Goal: Task Accomplishment & Management: Use online tool/utility

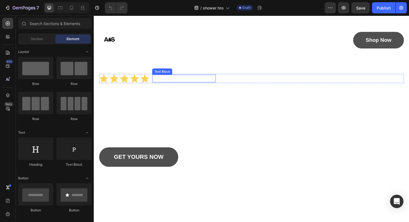
scroll to position [11, 0]
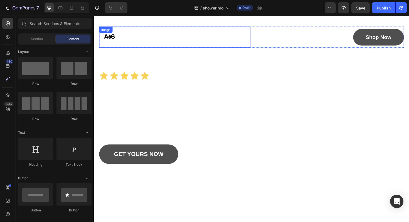
click at [250, 45] on div at bounding box center [179, 38] width 160 height 22
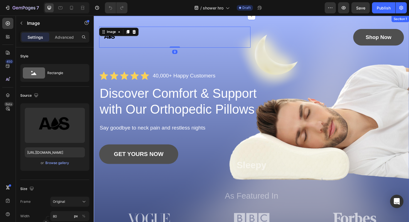
click at [261, 21] on div "Image 0 Shop Now Button Row Icon Icon Icon Icon Icon Icon List 40,000+ Happy Cu…" at bounding box center [261, 137] width 334 height 242
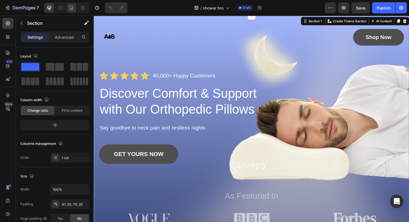
click at [70, 9] on icon at bounding box center [71, 8] width 3 height 4
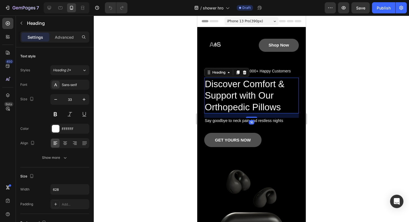
click at [250, 96] on h1 "Discover Comfort & Support with Our Orthopedic Pillows" at bounding box center [251, 96] width 95 height 36
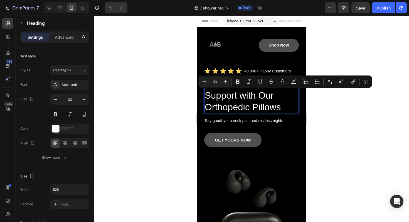
click at [250, 94] on p "Discover Comfort & Support with Our Orthopedic Pillows" at bounding box center [252, 95] width 94 height 35
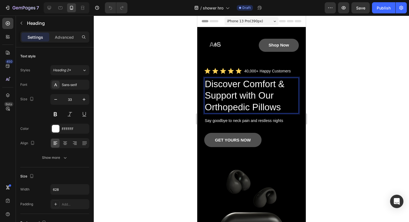
click at [245, 85] on p "Discover Comfort & Support with Our Orthopedic Pillows" at bounding box center [252, 95] width 94 height 35
click at [219, 47] on img at bounding box center [215, 45] width 22 height 22
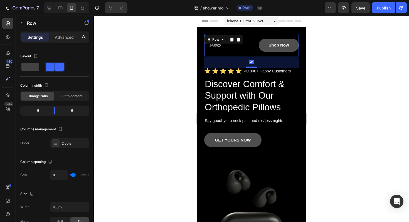
click at [274, 53] on div "Shop Now Button" at bounding box center [276, 45] width 46 height 22
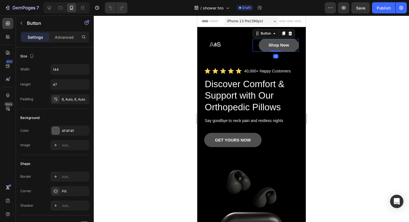
click at [258, 42] on div "Shop Now Button 0" at bounding box center [276, 45] width 46 height 13
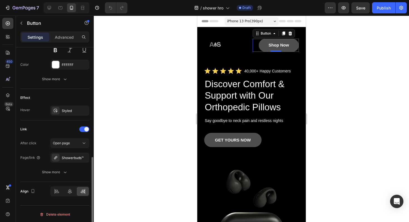
scroll to position [252, 0]
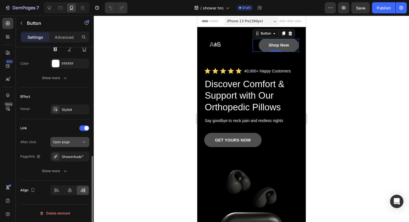
click at [66, 141] on span "Open page" at bounding box center [61, 142] width 17 height 4
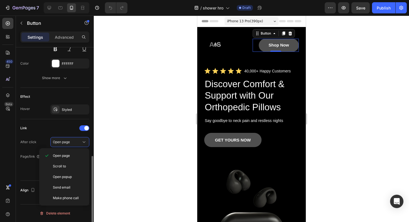
click at [52, 131] on div "Link" at bounding box center [54, 128] width 69 height 9
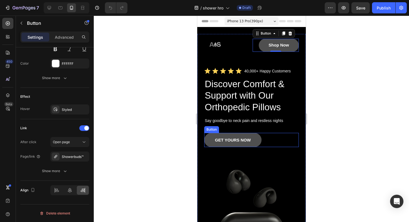
click at [266, 141] on div "GET YOURS NOW Button" at bounding box center [251, 140] width 95 height 14
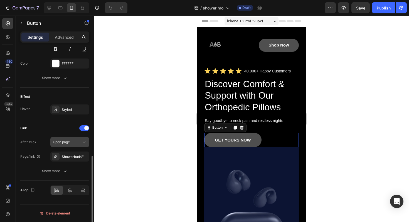
click at [61, 142] on span "Open page" at bounding box center [61, 142] width 17 height 4
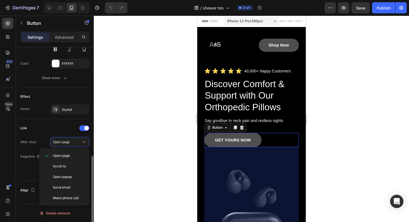
click at [48, 123] on div "Link After click Open page Page/link Showerbuds™ Show more" at bounding box center [54, 150] width 69 height 62
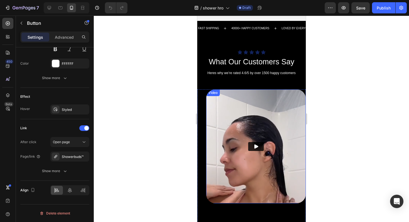
scroll to position [492, 0]
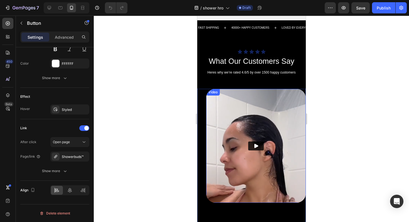
click at [257, 157] on img at bounding box center [256, 146] width 100 height 114
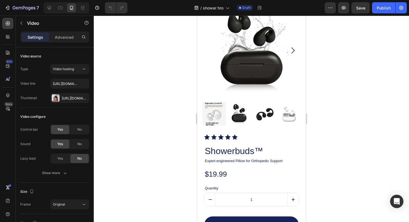
scroll to position [765, 0]
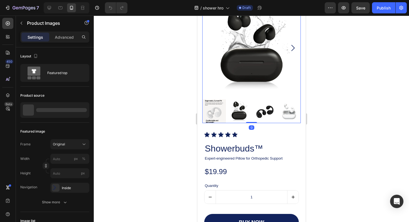
click at [289, 86] on img at bounding box center [251, 48] width 99 height 99
click at [290, 51] on icon "Carousel Next Arrow" at bounding box center [293, 48] width 7 height 7
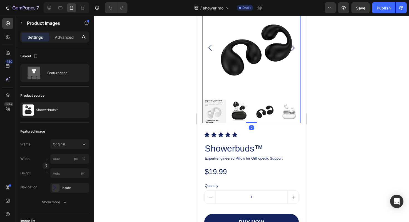
click at [290, 51] on icon "Carousel Next Arrow" at bounding box center [293, 48] width 7 height 7
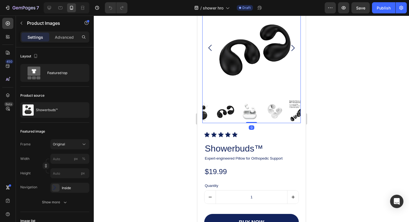
click at [290, 51] on icon "Carousel Next Arrow" at bounding box center [293, 48] width 7 height 7
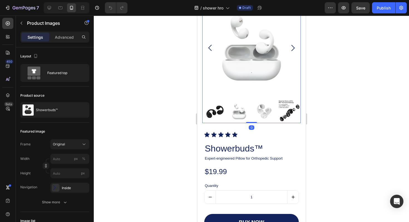
click at [290, 51] on icon "Carousel Next Arrow" at bounding box center [293, 48] width 7 height 7
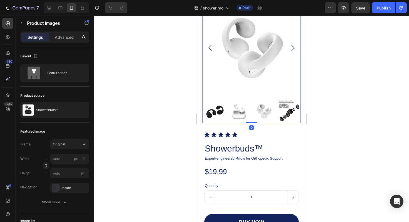
click at [290, 51] on icon "Carousel Next Arrow" at bounding box center [293, 48] width 7 height 7
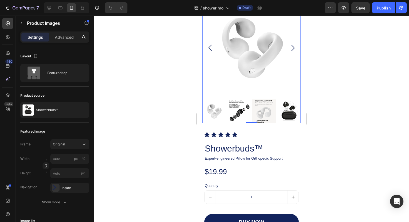
click at [290, 51] on icon "Carousel Next Arrow" at bounding box center [293, 48] width 7 height 7
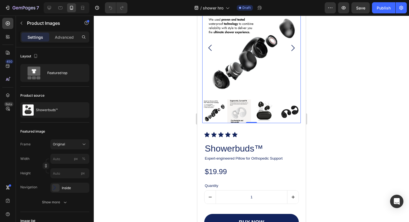
click at [290, 51] on icon "Carousel Next Arrow" at bounding box center [293, 48] width 7 height 7
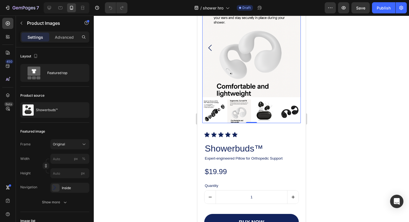
click at [290, 86] on img at bounding box center [251, 48] width 99 height 99
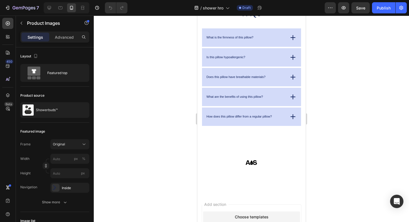
scroll to position [1072, 0]
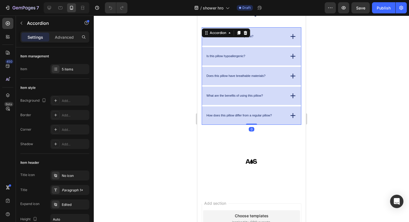
click at [262, 61] on div "Is this pillow hypoallergenic?" at bounding box center [251, 56] width 99 height 18
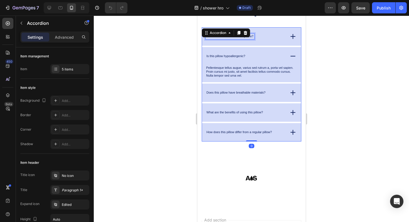
click at [246, 39] on div "What is the firmness of this pillow?" at bounding box center [230, 37] width 49 height 6
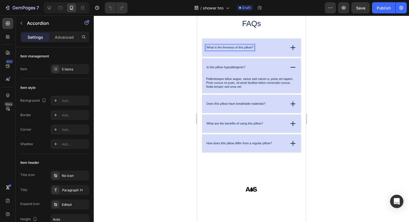
scroll to position [1047, 0]
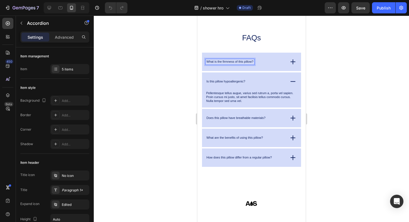
click at [227, 62] on p "What is the firmness of this pillow?" at bounding box center [229, 62] width 47 height 4
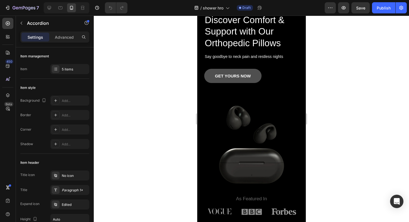
scroll to position [0, 0]
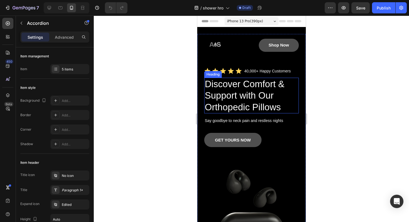
click at [245, 99] on h1 "Discover Comfort & Support with Our Orthopedic Pillows" at bounding box center [251, 96] width 95 height 36
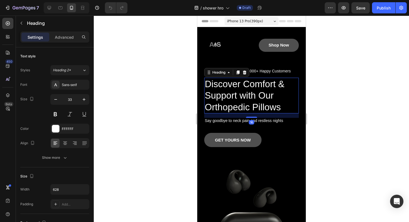
click at [245, 99] on h1 "Discover Comfort & Support with Our Orthopedic Pillows" at bounding box center [251, 96] width 95 height 36
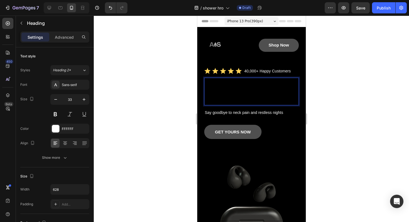
click at [265, 92] on p "Join Thousands Who Upgraded Their Showers." at bounding box center [252, 91] width 94 height 26
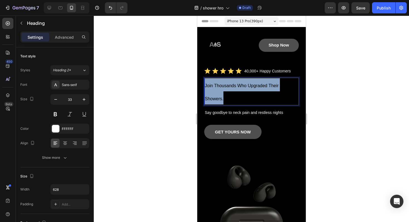
click at [265, 92] on p "Join Thousands Who Upgraded Their Showers." at bounding box center [252, 91] width 94 height 26
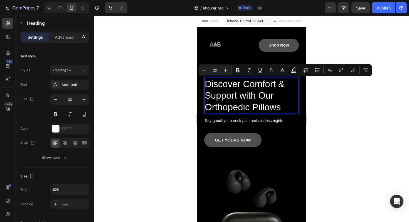
click at [280, 107] on p "Discover Comfort & Support with Our Orthopedic Pillows" at bounding box center [252, 95] width 94 height 35
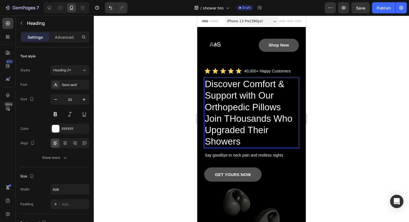
click at [237, 118] on p "Discover Comfort & Support with Our Orthopedic Pillows Join THousands Who Upgra…" at bounding box center [252, 112] width 94 height 69
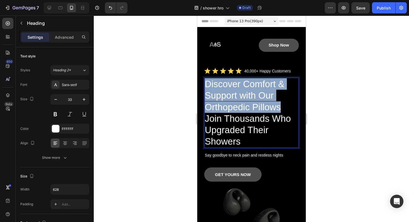
drag, startPoint x: 288, startPoint y: 108, endPoint x: 205, endPoint y: 81, distance: 86.6
click at [205, 81] on p "Discover Comfort & Support with Our Orthopedic Pillows Join Thousands Who Upgra…" at bounding box center [252, 112] width 94 height 69
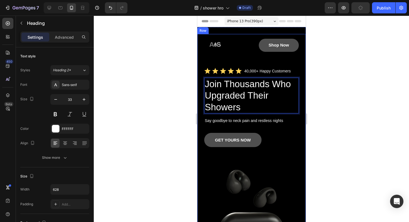
click at [292, 132] on div "Image Shop Now Button Row Icon Icon Icon Icon Icon Icon List 40,000+ Happy Cust…" at bounding box center [251, 157] width 95 height 247
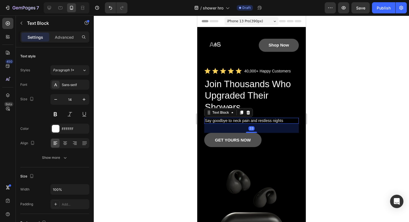
click at [248, 121] on p "Say goodbye to neck pain and restless nights" at bounding box center [252, 120] width 94 height 5
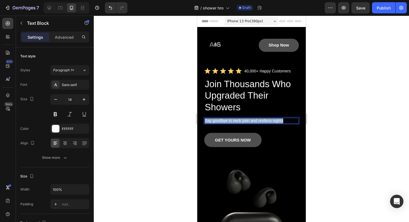
click at [248, 121] on p "Say goodbye to neck pain and restless nights" at bounding box center [252, 120] width 94 height 5
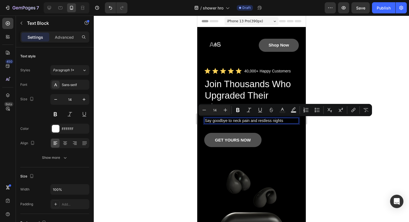
click at [288, 120] on p "Say goodbye to neck pain and restless nights" at bounding box center [252, 120] width 94 height 5
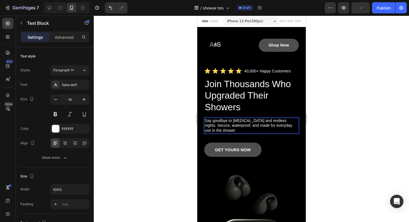
click at [286, 123] on p "Say goodbye to neck pain and restless nights. Secure, waterproof, and made for …" at bounding box center [252, 125] width 94 height 15
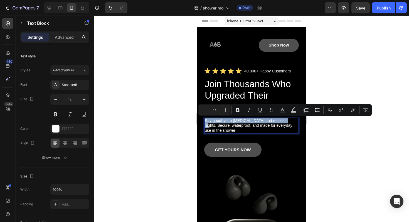
drag, startPoint x: 286, startPoint y: 121, endPoint x: 193, endPoint y: 122, distance: 93.0
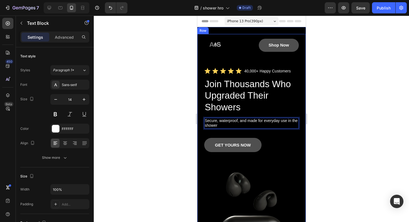
click at [277, 133] on div "Image Shop Now Button Row Icon Icon Icon Icon Icon Icon List 40,000+ Happy Cust…" at bounding box center [251, 159] width 95 height 251
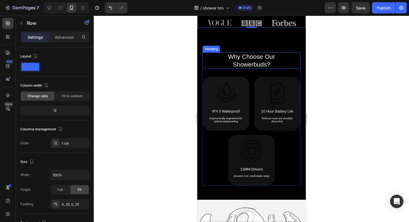
scroll to position [259, 0]
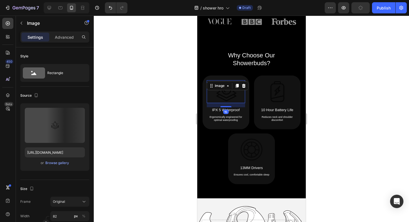
click at [235, 90] on img at bounding box center [225, 91] width 23 height 23
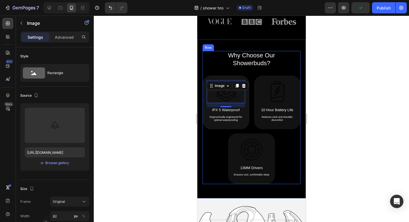
click at [283, 138] on div "Why Choose Our Showerbuds? Heading Image Supportive Design Text Block Ergonomic…" at bounding box center [251, 117] width 98 height 133
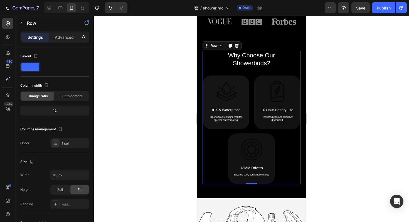
click at [287, 152] on div "Why Choose Our Showerbuds? Heading Image Supportive Design Text Block Ergonomic…" at bounding box center [251, 117] width 98 height 133
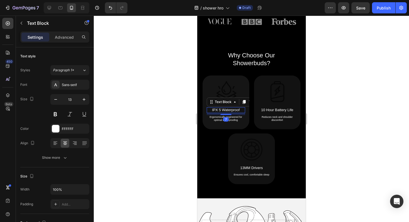
click at [220, 111] on p "IPX 5 Waterproof" at bounding box center [225, 110] width 37 height 4
click at [221, 111] on p "IPX 5 Waterproof" at bounding box center [225, 110] width 37 height 4
click at [223, 118] on p "Ergonomically engineered for optimal waterproofing" at bounding box center [225, 119] width 37 height 6
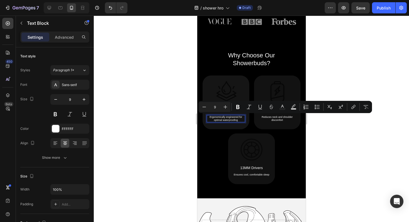
click at [240, 119] on p "Ergonomically engineered for optimal waterproofing" at bounding box center [225, 119] width 37 height 6
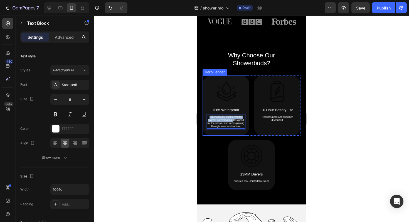
drag, startPoint x: 233, startPoint y: 121, endPoint x: 204, endPoint y: 117, distance: 28.6
click at [204, 117] on div "Image IP65 Waterproof Text Block Ergonomically engineered for optimal waterproo…" at bounding box center [225, 105] width 47 height 60
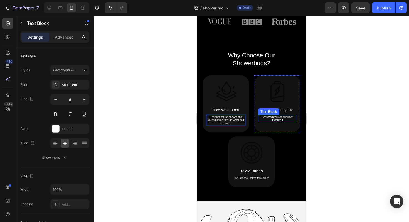
click at [283, 119] on p "Reduces neck and shoulder discomfort" at bounding box center [277, 119] width 37 height 6
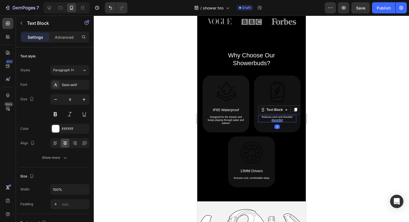
click at [283, 119] on p "Reduces neck and shoulder discomfort" at bounding box center [277, 119] width 37 height 6
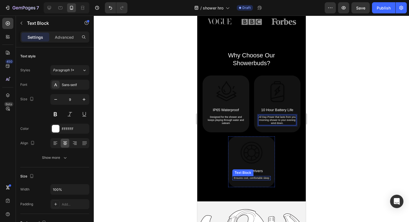
click at [250, 177] on p "Ensures cool, comfortable sleep" at bounding box center [252, 178] width 38 height 3
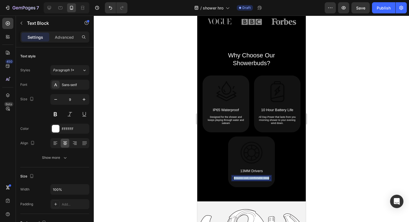
click at [250, 177] on p "Ensures cool, comfortable sleep" at bounding box center [252, 178] width 38 height 3
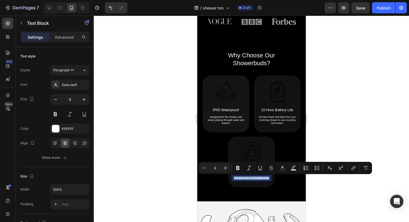
click at [250, 177] on p "Ensures cool, comfortable sleep" at bounding box center [252, 178] width 38 height 3
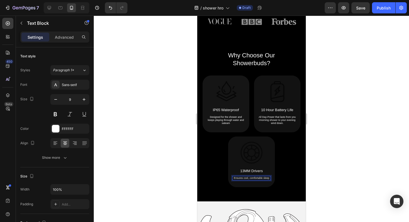
click at [270, 178] on p "Ensures cool, comfortable sleep" at bounding box center [252, 178] width 38 height 3
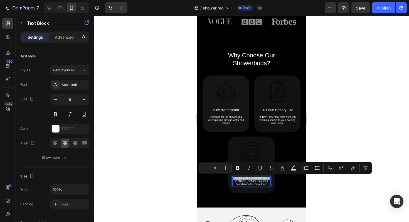
drag, startPoint x: 270, startPoint y: 179, endPoint x: 233, endPoint y: 178, distance: 37.3
click at [233, 178] on p "Ensures cool, comfortable sleep. Rich , balanced sound made for music lover." at bounding box center [252, 181] width 38 height 9
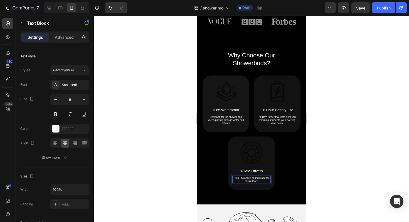
click at [240, 179] on p "Rich , balanced sound made for music lover." at bounding box center [252, 180] width 38 height 6
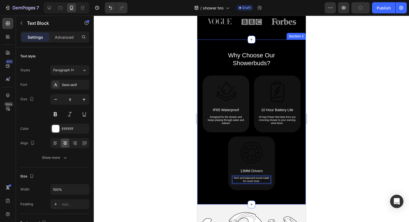
click at [272, 191] on div "Why Choose Our Showerbuds? Heading Image Supportive Design Text Block Ergonomic…" at bounding box center [251, 122] width 109 height 165
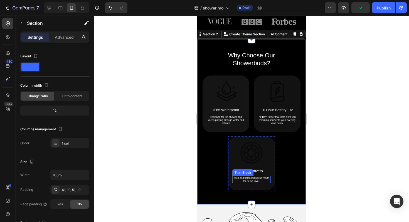
click at [262, 181] on p "Rich and balanced sound made for music lover." at bounding box center [252, 180] width 38 height 6
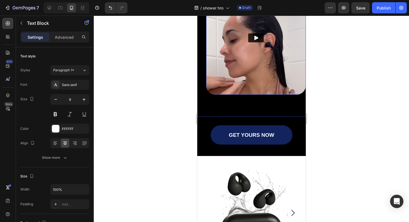
scroll to position [582, 0]
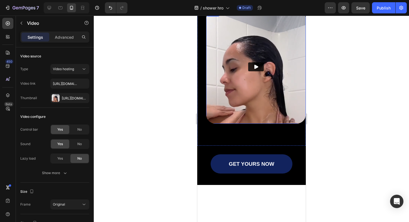
click at [260, 108] on img at bounding box center [256, 67] width 100 height 114
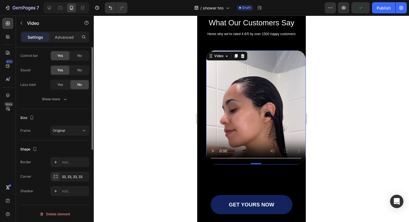
scroll to position [75, 0]
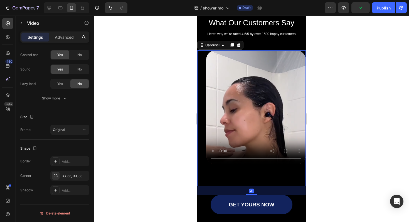
click at [204, 83] on div "Video Video Video Drop element here Drop element here Drop element here Carouse…" at bounding box center [251, 118] width 109 height 136
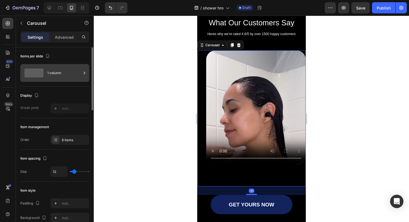
click at [82, 73] on icon at bounding box center [85, 73] width 6 height 6
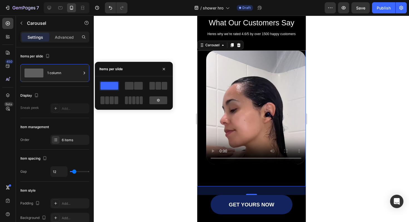
click at [153, 90] on div at bounding box center [158, 86] width 20 height 10
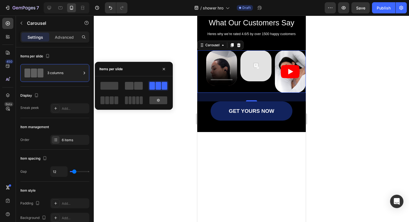
click at [133, 87] on span at bounding box center [129, 86] width 9 height 8
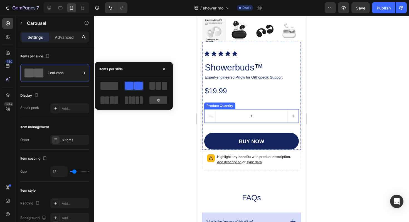
scroll to position [797, 0]
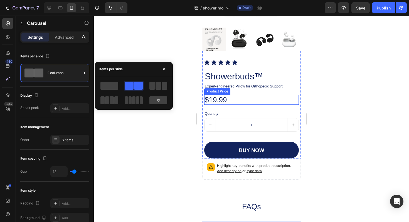
click at [242, 103] on div "$19.99" at bounding box center [251, 100] width 95 height 10
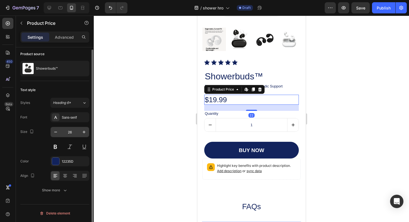
scroll to position [0, 0]
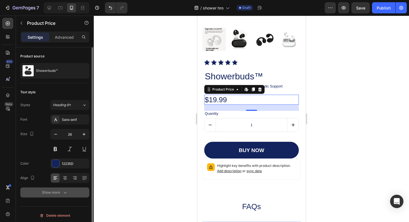
click at [67, 193] on icon "button" at bounding box center [65, 193] width 6 height 6
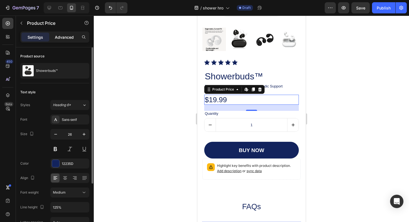
click at [60, 35] on p "Advanced" at bounding box center [64, 37] width 19 height 6
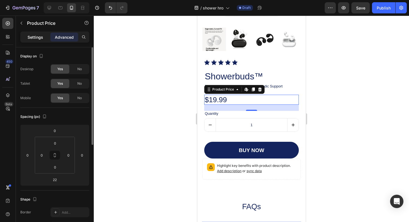
click at [43, 36] on p "Settings" at bounding box center [36, 37] width 16 height 6
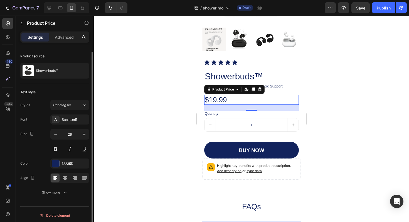
scroll to position [2, 0]
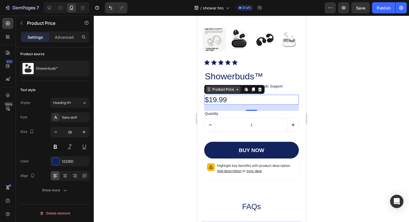
click at [222, 90] on div "Product Price" at bounding box center [223, 89] width 24 height 5
click at [287, 108] on div "22" at bounding box center [251, 108] width 95 height 6
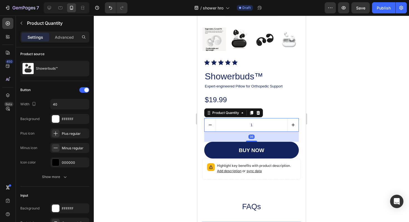
click at [290, 120] on button "increment" at bounding box center [292, 124] width 11 height 13
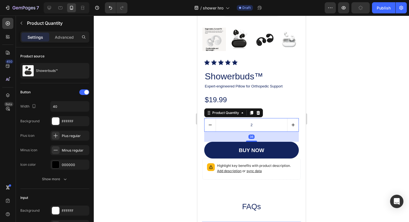
click at [214, 125] on button "decrement" at bounding box center [209, 124] width 11 height 13
type input "1"
click at [326, 110] on div at bounding box center [252, 119] width 316 height 206
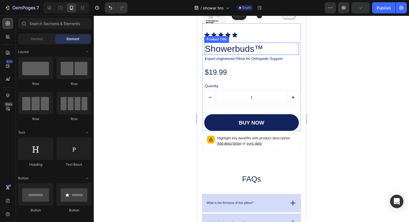
scroll to position [830, 0]
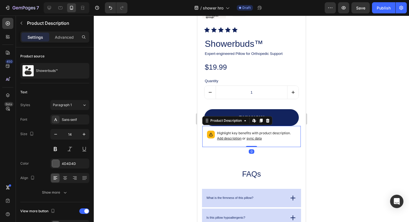
click at [276, 137] on p "Highlight key benefits with product description. Add description or sync data" at bounding box center [256, 136] width 79 height 11
click at [258, 138] on span "sync data" at bounding box center [254, 138] width 15 height 4
click at [242, 123] on div "Product Description" at bounding box center [226, 120] width 34 height 5
click at [236, 118] on div "Product Description" at bounding box center [226, 120] width 34 height 5
click at [235, 135] on p "Highlight key benefits with product description. Add description or sync data" at bounding box center [256, 136] width 79 height 11
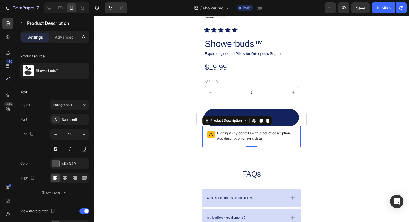
click at [235, 135] on p "Highlight key benefits with product description. Add description or sync data" at bounding box center [256, 136] width 79 height 11
click at [220, 121] on div "Product Description" at bounding box center [226, 120] width 34 height 5
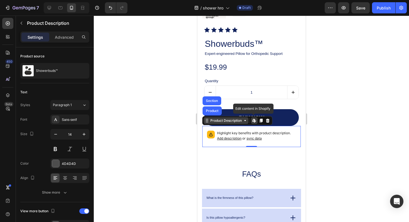
click at [220, 121] on div "Product Description" at bounding box center [226, 120] width 34 height 5
click at [272, 136] on p "Highlight key benefits with product description. Add description or sync data" at bounding box center [256, 136] width 79 height 11
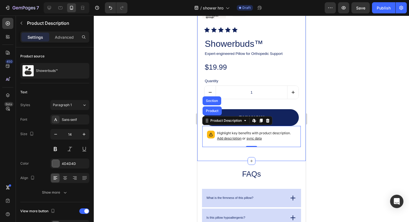
click at [281, 154] on div "Product Images Icon Icon Icon Icon Icon Icon List Showerbuds™ Product Title Exp…" at bounding box center [251, 24] width 109 height 275
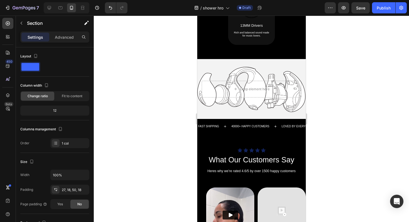
scroll to position [479, 0]
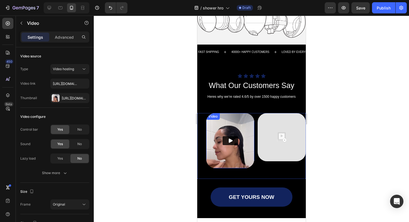
click at [232, 144] on img at bounding box center [230, 140] width 48 height 55
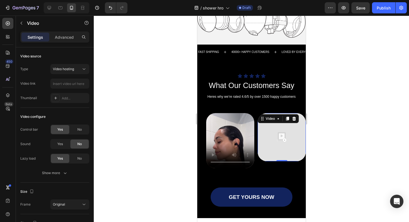
click at [274, 134] on img at bounding box center [282, 137] width 48 height 48
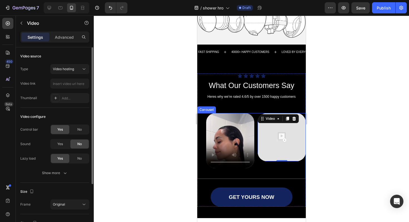
scroll to position [13, 0]
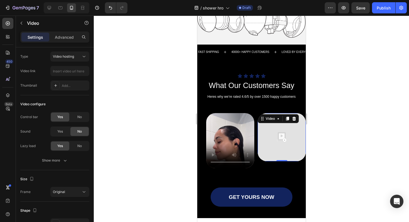
click at [274, 130] on img at bounding box center [282, 137] width 48 height 48
click at [273, 117] on div "Video" at bounding box center [270, 118] width 11 height 5
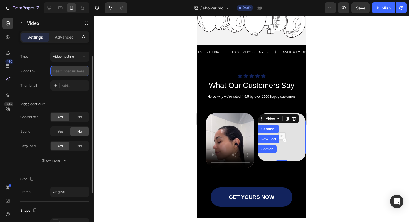
click at [79, 71] on input "text" at bounding box center [69, 71] width 39 height 10
click at [56, 86] on icon at bounding box center [55, 85] width 4 height 4
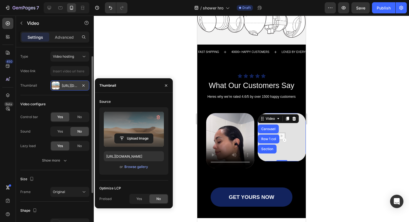
click at [128, 128] on label at bounding box center [134, 129] width 60 height 35
click at [128, 134] on input "file" at bounding box center [134, 138] width 38 height 9
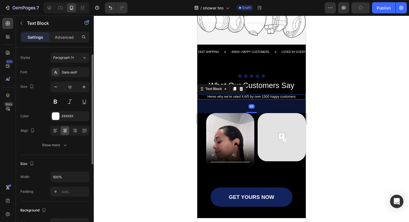
click at [268, 96] on p "Heres why we’re rated 4.6/5 by over 1500 happy customers" at bounding box center [252, 97] width 108 height 4
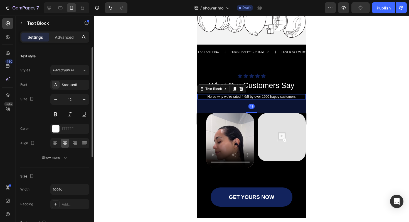
click at [266, 96] on p "Heres why we’re rated 4.6/5 by over 1500 happy customers" at bounding box center [252, 97] width 108 height 4
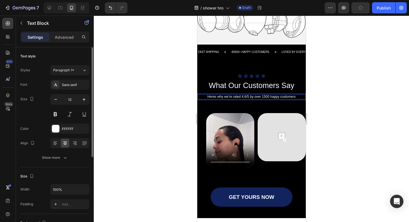
click at [264, 97] on p "Heres why we’re rated 4.6/5 by over 1500 happy customers" at bounding box center [252, 97] width 108 height 4
click at [265, 97] on p "Heres why we’re rated 4.6/5 by over 1500 happy customers" at bounding box center [252, 97] width 108 height 4
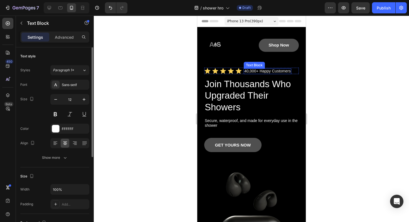
click at [259, 72] on p "40,000+ Happy Customers" at bounding box center [267, 71] width 47 height 4
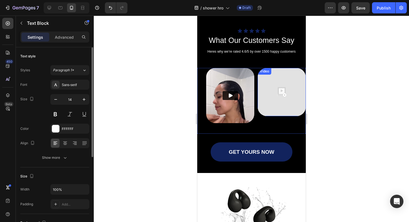
scroll to position [513, 0]
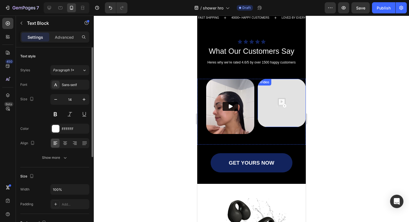
click at [272, 103] on img at bounding box center [282, 103] width 48 height 48
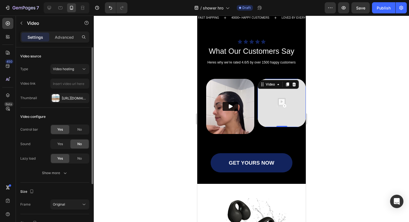
click at [277, 101] on img at bounding box center [282, 103] width 48 height 48
click at [75, 97] on div "Https://ucarecdn.Com/06075225-af9e-460c-8e3c-6be63c0b773a/-/format/auto/" at bounding box center [70, 98] width 16 height 5
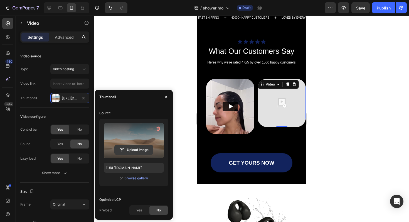
click at [134, 145] on input "file" at bounding box center [134, 149] width 38 height 9
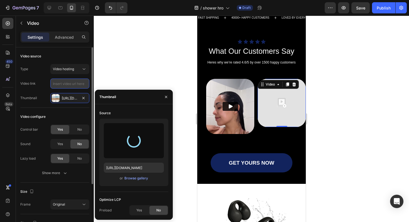
click at [52, 81] on input "text" at bounding box center [69, 84] width 39 height 10
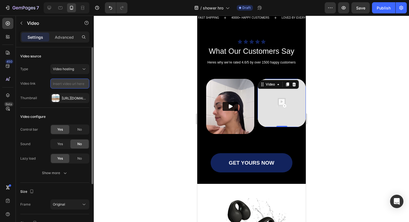
paste input "[URL][DOMAIN_NAME]"
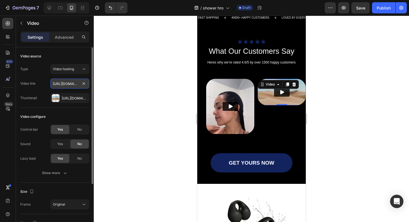
scroll to position [0, 106]
type input "[URL][DOMAIN_NAME]"
click at [49, 88] on div "Video link https://cdn.shopify.com/videos/c/o/v/5390c816c8254994b424d6c394aa661…" at bounding box center [54, 84] width 69 height 10
click at [69, 99] on div "Https://ucarecdn.Com/06075225-af9e-460c-8e3c-6be63c0b773a/-/format/auto/" at bounding box center [70, 98] width 16 height 5
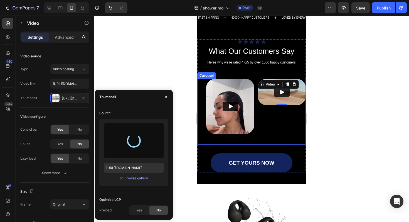
click at [204, 94] on div "Video Video 0 Video Drop element here Drop element here Drop element here Carou…" at bounding box center [251, 112] width 109 height 66
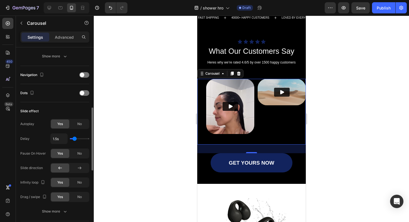
scroll to position [180, 0]
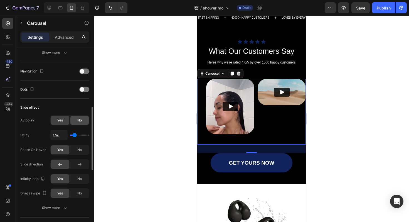
click at [76, 122] on div "No" at bounding box center [79, 120] width 18 height 9
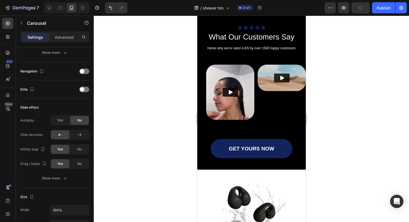
scroll to position [526, 0]
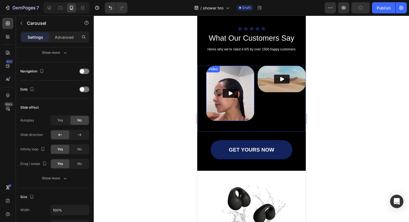
click at [234, 104] on div at bounding box center [230, 93] width 48 height 55
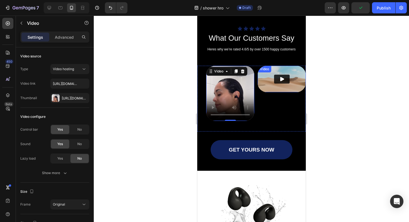
click at [265, 83] on img at bounding box center [282, 79] width 48 height 26
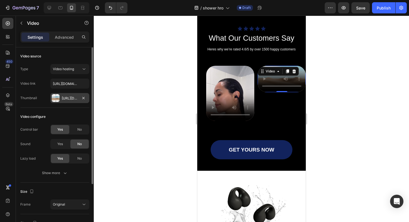
click at [70, 97] on div "Https://ucarecdn.Com/06075225-af9e-460c-8e3c-6be63c0b773a/-/format/auto/" at bounding box center [70, 98] width 16 height 5
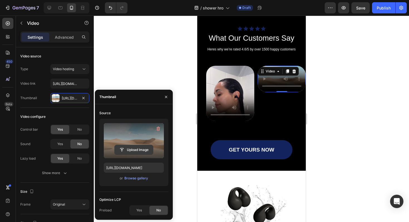
click at [139, 149] on input "file" at bounding box center [134, 149] width 38 height 9
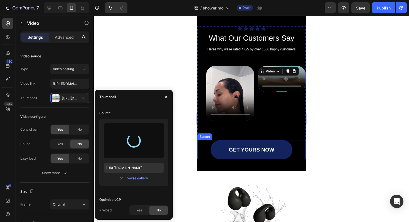
type input "https://cdn.shopify.com/s/files/1/0748/9981/6687/files/gempages_560213308104246…"
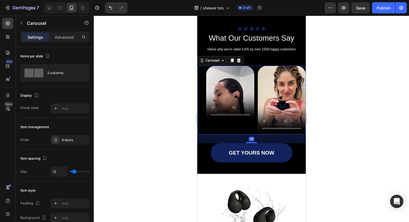
click at [205, 101] on div "Video Video Video Drop element here Drop element here Drop element here Carouse…" at bounding box center [251, 100] width 109 height 69
click at [71, 72] on div "2 columns" at bounding box center [64, 73] width 34 height 13
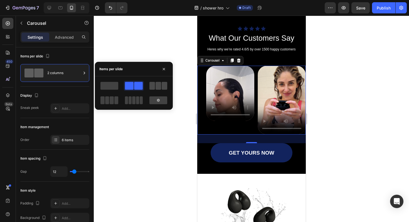
click at [153, 82] on span at bounding box center [153, 86] width 6 height 8
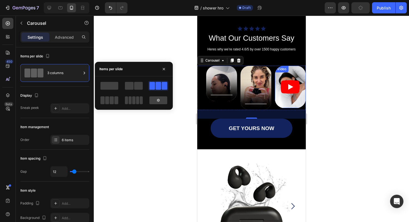
click at [293, 78] on article at bounding box center [290, 87] width 31 height 42
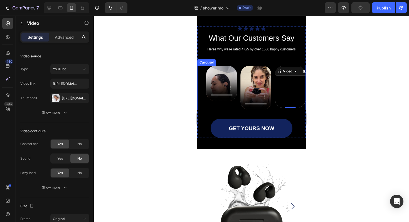
click at [200, 87] on div "Video Video Video 0 Carousel" at bounding box center [251, 88] width 109 height 44
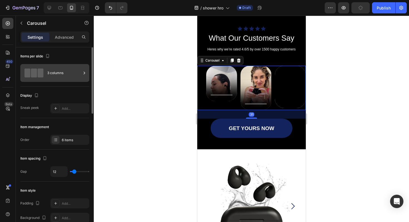
click at [68, 75] on div "3 columns" at bounding box center [64, 73] width 34 height 13
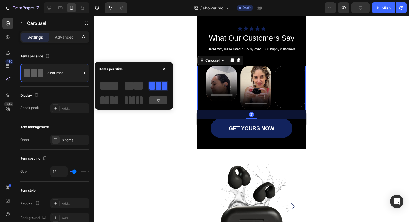
click at [123, 85] on div at bounding box center [133, 93] width 69 height 25
click at [128, 85] on span at bounding box center [129, 86] width 9 height 8
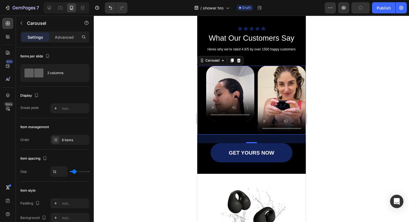
click at [202, 121] on div "Video Video Video Drop element here Drop element here Drop element here Carouse…" at bounding box center [251, 100] width 109 height 69
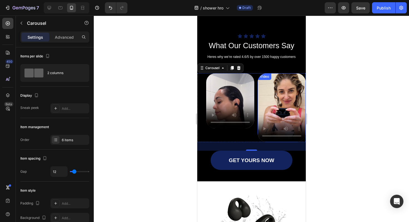
scroll to position [518, 0]
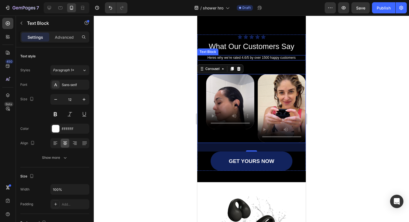
click at [266, 57] on p "Heres why we’re rated 4.6/5 by over 1500 happy customers" at bounding box center [252, 58] width 108 height 4
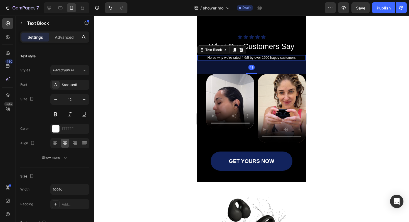
click at [265, 58] on p "Heres why we’re rated 4.6/5 by over 1500 happy customers" at bounding box center [252, 58] width 108 height 4
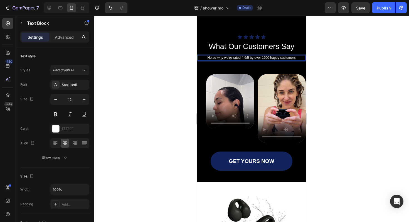
click at [269, 58] on p "Heres why we’re rated 4.6/5 by over 1500 happy customers" at bounding box center [252, 58] width 108 height 4
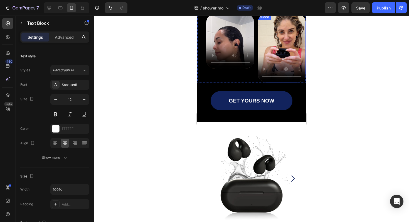
scroll to position [583, 0]
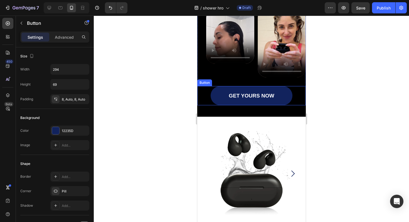
click at [296, 105] on div "GET YOURS NOW Button" at bounding box center [251, 95] width 109 height 19
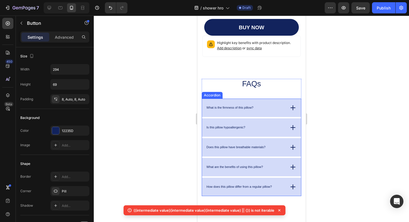
scroll to position [923, 0]
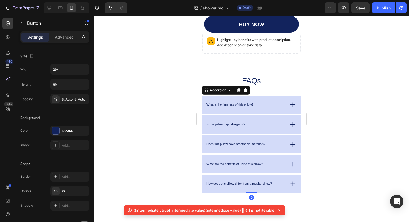
click at [226, 104] on p "What is the firmness of this pillow?" at bounding box center [229, 105] width 47 height 4
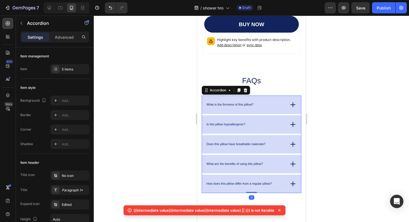
click at [226, 104] on p "What is the firmness of this pillow?" at bounding box center [229, 105] width 47 height 4
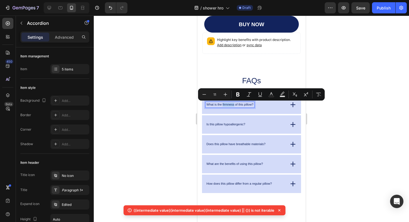
click at [226, 104] on p "What is the firmness of this pillow?" at bounding box center [229, 105] width 47 height 4
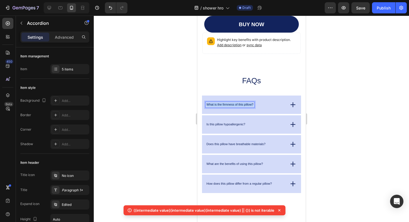
click at [226, 104] on p "What is the firmness of this pillow?" at bounding box center [229, 105] width 47 height 4
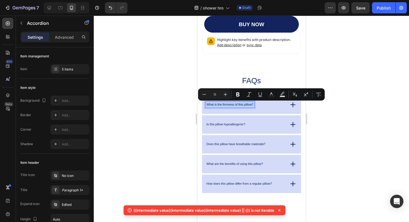
click at [251, 105] on p "What is the firmness of this pillow?" at bounding box center [229, 105] width 47 height 4
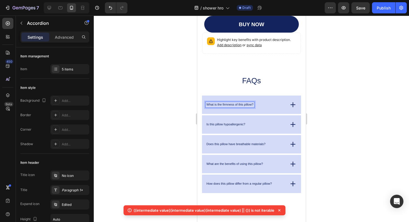
click at [252, 105] on p "What is the firmness of this pillow?" at bounding box center [229, 105] width 47 height 4
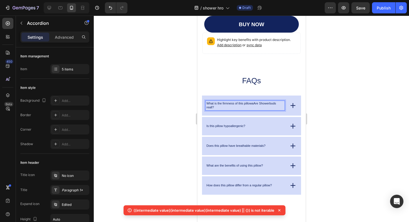
scroll to position [922, 0]
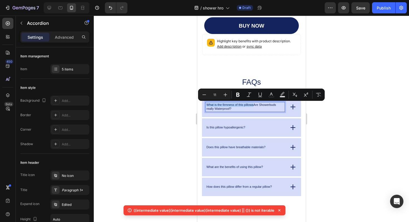
drag, startPoint x: 253, startPoint y: 105, endPoint x: 197, endPoint y: 105, distance: 56.3
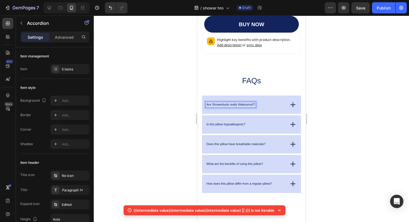
click at [237, 122] on div "Is this pillow hypoallergenic?" at bounding box center [226, 125] width 40 height 6
click at [236, 124] on p "Is this pillow hypoallergenic?" at bounding box center [225, 125] width 39 height 4
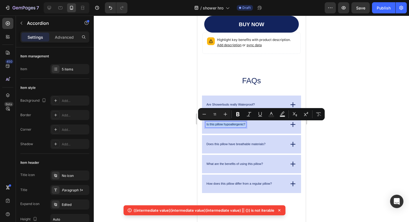
click at [236, 124] on p "Is this pillow hypoallergenic?" at bounding box center [225, 125] width 39 height 4
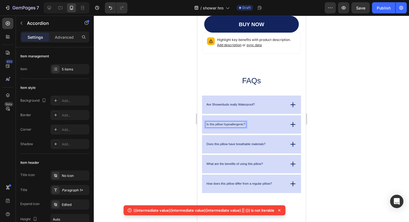
click at [206, 124] on div "Is this pillow hypoallergenic?" at bounding box center [226, 125] width 40 height 6
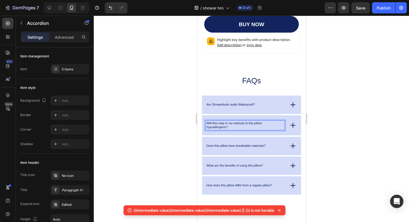
scroll to position [922, 0]
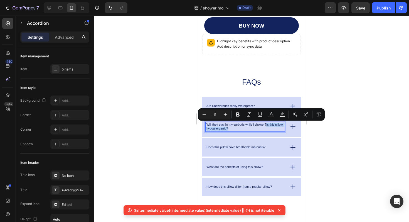
drag, startPoint x: 266, startPoint y: 124, endPoint x: 268, endPoint y: 127, distance: 3.6
click at [268, 127] on p "Will they stay in my earbuds while i shower?Is this pillow hypoallergenic?" at bounding box center [244, 127] width 77 height 8
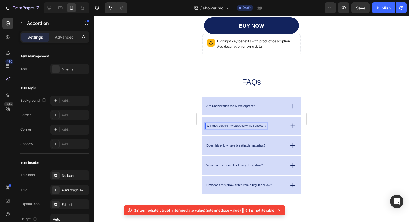
scroll to position [923, 0]
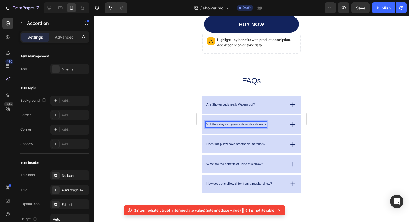
click at [224, 144] on p "Does this pillow have breathable materials?" at bounding box center [235, 144] width 59 height 4
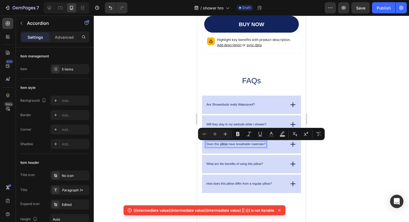
click at [224, 144] on p "Does this pillow have breathable materials?" at bounding box center [235, 144] width 59 height 4
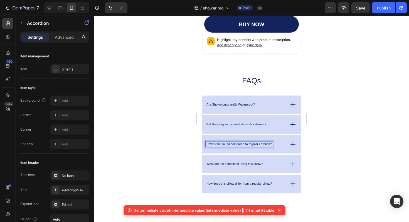
click at [281, 176] on div "How does this pillow differ from a regular pillow?" at bounding box center [251, 184] width 99 height 18
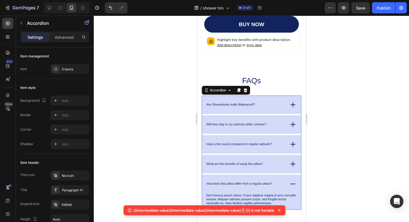
scroll to position [961, 0]
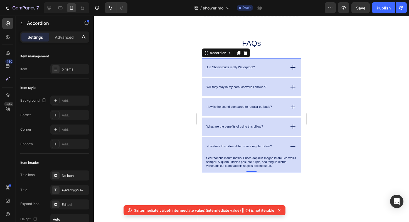
click at [228, 126] on p "What are the benefits of using this pillow?" at bounding box center [234, 127] width 57 height 4
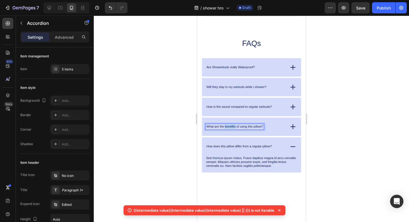
click at [228, 126] on p "What are the benefits of using this pillow?" at bounding box center [234, 127] width 57 height 4
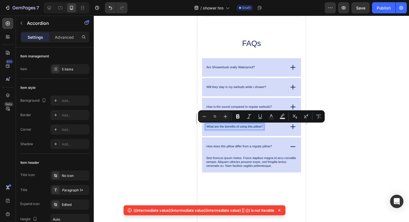
click at [228, 126] on p "What are the benefits of using this pillow?" at bounding box center [234, 127] width 57 height 4
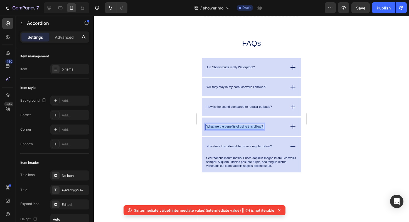
click at [228, 126] on p "What are the benefits of using this pillow?" at bounding box center [234, 127] width 57 height 4
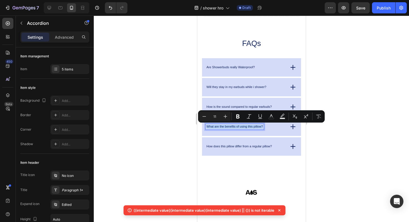
click at [243, 135] on div "What are the benefits of using this pillow?" at bounding box center [251, 127] width 99 height 18
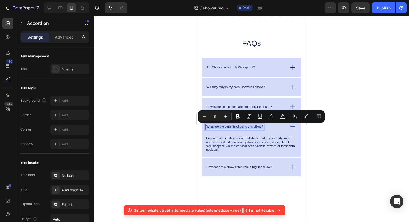
click at [238, 126] on p "What are the benefits of using this pillow?" at bounding box center [234, 127] width 57 height 4
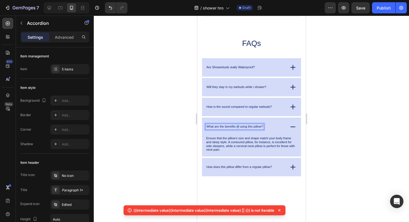
click at [238, 126] on p "What are the benefits of using this pillow?" at bounding box center [234, 127] width 57 height 4
click at [214, 126] on p "What are the benefits of using this pillow?" at bounding box center [234, 127] width 57 height 4
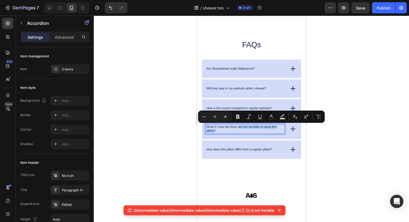
drag, startPoint x: 238, startPoint y: 125, endPoint x: 214, endPoint y: 130, distance: 25.0
click at [214, 130] on p "What if i dont like them are the benefits of using this pillow?" at bounding box center [244, 129] width 77 height 8
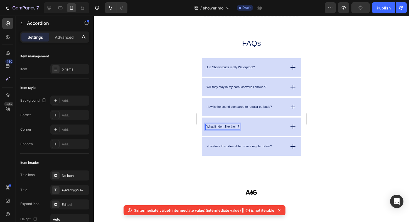
click at [235, 145] on p "How does this pillow differ from a regular pillow?" at bounding box center [238, 147] width 65 height 4
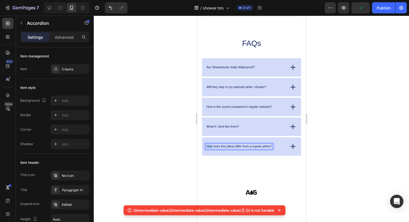
click at [235, 145] on p "How does this pillow differ from a regular pillow?" at bounding box center [238, 147] width 65 height 4
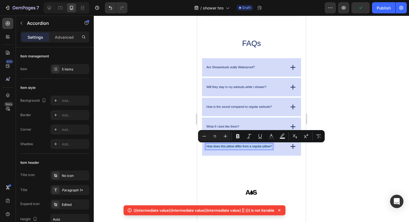
click at [235, 145] on p "How does this pillow differ from a regular pillow?" at bounding box center [238, 147] width 65 height 4
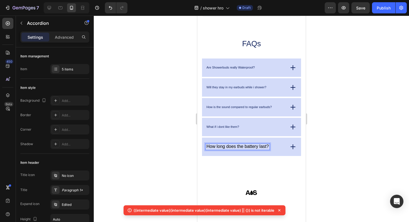
click at [234, 145] on span "How long does the battery last?" at bounding box center [237, 146] width 62 height 5
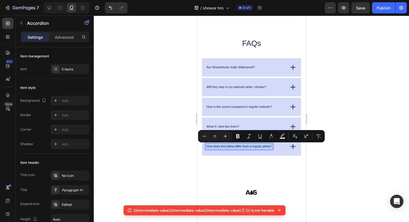
click at [225, 148] on p "How does this pillow differ from a regular pillow?" at bounding box center [238, 147] width 65 height 4
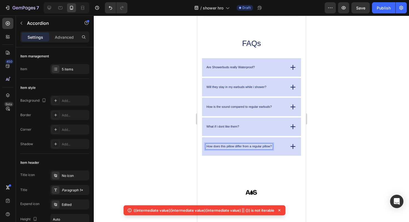
click at [213, 146] on p "How does this pillow differ from a regular pillow?" at bounding box center [238, 147] width 65 height 4
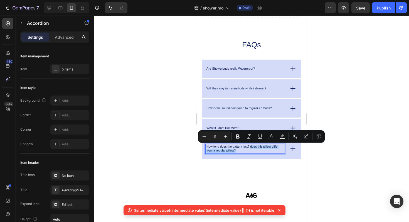
drag, startPoint x: 251, startPoint y: 147, endPoint x: 251, endPoint y: 150, distance: 3.6
click at [251, 150] on p "How long does the battery last? does this pillow differ from a regular pillow?" at bounding box center [244, 149] width 77 height 8
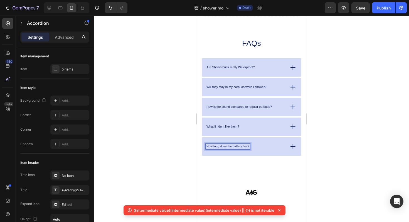
click at [244, 62] on div "Are Showerbuds really Waterproof?" at bounding box center [251, 67] width 99 height 18
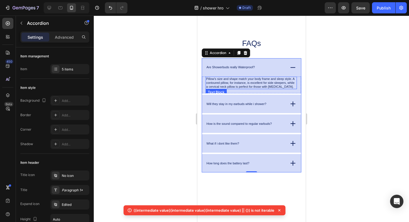
click at [239, 80] on p "Pillow's size and shape match your body frame and sleep style. A contoured pill…" at bounding box center [251, 82] width 90 height 11
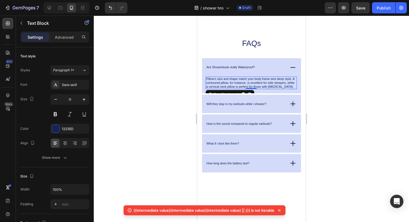
click at [273, 85] on p "Pillow's size and shape match your body frame and sleep style. A contoured pill…" at bounding box center [251, 82] width 90 height 11
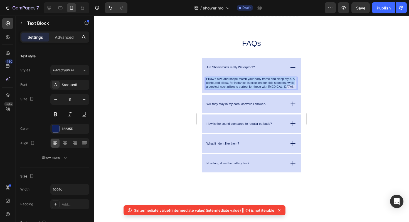
click at [273, 85] on p "Pillow's size and shape match your body frame and sleep style. A contoured pill…" at bounding box center [251, 82] width 90 height 11
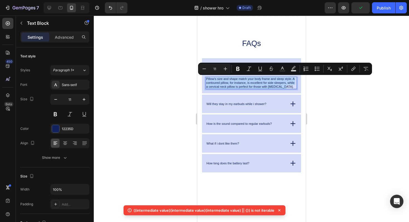
click at [287, 87] on p "Pillow's size and shape match your body frame and sleep style. A contoured pill…" at bounding box center [251, 82] width 90 height 11
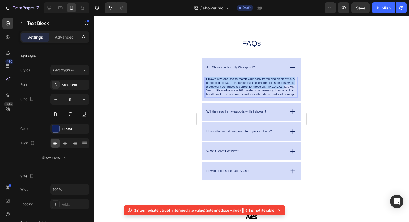
drag, startPoint x: 282, startPoint y: 86, endPoint x: 203, endPoint y: 78, distance: 79.5
click at [202, 78] on div "Pillow's size and shape match your body frame and sleep style. A contoured pill…" at bounding box center [251, 89] width 99 height 25
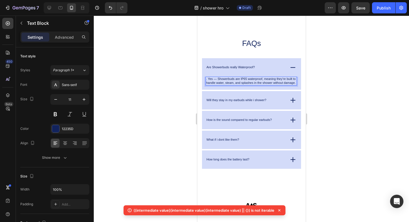
click at [218, 79] on p ". Yes — Showerbuds are IP65 waterproof, meaning they’re built to handle water, …" at bounding box center [251, 81] width 90 height 8
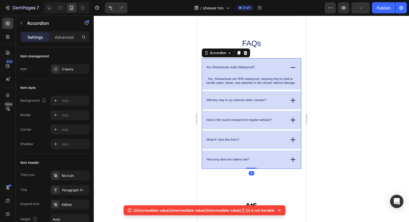
click at [280, 100] on div "Will they stay in my earbuds while i shower?" at bounding box center [245, 100] width 79 height 6
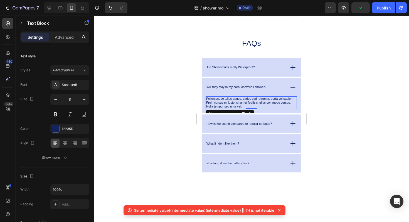
click at [268, 104] on p "Pellentesque tellus augue, varius sed rutrum a, porta vel sapien. Proin cursus …" at bounding box center [251, 102] width 90 height 11
click at [241, 106] on p "Pellentesque tellus augue, varius sed rutrum a, porta vel sapien. Proin cursus …" at bounding box center [251, 102] width 90 height 11
click at [249, 107] on p "Pellentesque tellus augue, varius sed rutrum a, porta vel sapien. Proin cursus …" at bounding box center [251, 102] width 90 height 11
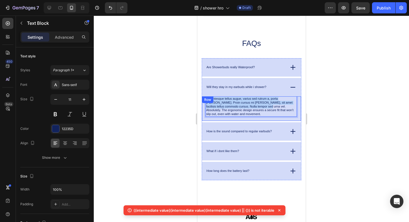
drag, startPoint x: 244, startPoint y: 106, endPoint x: 203, endPoint y: 98, distance: 41.6
click at [203, 98] on div "Pellentesque tellus augue, varius sed rutrum a, porta vel sapien. Proin cursus …" at bounding box center [251, 108] width 99 height 25
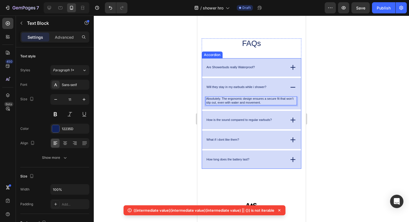
click at [283, 118] on div "How is the sound compared to regular earbuds?" at bounding box center [245, 120] width 79 height 6
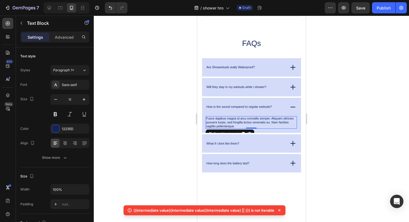
click at [266, 122] on p "Fusce dapibus magna id arcu convallis semper. Aliquam ultricies posuere turpis,…" at bounding box center [251, 122] width 90 height 11
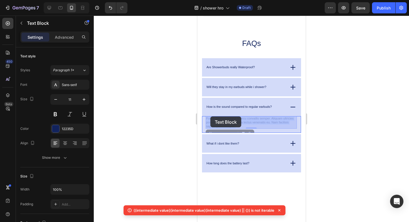
drag, startPoint x: 248, startPoint y: 125, endPoint x: 210, endPoint y: 116, distance: 38.7
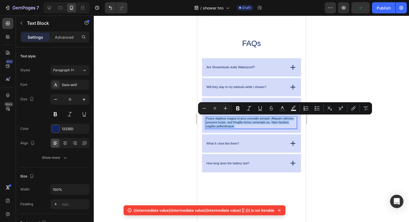
drag, startPoint x: 236, startPoint y: 125, endPoint x: 205, endPoint y: 118, distance: 31.4
click at [206, 118] on div "Fusce dapibus magna id arcu convallis semper. Aliquam ultricies posuere turpis,…" at bounding box center [251, 122] width 91 height 13
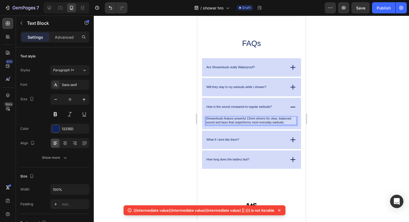
click at [251, 119] on p "Showerbuds feature powerful 13mm drivers for clear, balanced sound and bass tha…" at bounding box center [251, 121] width 90 height 8
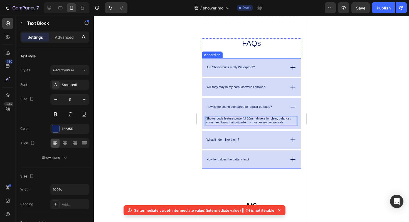
click at [259, 138] on div "What if i dont like them?" at bounding box center [245, 140] width 79 height 6
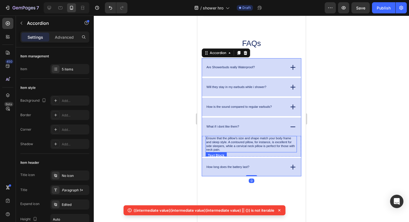
click at [247, 143] on p "Ensure that the pillow's size and shape match your body frame and sleep style. …" at bounding box center [251, 143] width 90 height 15
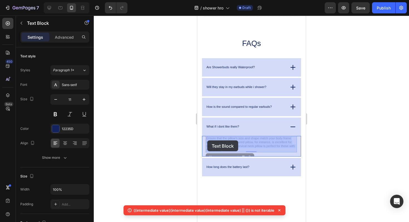
drag, startPoint x: 235, startPoint y: 147, endPoint x: 231, endPoint y: 147, distance: 3.9
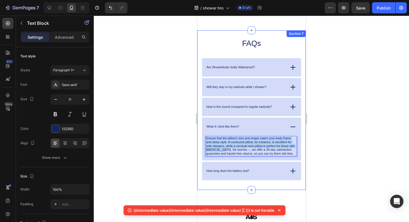
drag, startPoint x: 221, startPoint y: 149, endPoint x: 184, endPoint y: 114, distance: 51.6
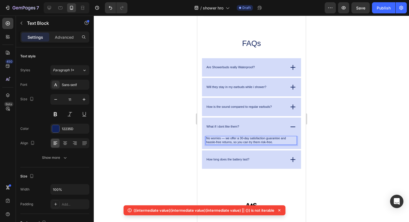
click at [226, 136] on p "No worries — we offer a 30-day satisfaction guarantee and hassle-free returns, …" at bounding box center [251, 140] width 90 height 8
click at [238, 138] on p "No worries, we offer a 30-day satisfaction guarantee and hassle-free returns, s…" at bounding box center [251, 140] width 90 height 8
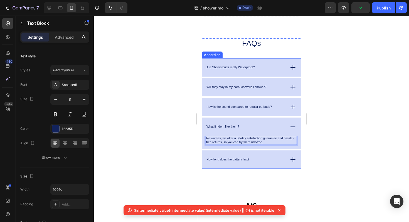
click at [263, 160] on div "How long does the battery last?" at bounding box center [245, 160] width 79 height 6
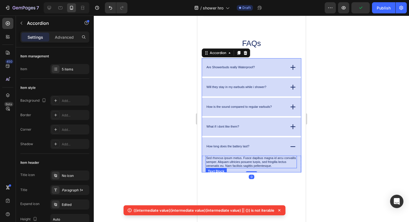
click at [253, 165] on p "Sed rhoncus ipsum metus. Fusce dapibus magna id arcu convallis semper. Aliquam …" at bounding box center [251, 161] width 90 height 11
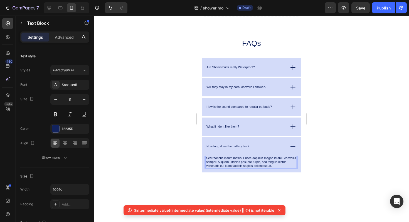
click at [258, 162] on p "Sed rhoncus ipsum metus. Fusce dapibus magna id arcu convallis semper. Aliquam …" at bounding box center [251, 161] width 90 height 11
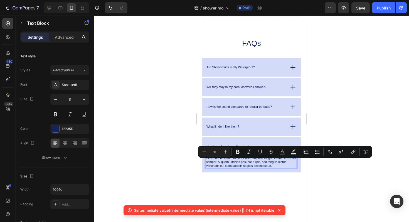
click at [284, 165] on p "Sed rhoncus ipsum metus. Fusce dapibus magna id arcu convallis semper. Aliquam …" at bounding box center [251, 161] width 90 height 11
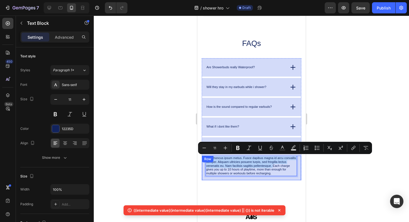
drag, startPoint x: 282, startPoint y: 165, endPoint x: 207, endPoint y: 158, distance: 75.5
click at [207, 158] on div "Sed rhoncus ipsum metus. Fusce dapibus magna id arcu convallis semper. Aliquam …" at bounding box center [251, 168] width 99 height 25
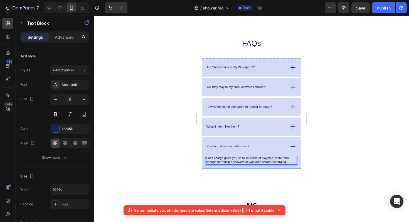
click at [265, 166] on div "Each charge gives you up to 10 hours of playtime, more than enough for multiple…" at bounding box center [251, 162] width 99 height 13
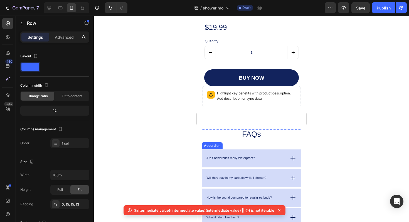
scroll to position [847, 0]
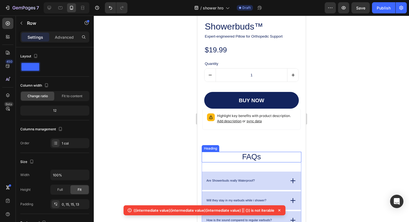
click at [255, 157] on h2 "FAQs" at bounding box center [252, 157] width 92 height 11
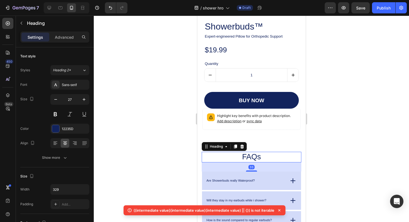
click at [255, 157] on h2 "FAQs" at bounding box center [252, 157] width 92 height 11
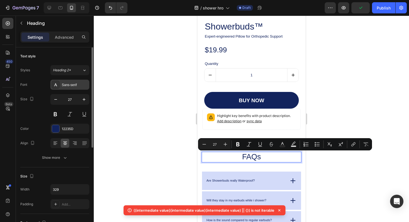
click at [72, 84] on div "Sans-serif" at bounding box center [75, 84] width 26 height 5
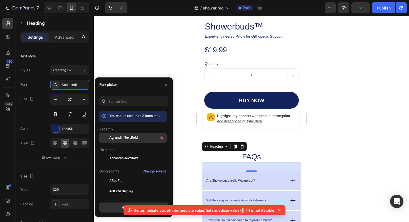
click at [130, 176] on div "Agrandir-TextBold" at bounding box center [132, 181] width 67 height 10
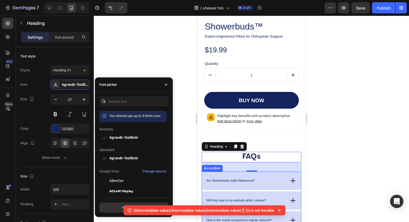
click at [262, 181] on div "Are Showerbuds really Waterproof?" at bounding box center [245, 181] width 79 height 6
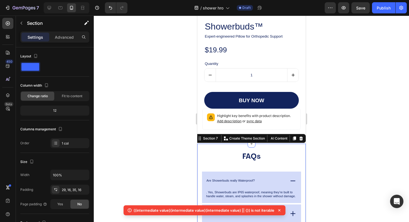
click at [202, 149] on div "FAQs Heading Are Showerbuds really Waterproof? . Yes, Showerbuds are IP65 water…" at bounding box center [251, 218] width 109 height 148
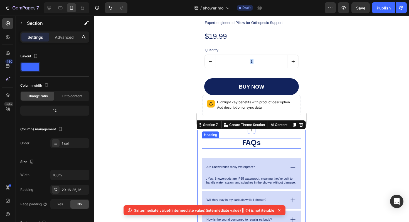
scroll to position [870, 0]
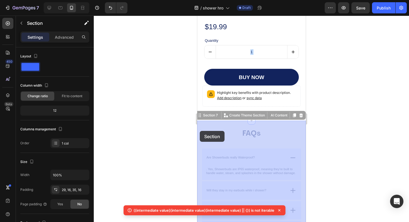
drag, startPoint x: 198, startPoint y: 131, endPoint x: 220, endPoint y: 153, distance: 31.7
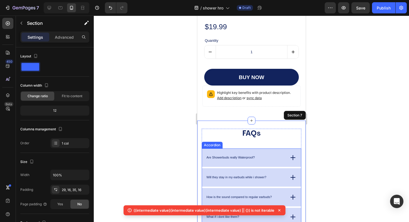
click at [221, 157] on p "Are Showerbuds really Waterproof?" at bounding box center [230, 158] width 48 height 4
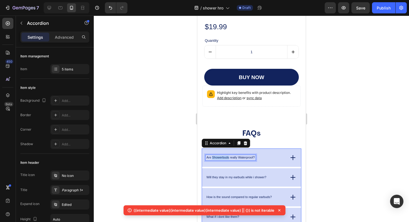
click at [221, 157] on p "Are Showerbuds really Waterproof?" at bounding box center [230, 158] width 48 height 4
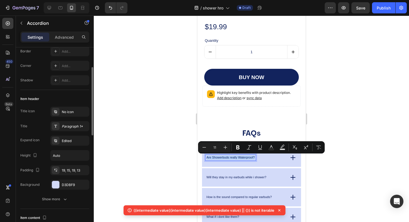
scroll to position [62, 0]
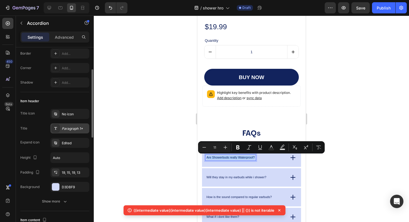
click at [75, 128] on div "Paragraph 1*" at bounding box center [75, 128] width 26 height 5
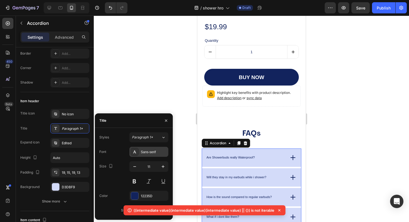
click at [158, 152] on div "Sans-serif" at bounding box center [154, 152] width 26 height 5
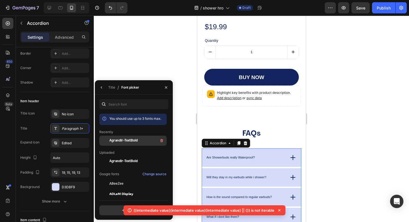
click at [142, 141] on div "Agrandir-TextBold" at bounding box center [137, 140] width 56 height 7
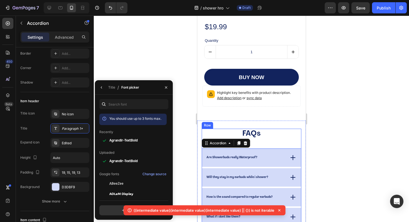
click at [292, 143] on div "FAQs Heading Are Showerbuds really Waterproof? Will they stay in my earbuds whi…" at bounding box center [252, 187] width 100 height 117
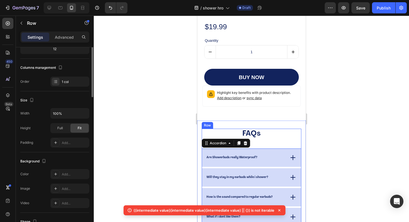
scroll to position [0, 0]
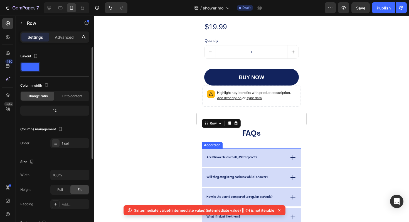
click at [285, 159] on div "Are Showerbuds really Waterproof?" at bounding box center [251, 157] width 99 height 18
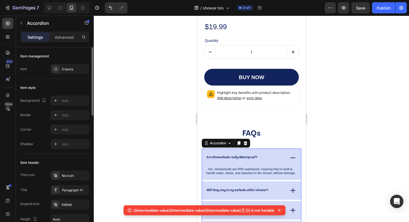
scroll to position [896, 0]
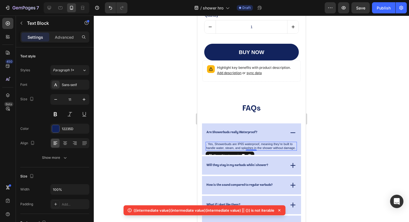
click at [249, 144] on p ". Yes, Showerbuds are IP65 waterproof, meaning they’re built to handle water, s…" at bounding box center [251, 146] width 90 height 8
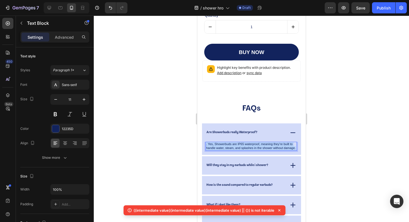
click at [249, 144] on p ". Yes, Showerbuds are IP65 waterproof, meaning they’re built to handle water, s…" at bounding box center [251, 146] width 90 height 8
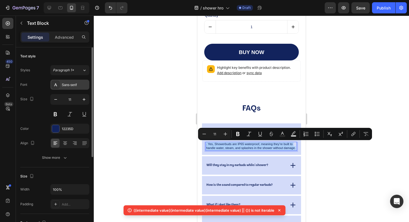
click at [77, 86] on div "Sans-serif" at bounding box center [75, 84] width 26 height 5
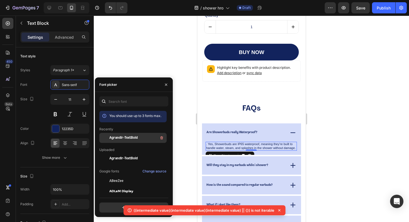
click at [124, 136] on span "Agrandir-TextBold" at bounding box center [123, 137] width 28 height 5
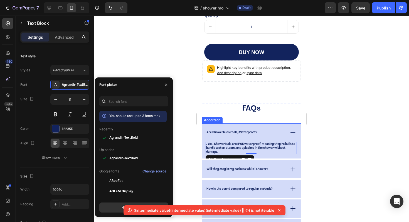
click at [249, 171] on div "Will they stay in my earbuds while i shower?" at bounding box center [238, 170] width 64 height 6
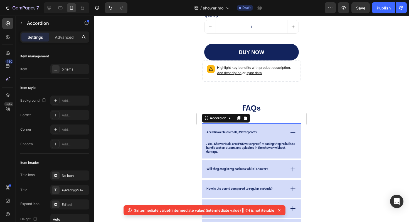
click at [285, 174] on div "Will they stay in my earbuds while i shower?" at bounding box center [251, 169] width 99 height 18
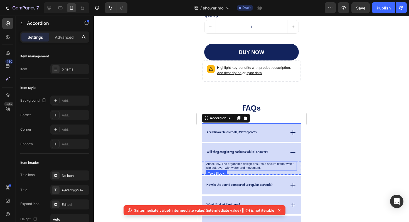
click at [257, 167] on p "Absolutely. The ergonomic design ensures a secure fit that won’t slip out, even…" at bounding box center [251, 166] width 90 height 8
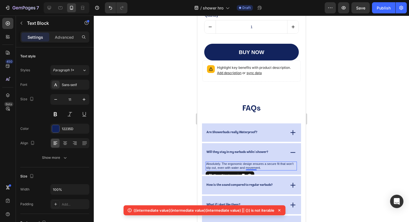
click at [257, 167] on p "Absolutely. The ergonomic design ensures a secure fit that won’t slip out, even…" at bounding box center [251, 166] width 90 height 8
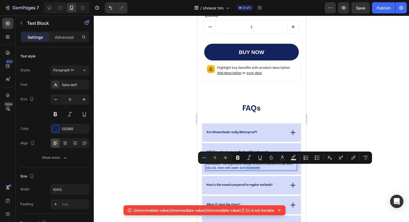
click at [257, 167] on p "Absolutely. The ergonomic design ensures a secure fit that won’t slip out, even…" at bounding box center [251, 166] width 90 height 8
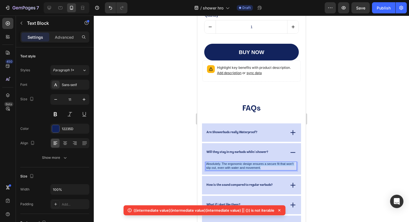
click at [257, 167] on p "Absolutely. The ergonomic design ensures a secure fit that won’t slip out, even…" at bounding box center [251, 166] width 90 height 8
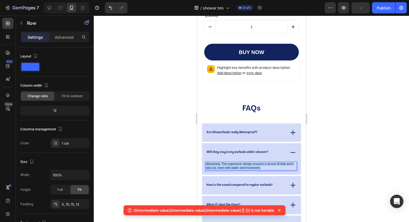
click at [263, 172] on div "Absolutely. The ergonomic design ensures a secure fit that won’t slip out, even…" at bounding box center [251, 168] width 99 height 13
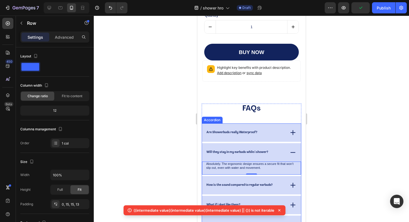
click at [261, 135] on div "Are Showerbuds really Waterproof?" at bounding box center [245, 133] width 79 height 6
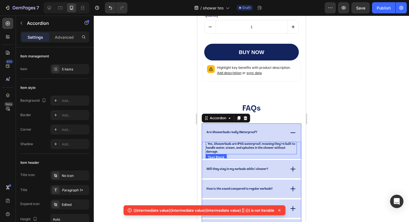
click at [256, 144] on p ". Yes, Showerbuds are IP65 waterproof, meaning they’re built to handle water, s…" at bounding box center [251, 147] width 90 height 11
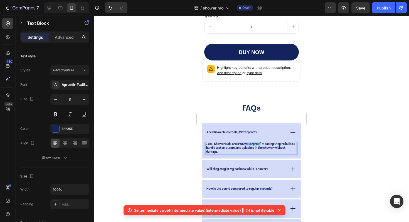
click at [256, 144] on p ". Yes, Showerbuds are IP65 waterproof, meaning they’re built to handle water, s…" at bounding box center [251, 147] width 90 height 11
click at [241, 148] on p ". Yes, Showerbuds are IP65 waterproof, meaning they’re built to handle water, s…" at bounding box center [251, 147] width 90 height 11
click at [239, 148] on p ". Yes, Showerbuds are IP65 waterproof, meaning they’re built to handle water, s…" at bounding box center [251, 147] width 90 height 11
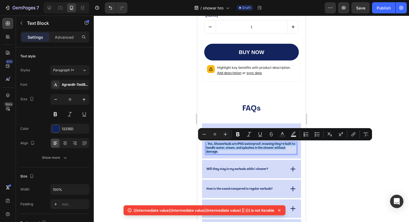
click at [209, 144] on p ". Yes, Showerbuds are IP65 waterproof, meaning they’re built to handle water, s…" at bounding box center [251, 147] width 90 height 11
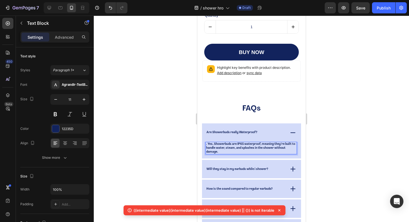
click at [208, 145] on p ". Yes, Showerbuds are IP65 waterproof, meaning they’re built to handle water, s…" at bounding box center [251, 147] width 90 height 11
click at [229, 162] on div "Will they stay in my earbuds while i shower?" at bounding box center [251, 169] width 99 height 18
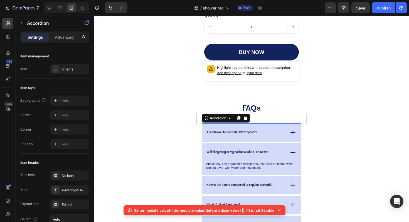
click at [233, 181] on div "How is the sound compared to regular earbuds?" at bounding box center [251, 185] width 99 height 18
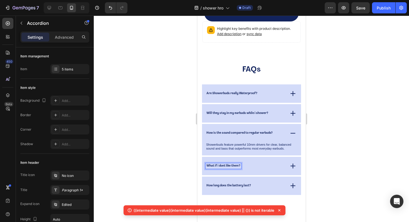
click at [262, 163] on div "What if i dont like them?" at bounding box center [245, 166] width 79 height 6
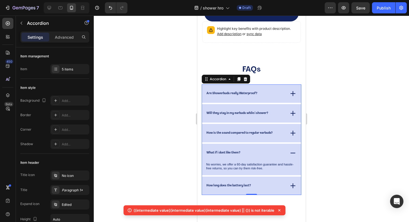
scroll to position [960, 0]
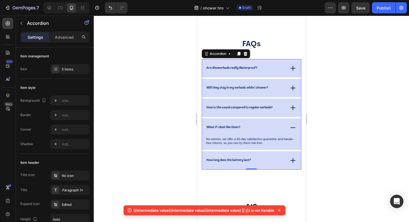
click at [265, 162] on div "How long does the battery last?" at bounding box center [245, 161] width 79 height 6
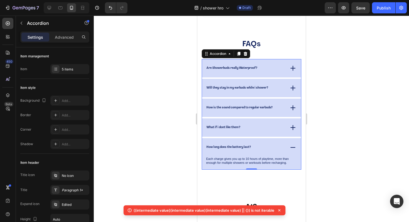
click at [268, 150] on div "How long does the battery last?" at bounding box center [251, 147] width 99 height 18
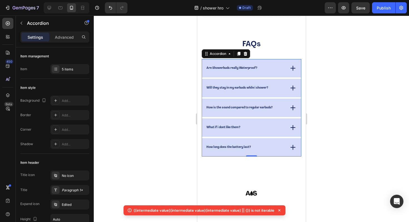
scroll to position [955, 0]
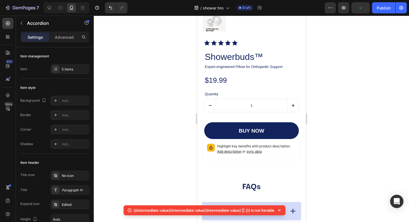
scroll to position [776, 0]
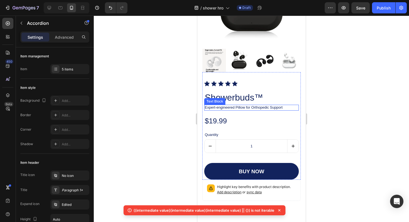
click at [245, 107] on p "Expert-engineered Pillow for Orthopedic Support" at bounding box center [247, 107] width 84 height 4
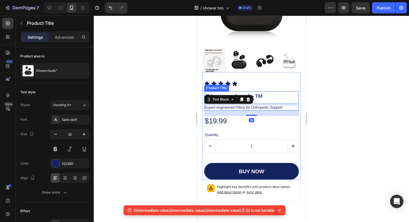
click at [272, 96] on h2 "Showerbuds™" at bounding box center [251, 97] width 95 height 12
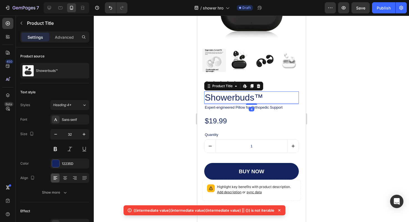
click at [272, 96] on h2 "Showerbuds™" at bounding box center [251, 97] width 95 height 12
click at [247, 97] on h2 "Showerbuds™" at bounding box center [251, 97] width 95 height 12
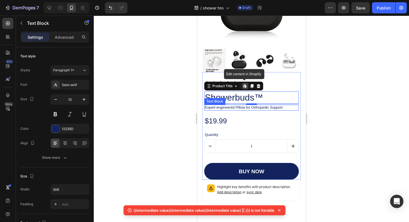
click at [267, 108] on p "Expert-engineered Pillow for Orthopedic Support" at bounding box center [247, 107] width 84 height 4
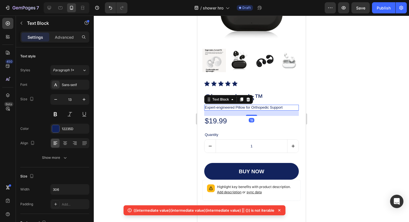
click at [267, 108] on p "Expert-engineered Pillow for Orthopedic Support" at bounding box center [247, 107] width 84 height 4
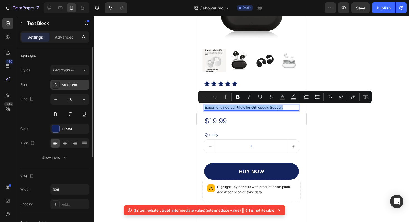
click at [72, 84] on div "Sans-serif" at bounding box center [75, 84] width 26 height 5
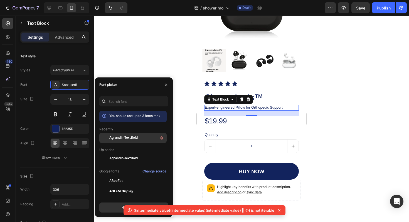
click at [131, 139] on span "Agrandir-TextBold" at bounding box center [123, 137] width 28 height 5
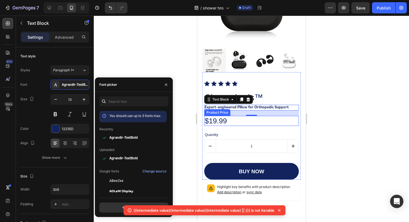
click at [226, 126] on div "$19.99" at bounding box center [251, 121] width 95 height 10
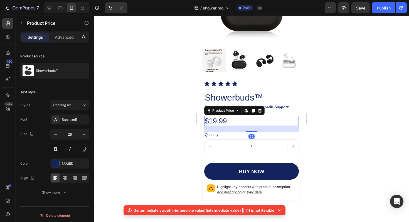
click at [226, 126] on div "$19.99" at bounding box center [251, 121] width 95 height 10
click at [232, 113] on div "Product Price" at bounding box center [223, 110] width 24 height 5
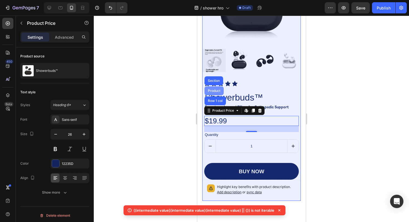
click at [218, 92] on div "Product" at bounding box center [214, 90] width 15 height 3
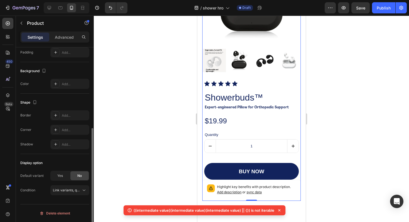
scroll to position [0, 0]
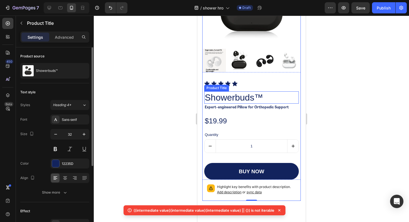
click at [223, 96] on h2 "Showerbuds™" at bounding box center [251, 97] width 95 height 12
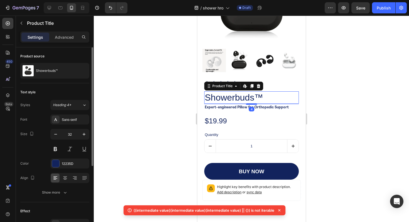
click at [223, 96] on h2 "Showerbuds™" at bounding box center [251, 97] width 95 height 12
click at [231, 84] on div "Product Title" at bounding box center [222, 86] width 23 height 5
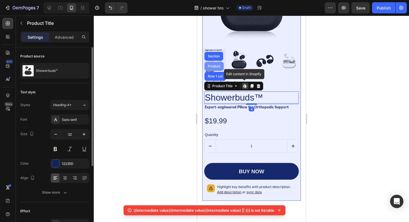
click at [218, 67] on div "Product" at bounding box center [214, 66] width 15 height 3
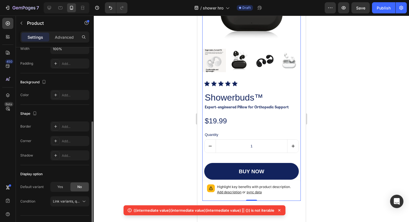
scroll to position [140, 0]
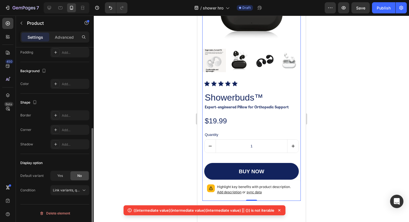
click at [64, 42] on div "Settings Advanced" at bounding box center [54, 36] width 69 height 11
click at [64, 38] on p "Advanced" at bounding box center [64, 37] width 19 height 6
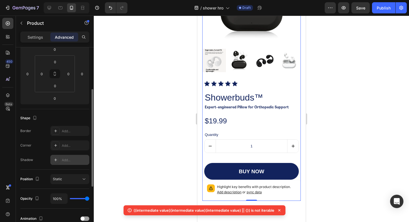
scroll to position [0, 0]
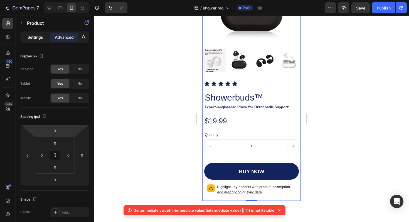
click at [31, 33] on div "Settings" at bounding box center [35, 37] width 28 height 9
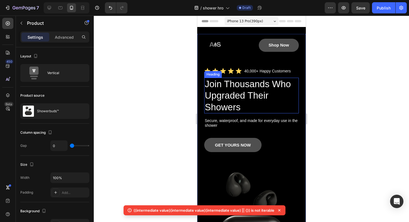
click at [241, 87] on h1 "Join Thousands Who Upgraded Their Showers" at bounding box center [251, 96] width 95 height 36
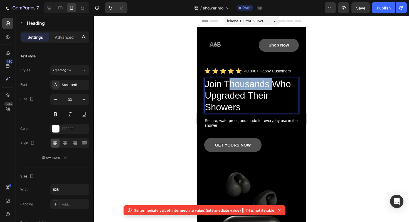
click at [241, 87] on h1 "Join Thousands Who Upgraded Their Showers" at bounding box center [251, 96] width 95 height 36
click at [241, 87] on p "Join Thousands Who Upgraded Their Showers" at bounding box center [252, 95] width 94 height 35
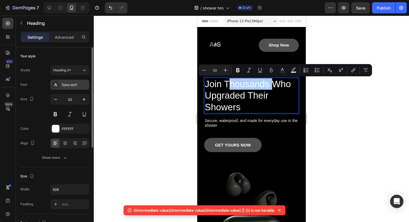
click at [69, 83] on div "Sans-serif" at bounding box center [75, 84] width 26 height 5
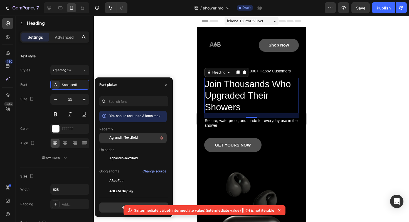
click at [135, 138] on span "Agrandir-TextBold" at bounding box center [123, 137] width 28 height 5
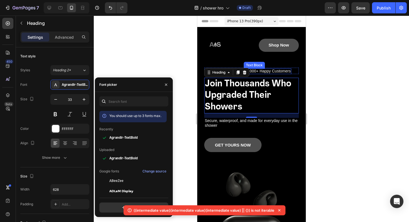
click at [267, 72] on p "40,000+ Happy Customers" at bounding box center [267, 71] width 47 height 4
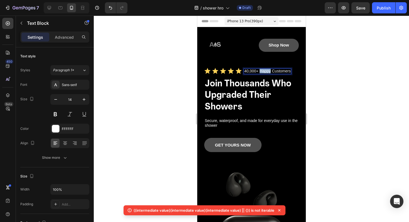
click at [267, 72] on p "40,000+ Happy Customers" at bounding box center [267, 71] width 47 height 4
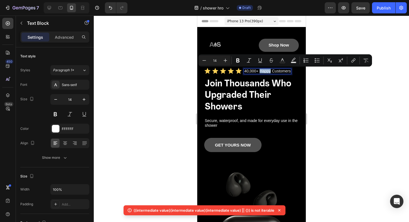
click at [267, 72] on p "40,000+ Happy Customers" at bounding box center [267, 71] width 47 height 4
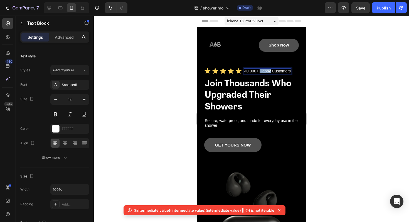
click at [267, 72] on p "40,000+ Happy Customers" at bounding box center [267, 71] width 47 height 4
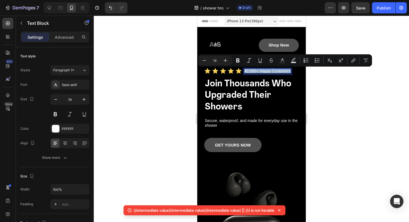
click at [267, 72] on p "40,000+ Happy Customers" at bounding box center [267, 71] width 47 height 4
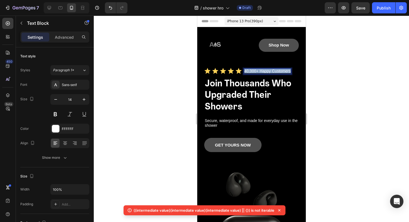
click at [267, 72] on p "40,000+ Happy Customers" at bounding box center [267, 71] width 47 height 4
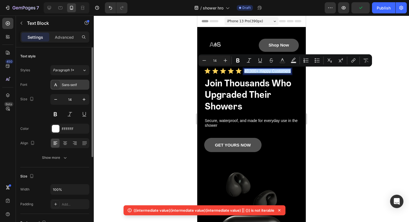
click at [73, 87] on div "Sans-serif" at bounding box center [69, 85] width 39 height 10
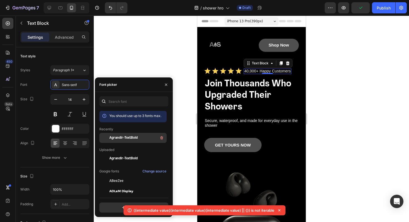
click at [129, 138] on span "Agrandir-TextBold" at bounding box center [123, 137] width 28 height 5
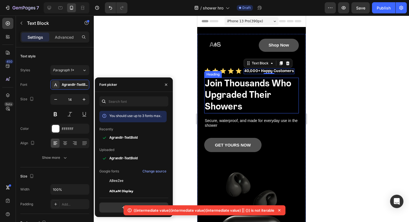
click at [250, 91] on p "Join Thousands Who Upgraded Their Showers" at bounding box center [252, 95] width 94 height 35
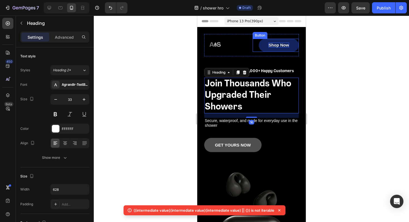
click at [281, 45] on p "Shop Now" at bounding box center [279, 45] width 20 height 5
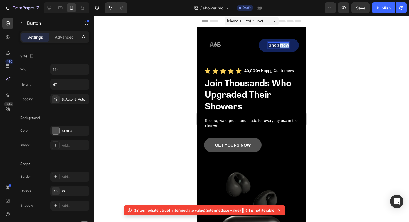
click at [281, 45] on p "Shop Now" at bounding box center [279, 45] width 20 height 5
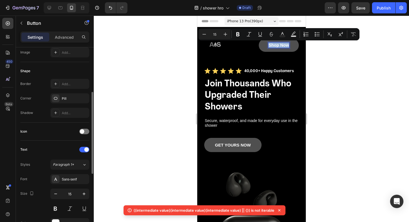
scroll to position [103, 0]
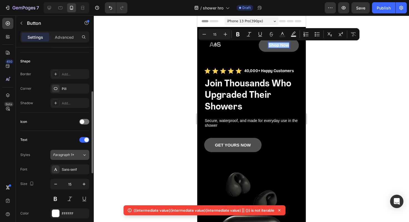
click at [71, 154] on span "Paragraph 1*" at bounding box center [63, 154] width 21 height 5
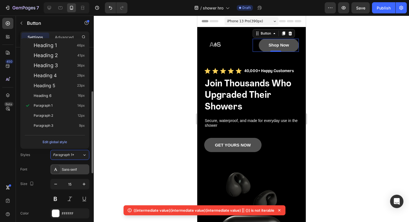
click at [68, 167] on div "Sans-serif" at bounding box center [69, 169] width 39 height 10
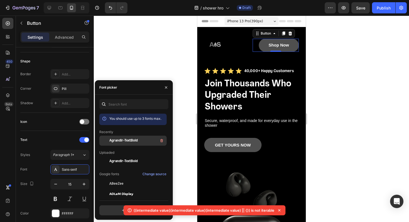
click at [118, 138] on span "Agrandir-TextBold" at bounding box center [123, 140] width 28 height 5
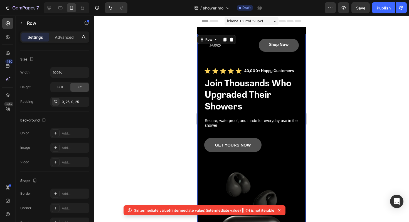
click at [251, 160] on div "GET YOURS NOW Button" at bounding box center [251, 201] width 95 height 126
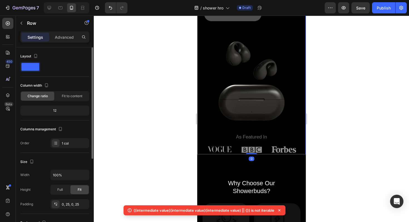
scroll to position [134, 0]
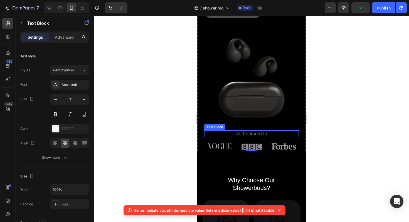
click at [255, 135] on p "As Featured In" at bounding box center [252, 134] width 94 height 6
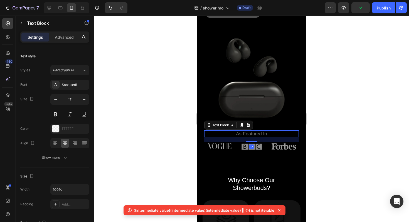
click at [255, 135] on p "As Featured In" at bounding box center [252, 134] width 94 height 6
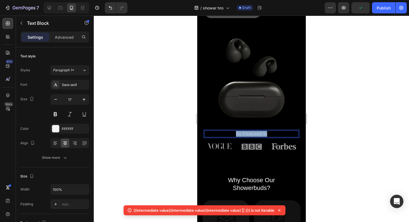
click at [255, 135] on p "As Featured In" at bounding box center [252, 134] width 94 height 6
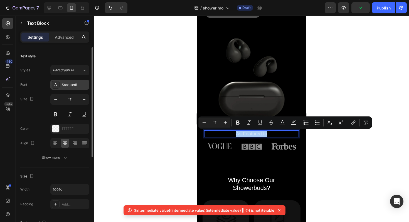
click at [73, 84] on div "Sans-serif" at bounding box center [75, 84] width 26 height 5
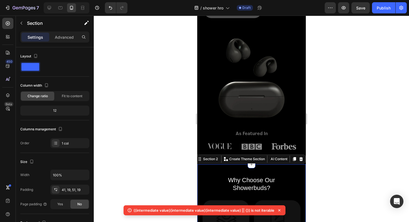
scroll to position [191, 0]
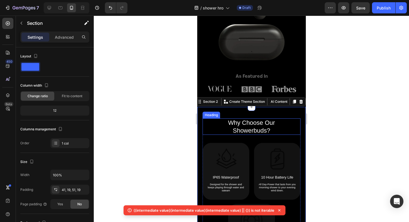
click at [243, 132] on h2 "Why Choose Our Showerbuds?" at bounding box center [251, 126] width 82 height 16
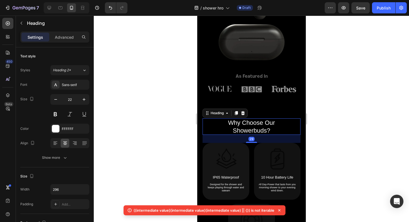
click at [243, 130] on h2 "Why Choose Our Showerbuds?" at bounding box center [251, 126] width 82 height 16
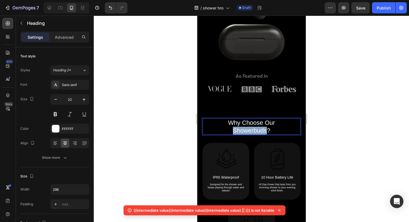
click at [243, 130] on p "Why Choose Our Showerbuds?" at bounding box center [251, 126] width 81 height 15
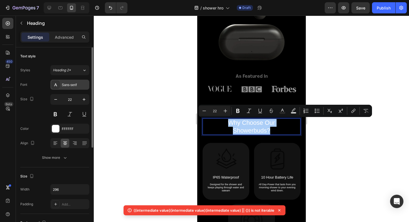
click at [73, 88] on div "Sans-serif" at bounding box center [69, 85] width 39 height 10
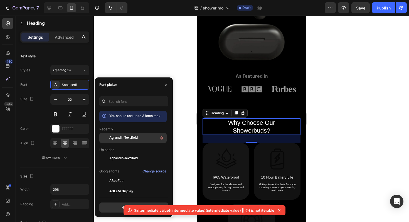
click at [116, 136] on span "Agrandir-TextBold" at bounding box center [123, 137] width 28 height 5
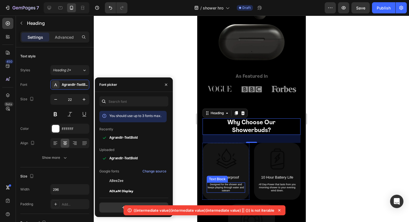
click at [228, 186] on p "Designed for the shower and keeps playing through water and sateam" at bounding box center [225, 187] width 37 height 9
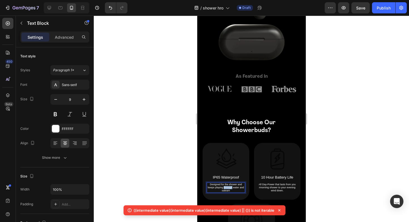
click at [228, 186] on p "Designed for the shower and keeps playing through water and sateam" at bounding box center [225, 187] width 37 height 9
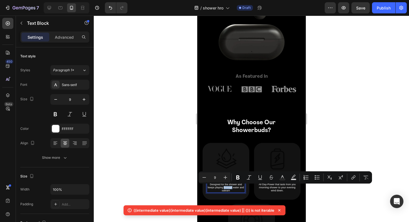
click at [227, 187] on p "Designed for the shower and keeps playing through water and sateam" at bounding box center [225, 187] width 37 height 9
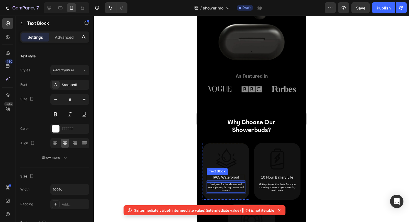
click at [223, 176] on p "IP65 Waterproof" at bounding box center [225, 177] width 37 height 4
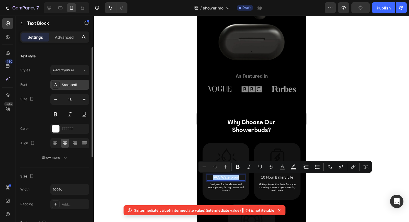
click at [69, 82] on div "Sans-serif" at bounding box center [69, 85] width 39 height 10
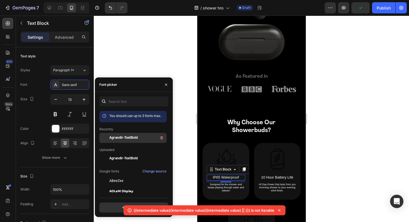
click at [135, 136] on span "Agrandir-TextBold" at bounding box center [123, 137] width 28 height 5
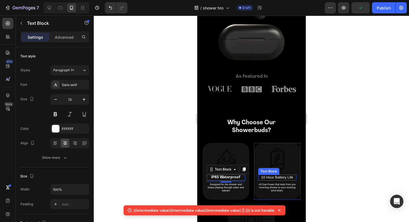
click at [286, 177] on p "10 Hour Battery Life" at bounding box center [277, 177] width 37 height 4
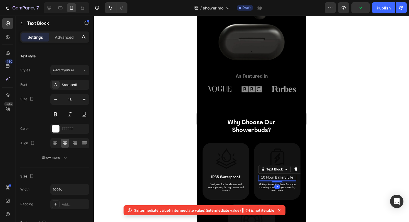
click at [286, 177] on p "10 Hour Battery Life" at bounding box center [277, 177] width 37 height 4
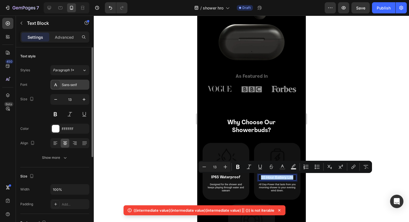
click at [78, 83] on div "Sans-serif" at bounding box center [75, 84] width 26 height 5
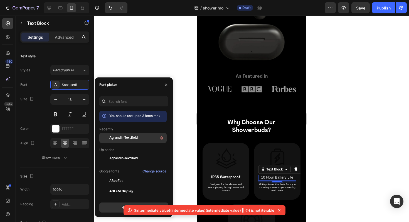
click at [114, 135] on div "Agrandir-TextBold" at bounding box center [137, 138] width 56 height 7
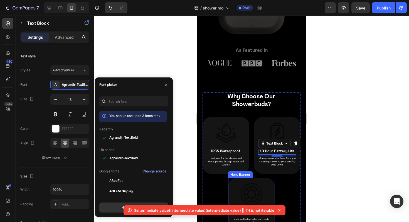
scroll to position [260, 0]
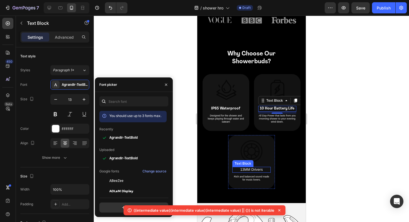
click at [258, 170] on p "13MM Drivers" at bounding box center [252, 169] width 38 height 4
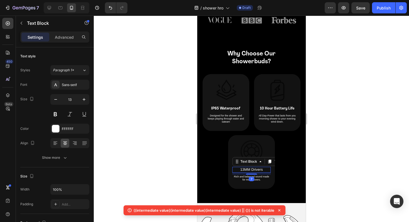
click at [258, 170] on p "13MM Drivers" at bounding box center [252, 169] width 38 height 4
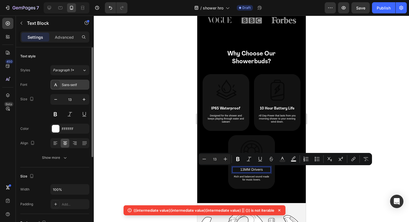
click at [70, 89] on div "Sans-serif" at bounding box center [69, 85] width 39 height 10
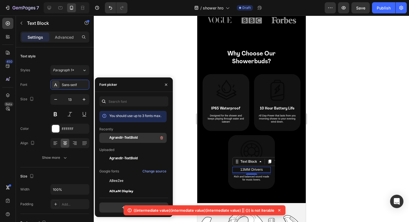
click at [119, 135] on div "Agrandir-TextBold" at bounding box center [137, 138] width 56 height 7
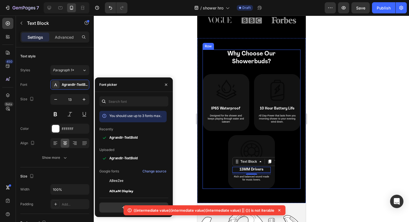
click at [209, 169] on div "Why Choose Our Showerbuds? Heading Image Supportive Design Text Block Ergonomic…" at bounding box center [251, 119] width 98 height 139
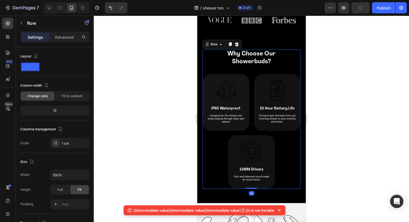
click at [220, 150] on div "Why Choose Our Showerbuds? Heading Image Supportive Design Text Block Ergonomic…" at bounding box center [251, 119] width 98 height 139
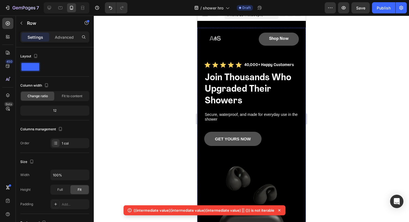
scroll to position [0, 0]
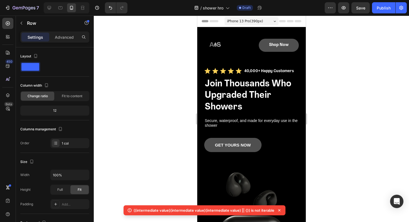
click at [384, 111] on div at bounding box center [252, 119] width 316 height 206
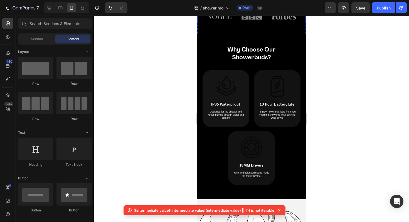
scroll to position [265, 0]
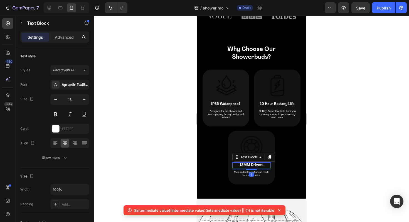
click at [260, 165] on p "13MM Drivers" at bounding box center [252, 165] width 38 height 4
click at [243, 164] on p "13MM Drivers" at bounding box center [252, 165] width 38 height 4
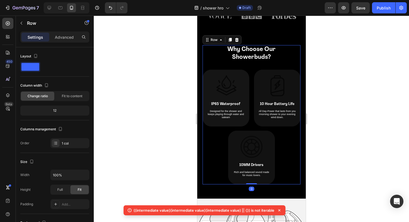
click at [279, 177] on div "Why Choose Our Showerbuds? Heading Image Supportive Design Text Block Ergonomic…" at bounding box center [251, 114] width 98 height 139
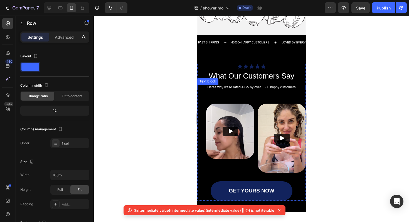
scroll to position [499, 0]
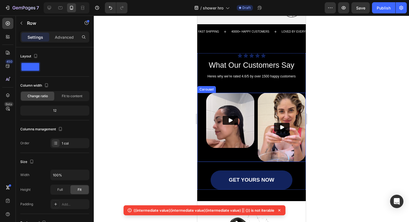
click at [280, 162] on div "Video" at bounding box center [282, 127] width 48 height 69
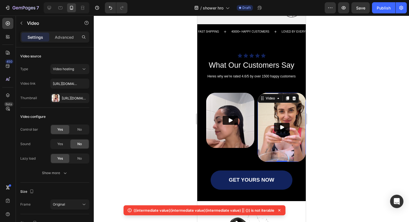
click at [275, 153] on img at bounding box center [282, 127] width 48 height 69
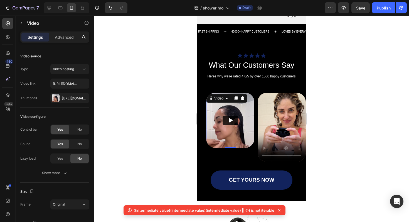
click at [227, 125] on button "Play" at bounding box center [231, 120] width 16 height 9
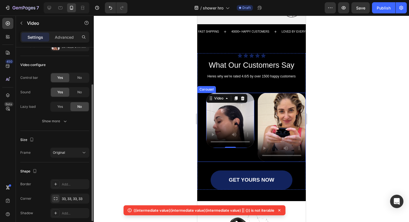
scroll to position [75, 0]
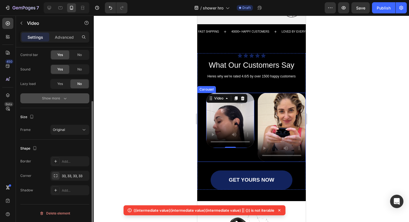
click at [58, 102] on button "Show more" at bounding box center [54, 98] width 69 height 10
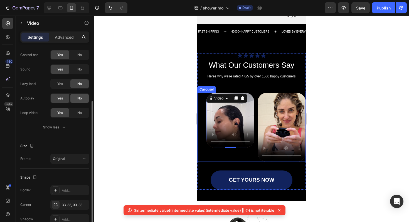
click at [82, 99] on div "No" at bounding box center [79, 98] width 18 height 9
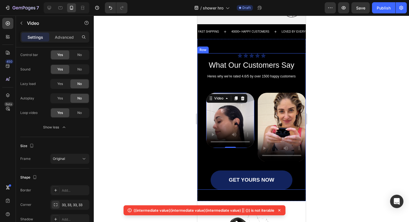
click at [264, 88] on div "Icon Icon Icon Icon Icon Icon List What Our Customers Say Heading Heres why we’…" at bounding box center [251, 121] width 109 height 136
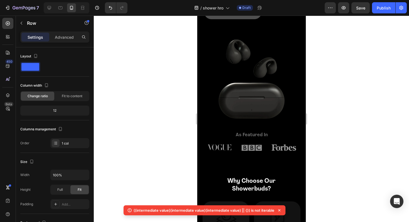
scroll to position [0, 0]
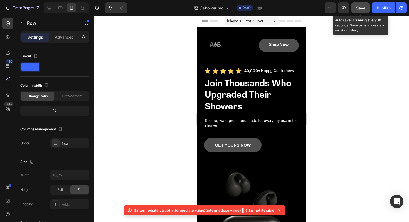
click at [358, 11] on button "Save" at bounding box center [361, 7] width 18 height 11
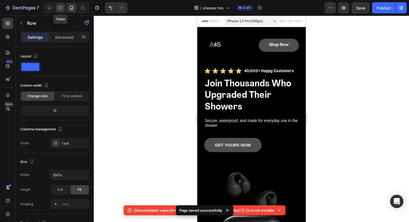
click at [56, 9] on div at bounding box center [60, 7] width 9 height 9
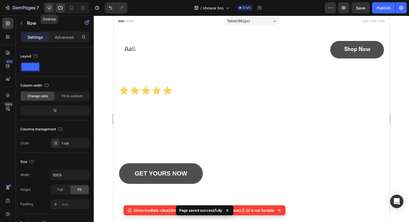
click at [52, 8] on icon at bounding box center [50, 8] width 6 height 6
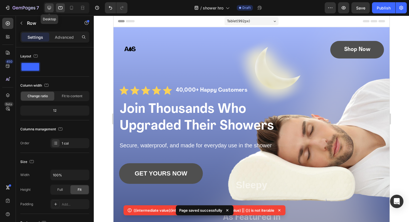
type input "1170"
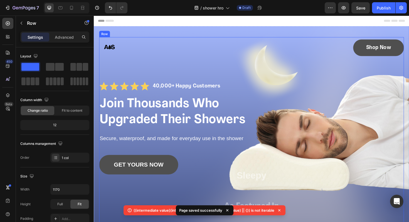
scroll to position [30, 0]
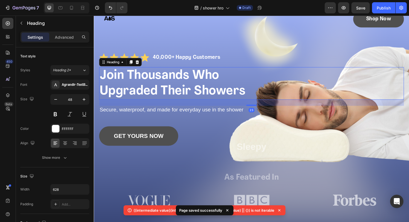
click at [281, 87] on div "Join Thousands Who Upgraded Their Showers" at bounding box center [260, 87] width 323 height 35
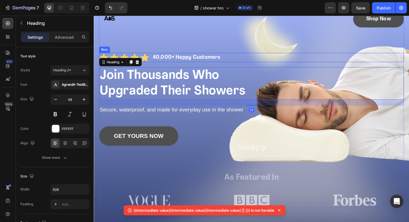
click at [279, 58] on div "Icon Icon Icon Icon Icon Icon List 40,000+ Happy Customers Text Block Row" at bounding box center [260, 60] width 323 height 10
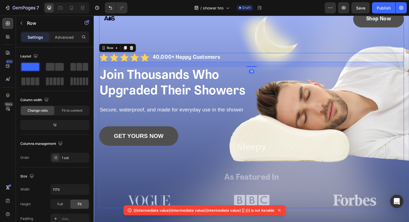
click at [274, 46] on div "Image Shop Now Button Row Icon Icon Icon Icon Icon Icon List 40,000+ Happy Cust…" at bounding box center [260, 113] width 323 height 211
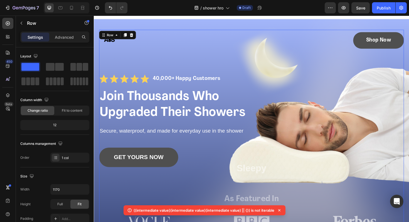
scroll to position [0, 0]
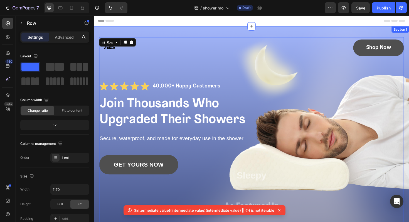
click at [240, 34] on div "Image Shop Now Button Row Icon Icon Icon Icon Icon Icon List 40,000+ Happy Cust…" at bounding box center [261, 148] width 334 height 242
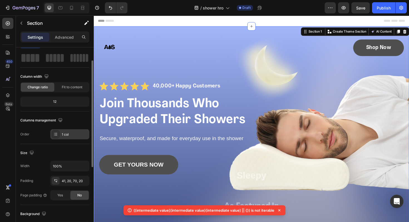
scroll to position [53, 0]
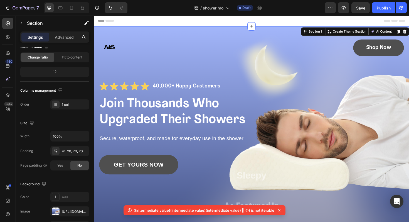
click at [97, 67] on div "Image Shop Now Button Row Icon Icon Icon Icon Icon Icon List 40,000+ Happy Cust…" at bounding box center [261, 148] width 334 height 242
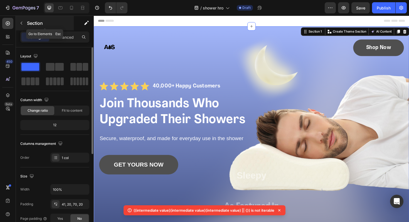
click at [21, 26] on button "button" at bounding box center [21, 23] width 9 height 9
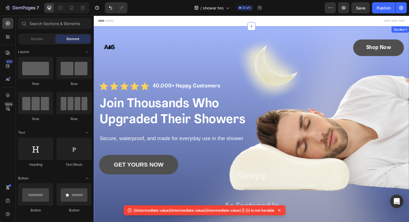
click at [97, 68] on div "Image Shop Now Button Row Icon Icon Icon Icon Icon Icon List 40,000+ Happy Cust…" at bounding box center [261, 148] width 334 height 242
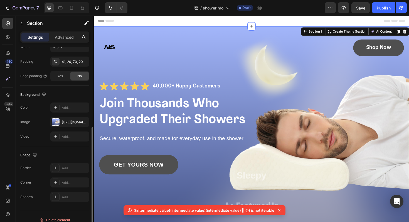
scroll to position [137, 0]
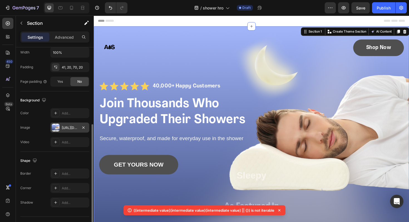
click at [71, 130] on div "[URL][DOMAIN_NAME]" at bounding box center [70, 127] width 16 height 5
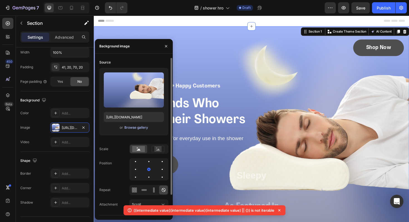
click at [135, 128] on div "Browse gallery" at bounding box center [137, 127] width 24 height 5
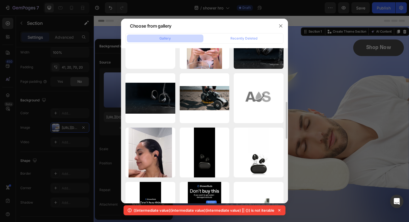
scroll to position [0, 0]
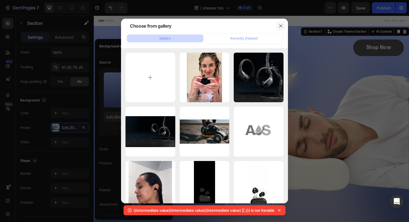
click at [282, 23] on button "button" at bounding box center [281, 25] width 9 height 9
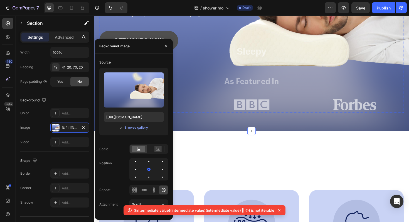
scroll to position [236, 0]
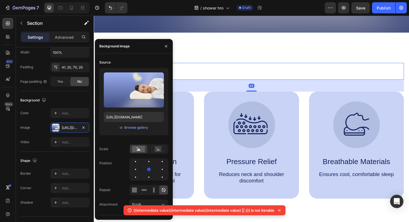
click at [259, 67] on h2 "Why Choose Our Showerbuds?" at bounding box center [260, 75] width 323 height 18
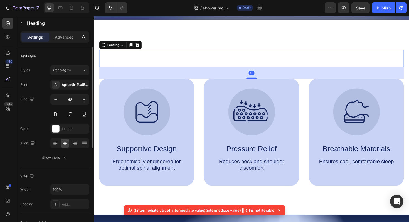
scroll to position [250, 0]
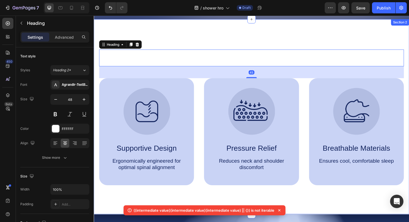
click at [192, 31] on div "Why Choose Our Showerbuds? Heading 45 Image Supportive Design Text Block Ergono…" at bounding box center [261, 122] width 334 height 206
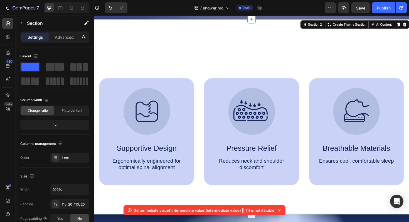
click at [191, 43] on div "Why Choose Our Showerbuds? Heading Image Supportive Design Text Block Ergonomic…" at bounding box center [261, 122] width 334 height 206
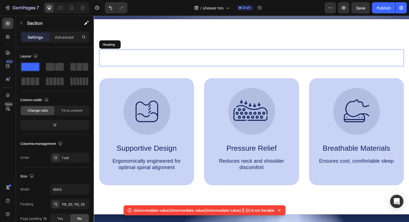
click at [194, 54] on h2 "Why Choose Our Showerbuds?" at bounding box center [260, 61] width 323 height 18
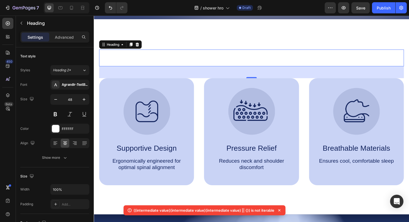
click at [141, 58] on h2 "Why Choose Our Showerbuds?" at bounding box center [260, 61] width 323 height 18
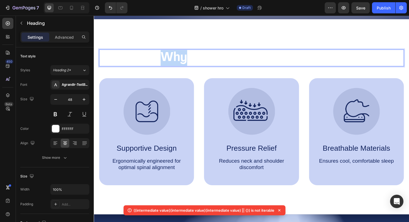
click at [141, 58] on p "Why Choose Our Showerbuds?" at bounding box center [261, 60] width 322 height 17
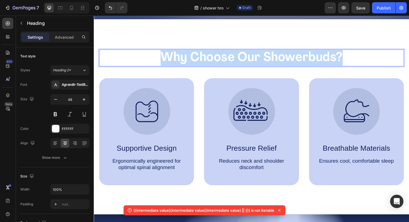
click at [141, 58] on p "Why Choose Our Showerbuds?" at bounding box center [261, 60] width 322 height 17
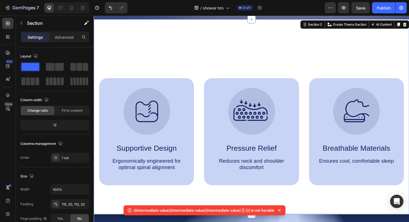
click at [138, 35] on div "Why Choose Our Showerbuds? Heading Image Supportive Design Text Block Ergonomic…" at bounding box center [261, 122] width 334 height 206
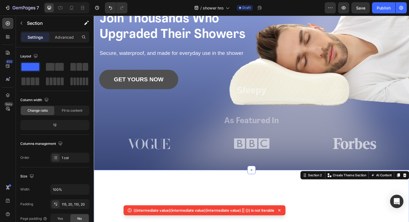
scroll to position [80, 0]
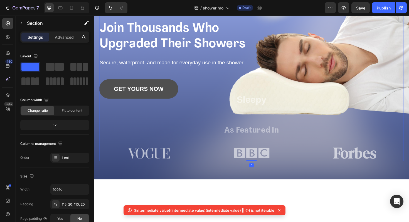
click at [113, 130] on div "Image Shop Now Button Row Icon Icon Icon Icon Icon Icon List 40,000+ Happy Cust…" at bounding box center [260, 63] width 323 height 211
click at [97, 127] on div "Image Shop Now Button Row Icon Icon Icon Icon Icon Icon List 40,000+ Happy Cust…" at bounding box center [261, 68] width 334 height 242
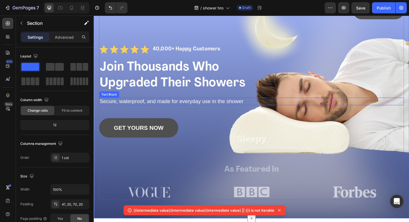
scroll to position [40, 0]
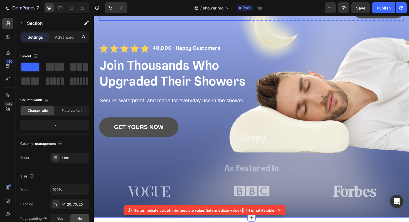
click at [186, 20] on div at bounding box center [179, 10] width 160 height 22
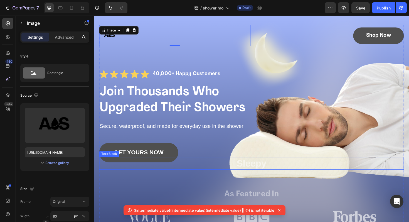
scroll to position [1, 0]
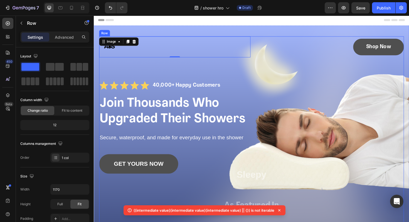
click at [273, 74] on div "Image 0 Shop Now Button Row Icon Icon Icon Icon Icon Icon List 40,000+ Happy Cu…" at bounding box center [260, 143] width 323 height 211
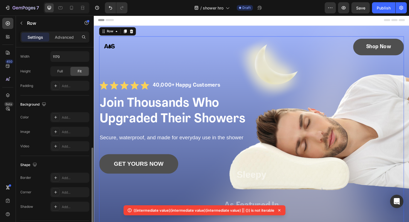
scroll to position [149, 0]
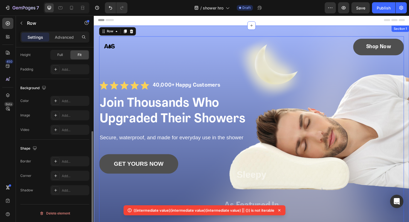
click at [96, 151] on div "Image Shop Now Button Row Icon Icon Icon Icon Icon Icon List 40,000+ Happy Cust…" at bounding box center [261, 147] width 334 height 242
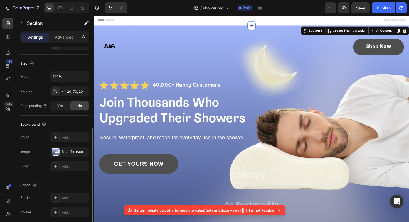
scroll to position [127, 0]
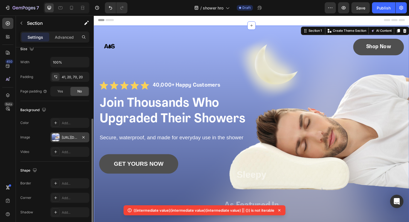
click at [72, 138] on div "[URL][DOMAIN_NAME]" at bounding box center [70, 137] width 16 height 5
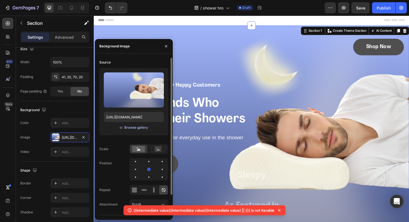
click at [133, 128] on div "Browse gallery" at bounding box center [137, 127] width 24 height 5
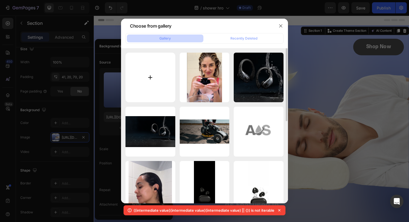
click at [158, 76] on input "file" at bounding box center [151, 78] width 50 height 50
type input "C:\fakepath\Untitled design-24.png"
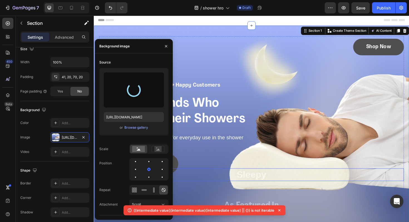
type input "[URL][DOMAIN_NAME]"
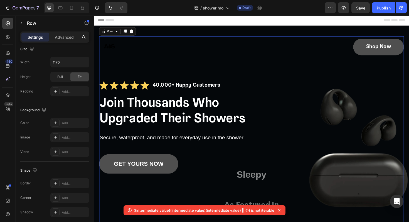
click at [301, 135] on div "Image Shop Now Button Row Icon Icon Icon Icon Icon Icon List 40,000+ Happy Cust…" at bounding box center [260, 143] width 323 height 211
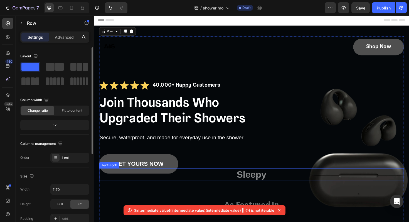
click at [275, 184] on p "Sleepy" at bounding box center [261, 184] width 322 height 12
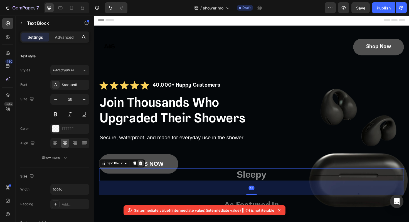
click at [144, 174] on icon at bounding box center [144, 172] width 4 height 4
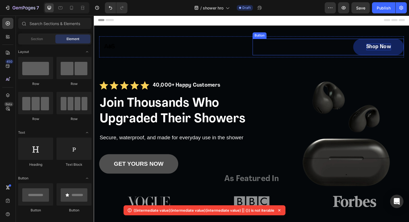
click at [403, 46] on p "Shop Now" at bounding box center [396, 48] width 26 height 7
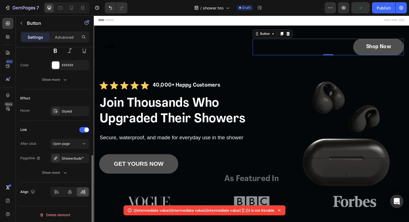
scroll to position [252, 0]
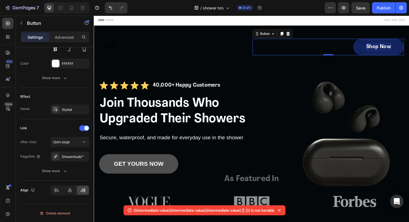
click at [389, 49] on p "Shop Now" at bounding box center [396, 48] width 26 height 7
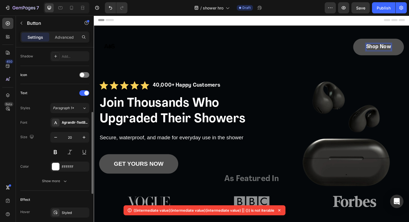
scroll to position [149, 0]
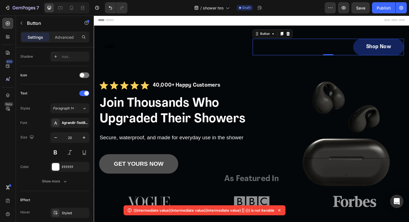
click at [375, 48] on link "Shop Now" at bounding box center [396, 49] width 54 height 18
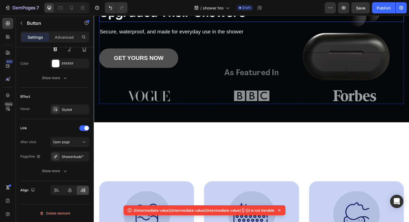
scroll to position [145, 0]
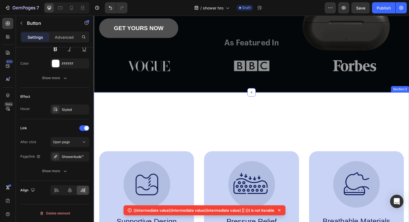
click at [200, 111] on div "Why Choose Our Showerbuds? Heading Image Supportive Design Text Block Ergonomic…" at bounding box center [261, 200] width 334 height 206
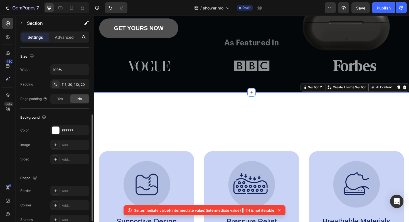
scroll to position [121, 0]
click at [57, 127] on div at bounding box center [55, 129] width 7 height 7
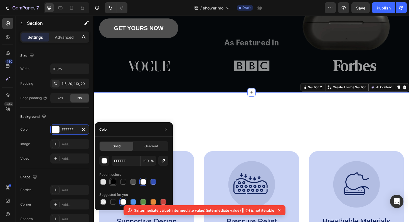
click at [114, 183] on div at bounding box center [114, 182] width 6 height 6
type input "000000"
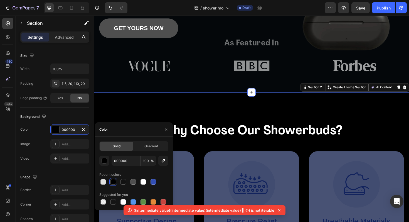
click at [135, 116] on div "Why Choose Our Showerbuds? Heading Image Supportive Design Text Block Ergonomic…" at bounding box center [261, 200] width 334 height 206
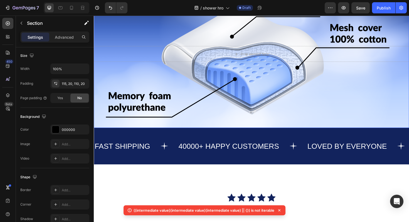
scroll to position [467, 0]
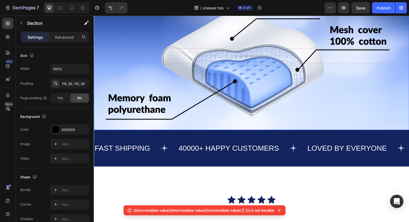
click at [141, 71] on div "Drop element here" at bounding box center [261, 58] width 334 height 35
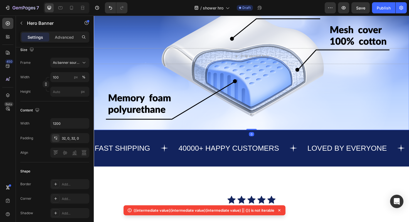
scroll to position [0, 0]
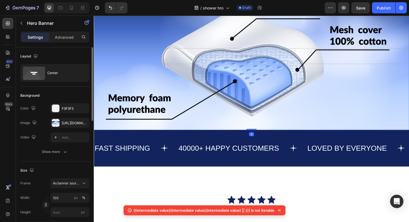
click at [132, 41] on div "Drop element here" at bounding box center [261, 58] width 334 height 35
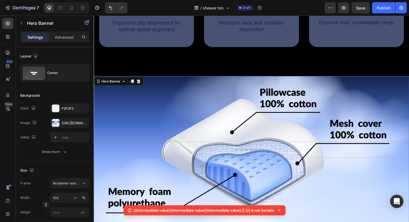
scroll to position [369, 0]
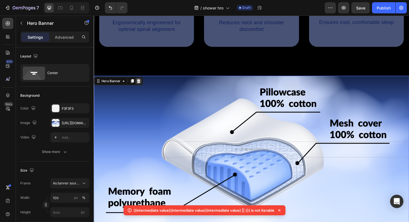
click at [141, 84] on icon at bounding box center [142, 85] width 4 height 4
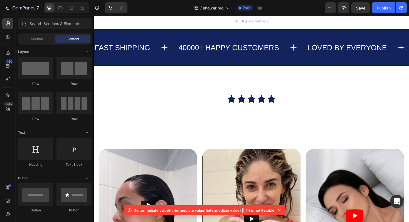
scroll to position [396, 0]
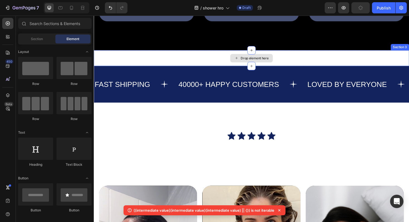
click at [167, 60] on div "Drop element here" at bounding box center [261, 60] width 334 height 17
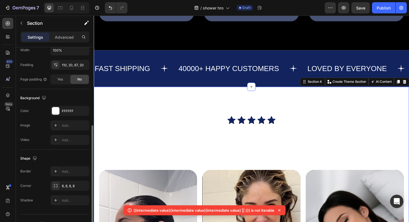
scroll to position [140, 0]
click at [56, 110] on div at bounding box center [55, 109] width 7 height 7
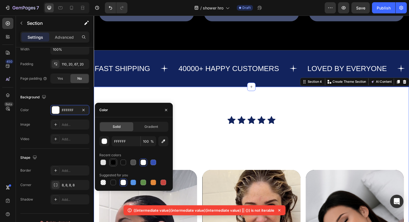
click at [116, 162] on div at bounding box center [114, 163] width 6 height 6
type input "000000"
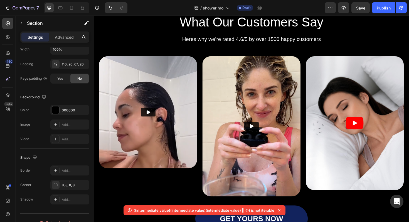
scroll to position [518, 0]
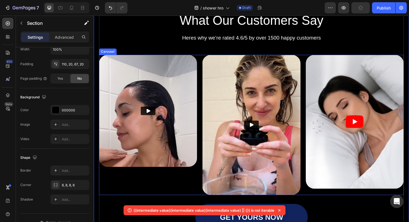
click at [103, 188] on div "Video" at bounding box center [151, 131] width 104 height 149
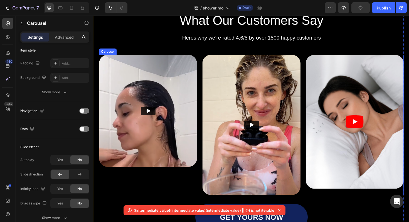
scroll to position [0, 0]
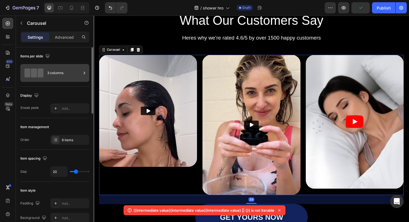
click at [57, 79] on div "3 columns" at bounding box center [64, 73] width 34 height 13
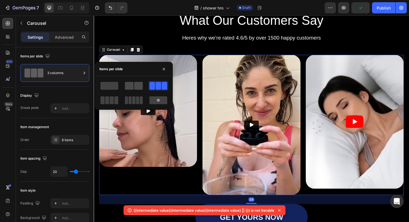
click at [126, 84] on span at bounding box center [129, 86] width 9 height 8
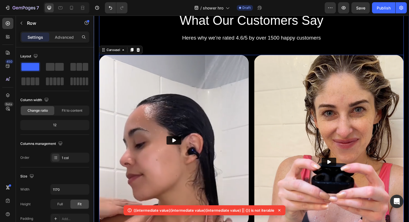
click at [250, 50] on div "Icon Icon Icon Icon Icon Icon List What Our Customers Say Heading Heres why we’…" at bounding box center [260, 161] width 323 height 322
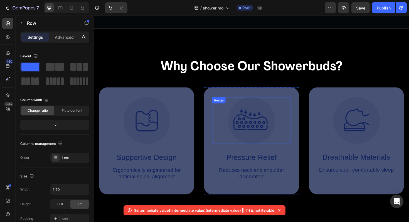
scroll to position [205, 0]
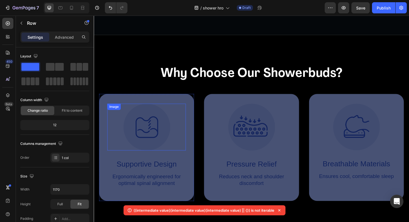
click at [158, 133] on img at bounding box center [150, 134] width 50 height 50
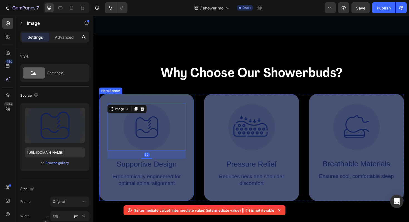
click at [196, 109] on div "Image 32 Supportive Design Text Block Ergonomically engineered for optimal spin…" at bounding box center [149, 155] width 101 height 113
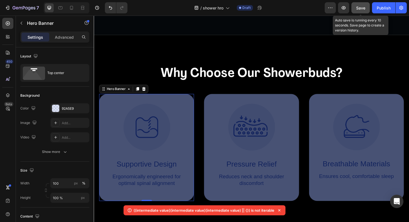
click at [369, 8] on button "Save" at bounding box center [361, 7] width 18 height 11
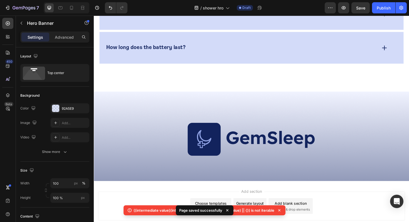
scroll to position [1301, 0]
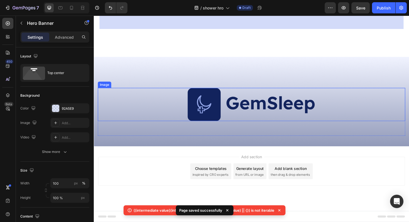
click at [326, 112] on img at bounding box center [261, 109] width 136 height 35
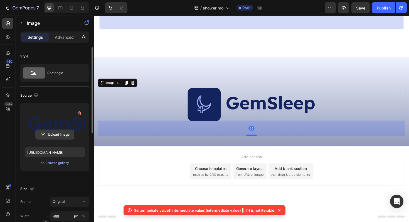
click at [69, 131] on input "file" at bounding box center [55, 134] width 38 height 9
click at [64, 138] on input "file" at bounding box center [55, 134] width 38 height 9
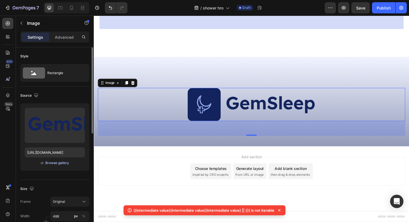
click at [58, 163] on div "Browse gallery" at bounding box center [57, 162] width 24 height 5
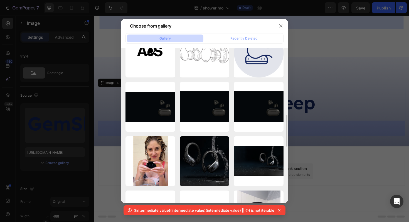
scroll to position [328, 0]
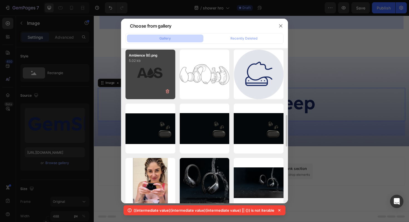
click at [141, 62] on p "5.02 kb" at bounding box center [150, 61] width 43 height 6
type input "[URL][DOMAIN_NAME]"
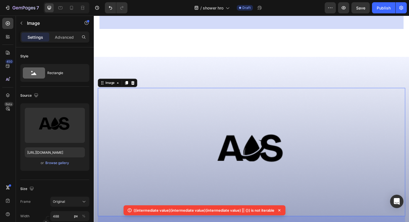
scroll to position [1365, 0]
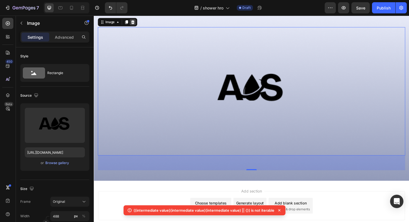
click at [137, 24] on icon at bounding box center [135, 22] width 4 height 4
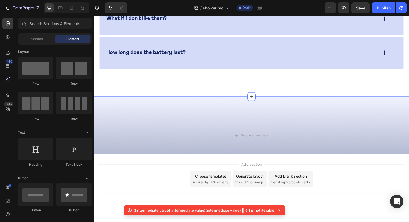
scroll to position [1253, 0]
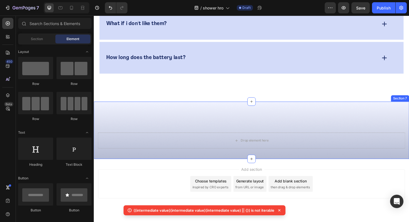
click at [244, 111] on div "Drop element here Row Section 7" at bounding box center [261, 137] width 334 height 61
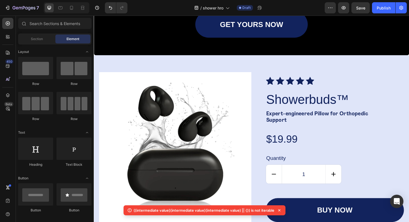
scroll to position [787, 0]
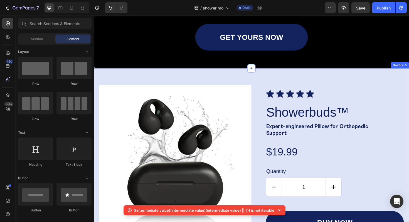
click at [346, 79] on div "Product Images Icon Icon Icon Icon Icon Icon List Showerbuds™ Product Title Exp…" at bounding box center [261, 194] width 334 height 246
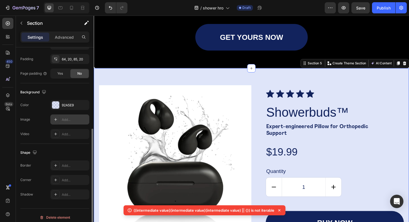
scroll to position [149, 0]
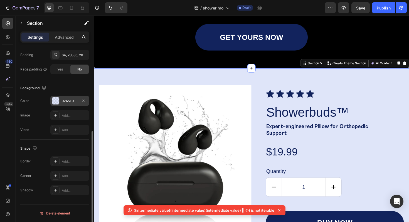
click at [57, 102] on div at bounding box center [55, 100] width 7 height 7
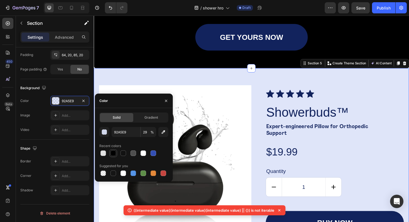
click at [114, 153] on div at bounding box center [114, 153] width 6 height 6
type input "000000"
type input "100"
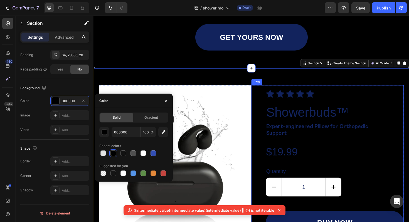
click at [399, 169] on div "Icon Icon Icon Icon Icon Icon List Showerbuds™ Product Title Expert-engineered …" at bounding box center [349, 171] width 147 height 154
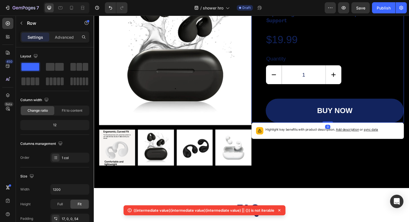
scroll to position [912, 0]
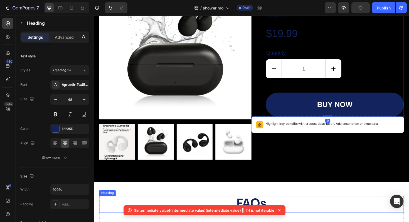
click at [399, 209] on h2 "FAQs" at bounding box center [260, 216] width 323 height 18
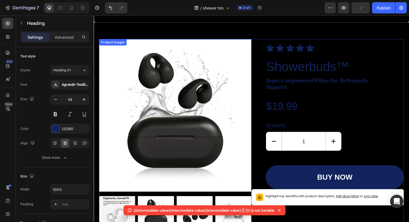
scroll to position [824, 0]
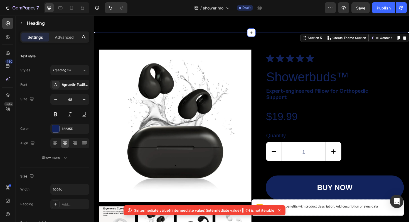
click at [223, 41] on div "Product Images Icon Icon Icon Icon Icon Icon List Showerbuds™ Product Title Exp…" at bounding box center [261, 157] width 334 height 246
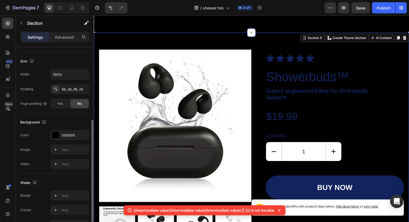
scroll to position [113, 0]
click at [58, 136] on div at bounding box center [55, 136] width 7 height 7
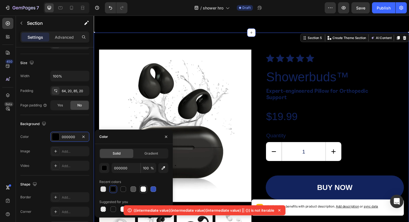
click at [144, 189] on div at bounding box center [144, 189] width 6 height 6
type input "FFFFFF"
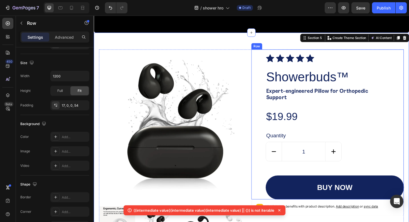
click at [286, 136] on div "Icon Icon Icon Icon Icon Icon List Showerbuds™ Product Title Expert-engineered …" at bounding box center [349, 133] width 147 height 154
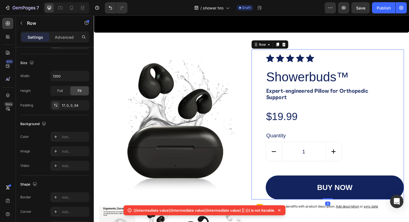
scroll to position [0, 0]
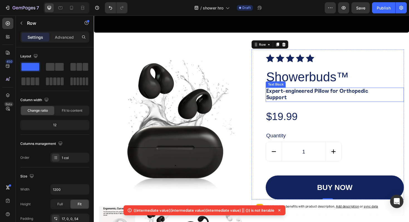
click at [287, 102] on p "Expert-engineered Pillow for Orthopedic Support" at bounding box center [340, 99] width 127 height 14
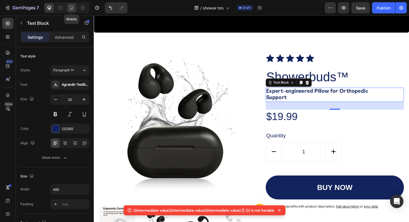
click at [72, 5] on icon at bounding box center [72, 8] width 6 height 6
type input "13"
type input "306"
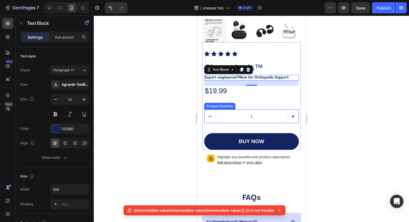
scroll to position [812, 0]
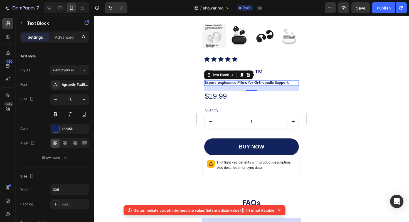
click at [217, 85] on p "Expert-engineered Pillow for Orthopedic Support" at bounding box center [247, 83] width 84 height 4
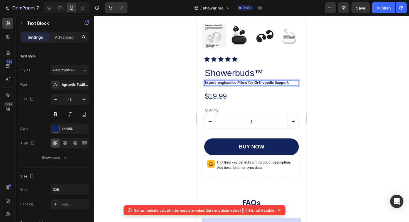
click at [217, 85] on p "Expert-engineered Pillow for Orthopedic Support" at bounding box center [247, 83] width 84 height 4
click at [216, 83] on p "Expert-engineered Pillow for Orthopedic Support" at bounding box center [247, 83] width 84 height 4
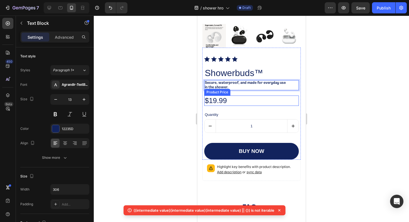
click at [269, 100] on div "$19.99" at bounding box center [251, 101] width 95 height 10
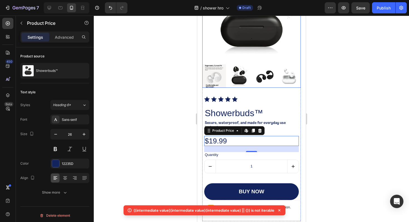
scroll to position [528, 0]
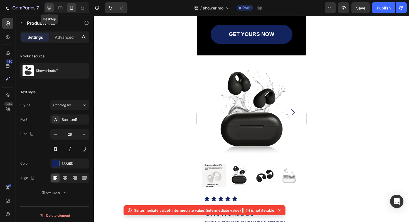
click at [51, 6] on icon at bounding box center [50, 8] width 4 height 4
type input "39"
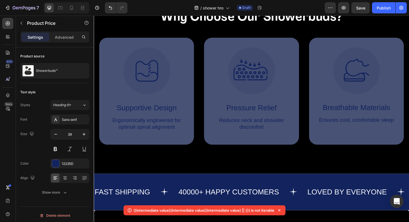
scroll to position [249, 0]
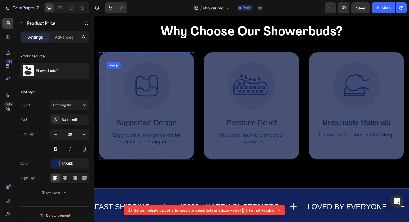
click at [145, 75] on img at bounding box center [150, 90] width 50 height 50
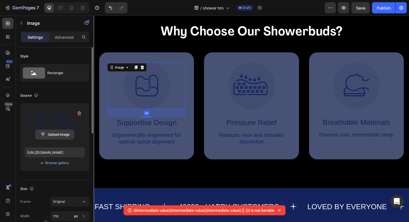
click at [60, 131] on input "file" at bounding box center [55, 134] width 38 height 9
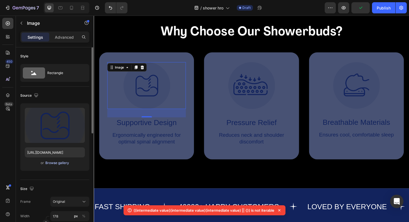
click at [60, 163] on div "Browse gallery" at bounding box center [57, 162] width 24 height 5
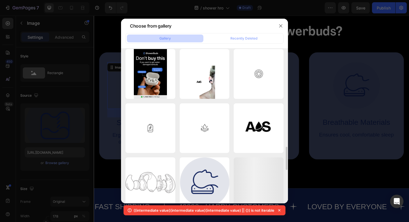
scroll to position [607, 0]
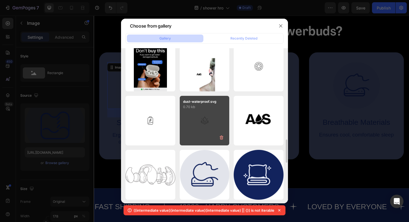
click at [204, 108] on p "0.70 kb" at bounding box center [204, 107] width 43 height 6
type input "[URL][DOMAIN_NAME]"
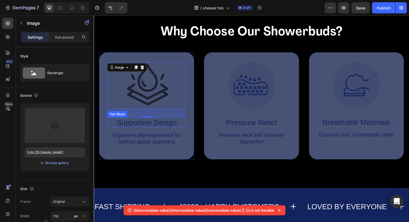
click at [152, 128] on p "Supportive Design" at bounding box center [150, 129] width 82 height 10
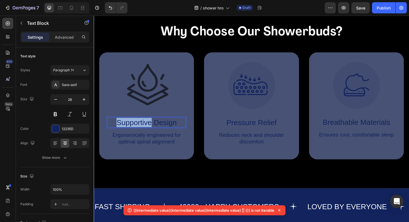
click at [152, 128] on p "Supportive Design" at bounding box center [150, 129] width 82 height 10
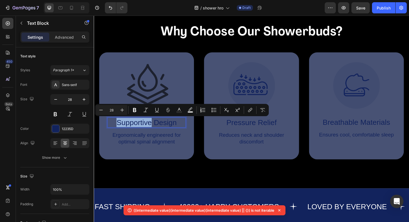
click at [152, 128] on p "Supportive Design" at bounding box center [150, 129] width 82 height 10
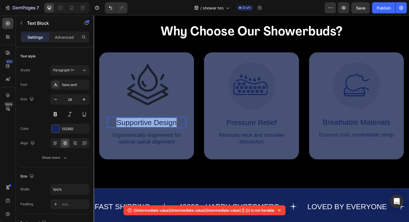
click at [152, 128] on p "Supportive Design" at bounding box center [150, 129] width 82 height 10
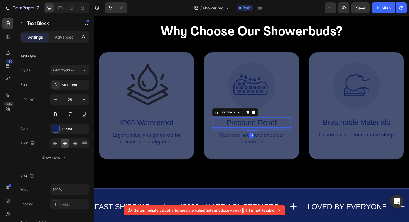
click at [253, 128] on p "Pressure Relief" at bounding box center [261, 129] width 82 height 10
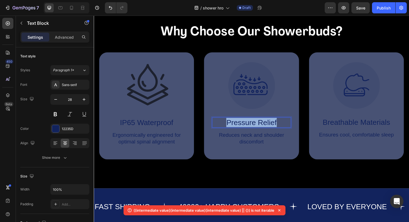
click at [253, 128] on p "Pressure Relief" at bounding box center [261, 129] width 82 height 10
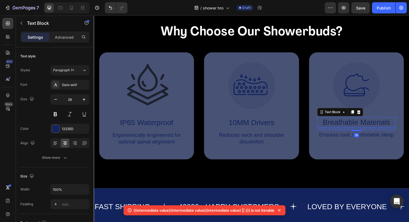
click at [399, 126] on p "Breathable Materials" at bounding box center [372, 129] width 82 height 10
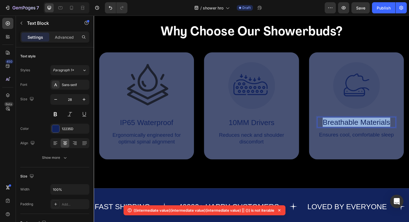
click at [399, 126] on p "Breathable Materials" at bounding box center [372, 129] width 82 height 10
click at [71, 8] on icon at bounding box center [72, 8] width 6 height 6
type input "13"
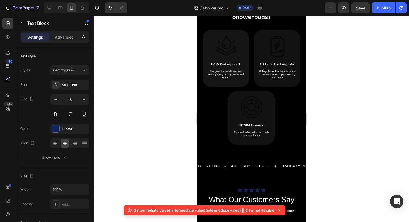
scroll to position [230, 0]
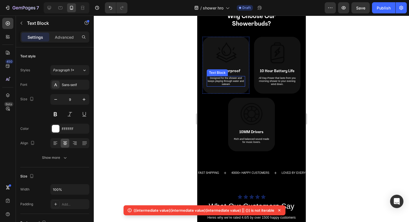
click at [226, 80] on p "Designed for the shower and keeps playing through water and sateam" at bounding box center [225, 81] width 37 height 9
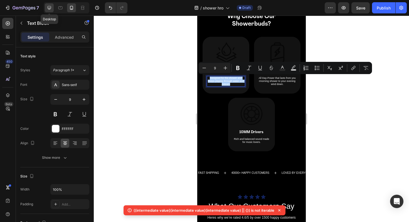
click at [49, 8] on icon at bounding box center [50, 8] width 6 height 6
type input "20"
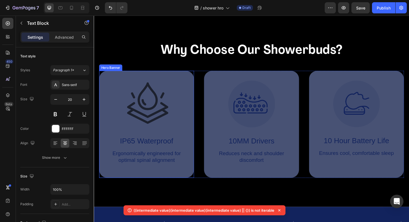
scroll to position [210, 0]
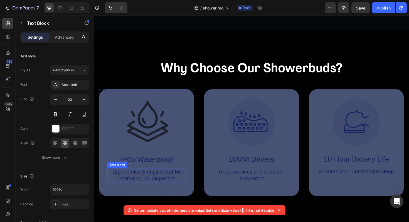
click at [153, 185] on p "Ergonomically engineered for optimal spinal alignment" at bounding box center [150, 185] width 82 height 14
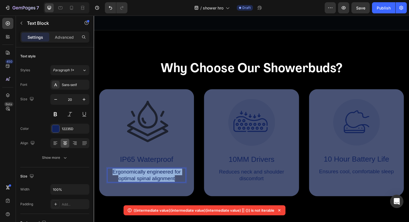
click at [153, 185] on p "Ergonomically engineered for optimal spinal alignment" at bounding box center [150, 185] width 82 height 14
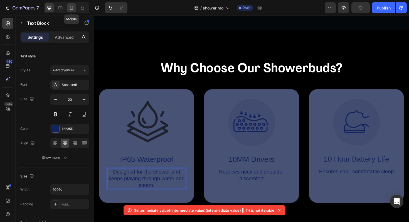
click at [73, 10] on icon at bounding box center [72, 8] width 6 height 6
type input "9"
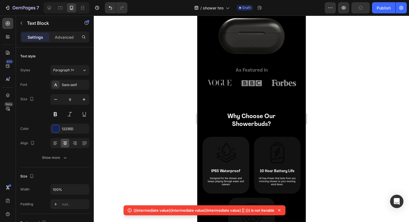
scroll to position [191, 0]
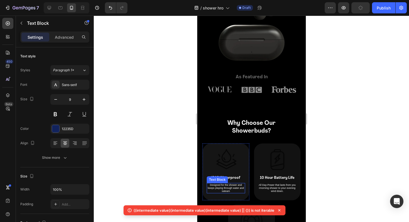
click at [227, 193] on div "Image IP65 Waterproof Text Block Designed for the shower and keeps playing thro…" at bounding box center [225, 171] width 47 height 57
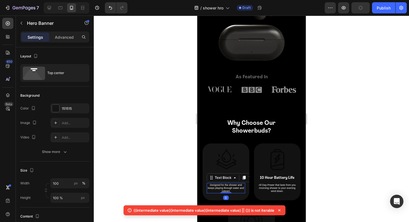
click at [225, 191] on p "Designed for the shower and keeps playing through water and sateam" at bounding box center [225, 188] width 37 height 9
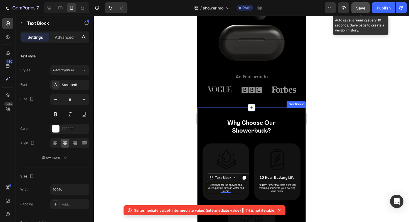
click at [363, 11] on button "Save" at bounding box center [361, 7] width 18 height 11
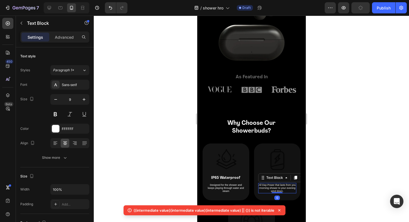
click at [279, 189] on p "All Day-Power that lasts from you rmorning shower to your evening wind down." at bounding box center [277, 188] width 37 height 9
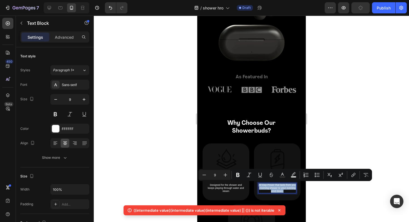
copy p "All Day-Power that lasts from you rmorning shower to your evening wind down."
click at [50, 7] on icon at bounding box center [50, 8] width 6 height 6
type input "20"
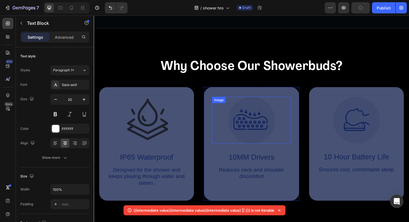
scroll to position [284, 0]
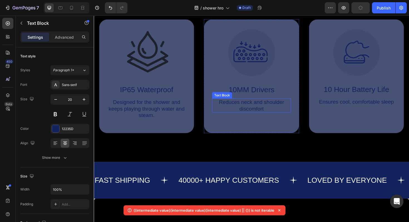
click at [250, 111] on p "Reduces neck and shoulder discomfort" at bounding box center [261, 111] width 82 height 14
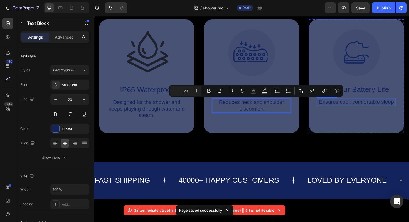
click at [377, 106] on p "Ensures cool, comfortable sleep" at bounding box center [372, 107] width 82 height 7
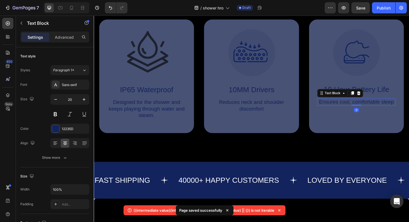
click at [377, 106] on p "Ensures cool, comfortable sleep" at bounding box center [372, 107] width 82 height 7
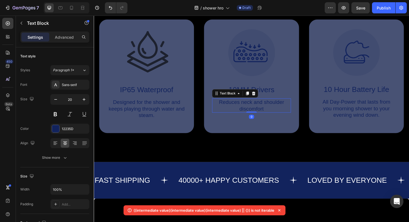
click at [266, 109] on p "Reduces neck and shoulder discomfort" at bounding box center [261, 111] width 82 height 14
click at [75, 12] on div at bounding box center [71, 7] width 9 height 9
type input "9"
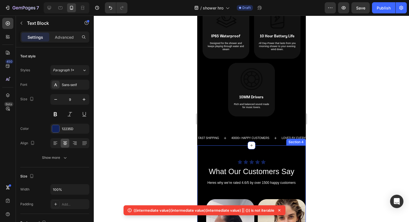
scroll to position [266, 0]
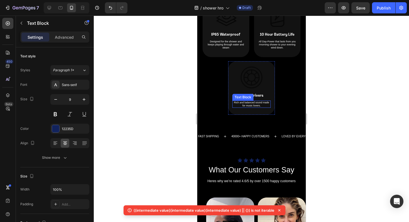
click at [255, 102] on p "Rich and balanced sound made for music lovers." at bounding box center [252, 104] width 38 height 6
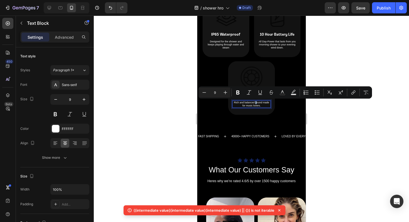
click at [255, 102] on p "Rich and balanced sound made for music lovers." at bounding box center [252, 104] width 38 height 6
click at [52, 8] on div at bounding box center [49, 7] width 9 height 9
type input "20"
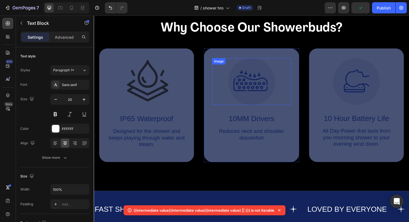
scroll to position [247, 0]
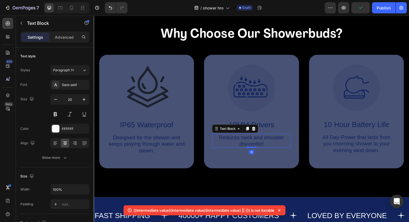
click at [263, 144] on p "Reduces neck and shoulder discomfort" at bounding box center [261, 148] width 82 height 14
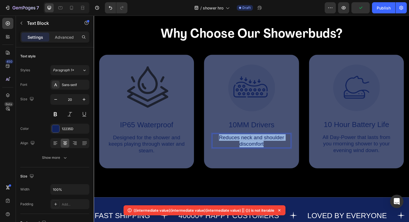
click at [263, 144] on p "Reduces neck and shoulder discomfort" at bounding box center [261, 148] width 82 height 14
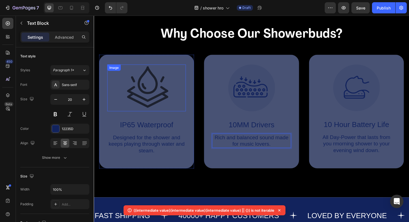
click at [177, 68] on div at bounding box center [149, 92] width 83 height 50
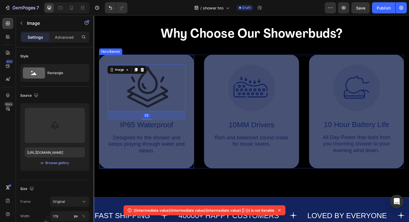
click at [104, 70] on div "Image 32 IP65 Waterproof Text Block Designed for the shower and keeps playing t…" at bounding box center [149, 117] width 101 height 120
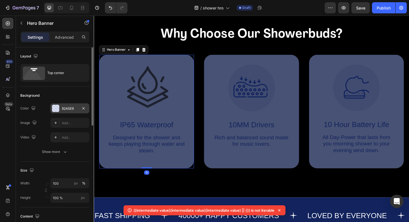
click at [58, 106] on div at bounding box center [55, 108] width 7 height 7
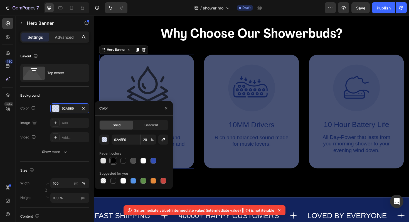
click at [112, 158] on div at bounding box center [114, 161] width 6 height 6
type input "000000"
type input "100"
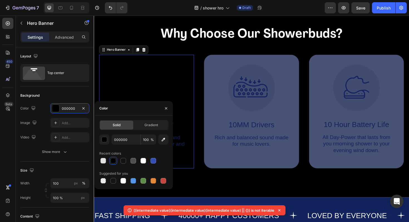
click at [193, 122] on div "Image IP65 Waterproof Text Block Designed for the shower and keeps playing thro…" at bounding box center [149, 117] width 101 height 120
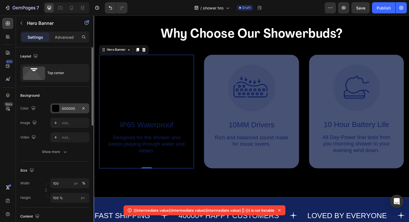
click at [56, 109] on div at bounding box center [55, 108] width 7 height 7
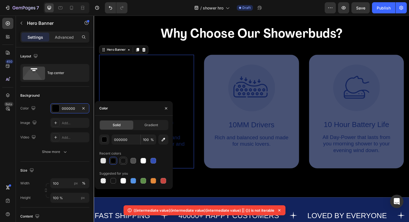
click at [125, 160] on div at bounding box center [124, 161] width 6 height 6
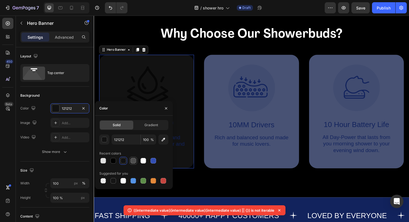
click at [135, 159] on div at bounding box center [134, 161] width 6 height 6
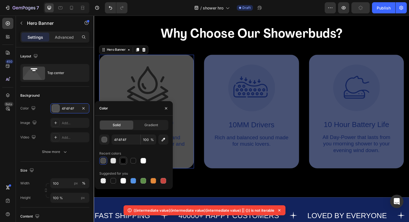
click at [126, 160] on div at bounding box center [123, 160] width 7 height 7
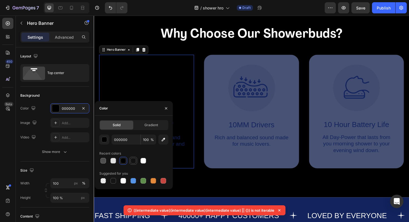
click at [133, 164] on div at bounding box center [133, 160] width 7 height 7
type input "121212"
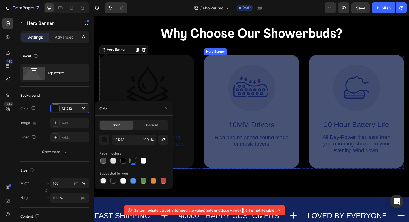
click at [213, 76] on div "Image 10MM Drivers Text Block Rich and balanced sound made for music lovers. Te…" at bounding box center [261, 113] width 101 height 113
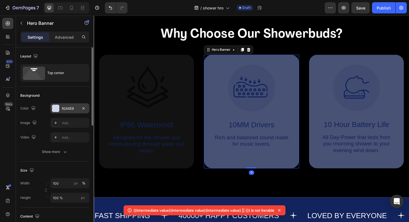
click at [64, 109] on div "92A5E9" at bounding box center [70, 108] width 16 height 5
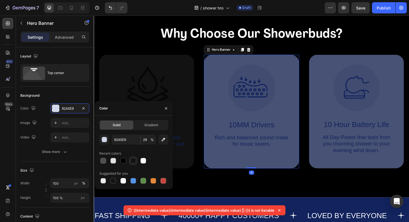
click at [133, 161] on div at bounding box center [134, 161] width 6 height 6
type input "121212"
type input "100"
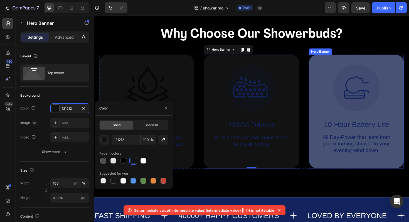
click at [333, 67] on div "Image" at bounding box center [338, 64] width 15 height 7
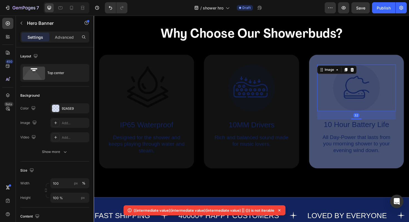
click at [327, 89] on div "Image 32 10 Hour Battery Life Text Block All Day-Power that lasts from you rmor…" at bounding box center [372, 117] width 101 height 120
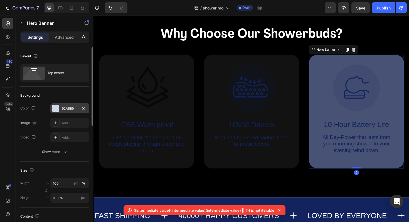
click at [74, 110] on div "92A5E9" at bounding box center [70, 108] width 16 height 5
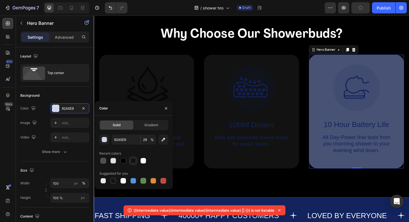
click at [136, 161] on div at bounding box center [134, 161] width 6 height 6
type input "121212"
type input "100"
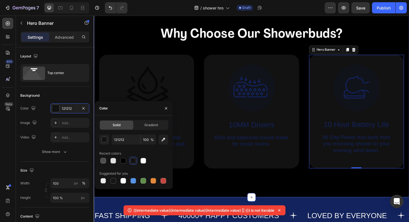
click at [290, 182] on div "Why Choose Our Showerbuds? Heading Image IP65 Waterproof Text Block Designed fo…" at bounding box center [261, 101] width 334 height 213
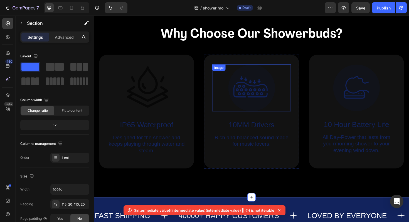
click at [247, 90] on img at bounding box center [261, 92] width 50 height 50
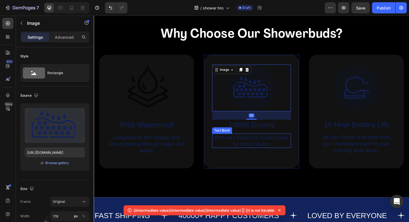
click at [279, 150] on p "Rich and balanced sound made for music lovers." at bounding box center [261, 148] width 82 height 14
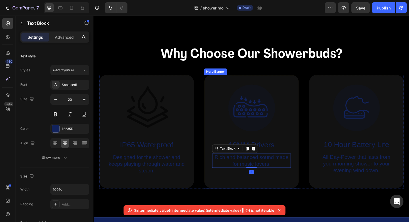
scroll to position [216, 0]
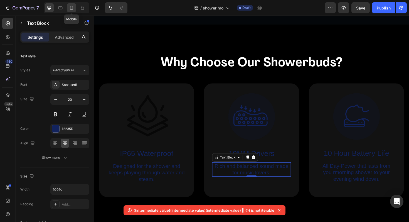
click at [72, 9] on icon at bounding box center [71, 8] width 3 height 4
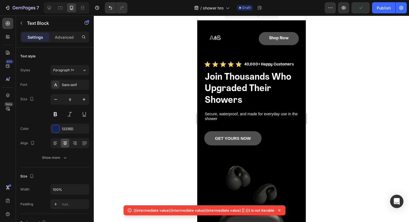
scroll to position [4, 0]
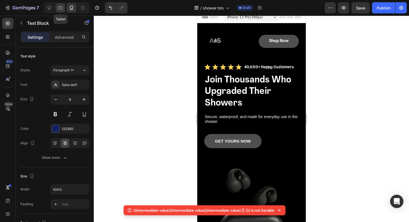
click at [59, 8] on icon at bounding box center [61, 8] width 6 height 6
type input "20"
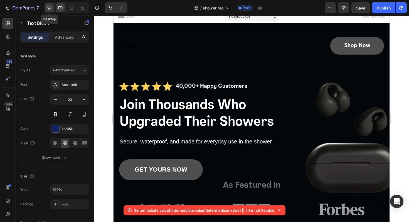
click at [49, 8] on icon at bounding box center [50, 8] width 4 height 4
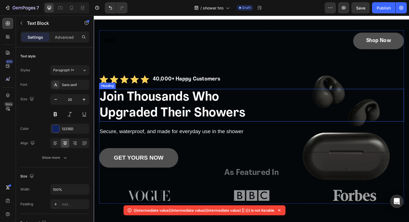
scroll to position [62, 0]
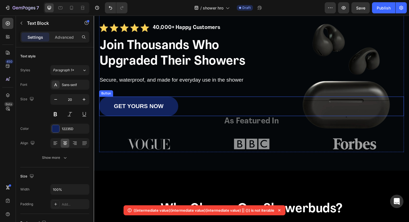
click at [176, 112] on link "GET YOURS NOW" at bounding box center [141, 111] width 84 height 21
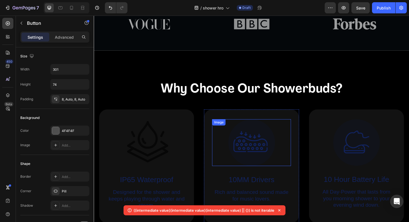
scroll to position [268, 0]
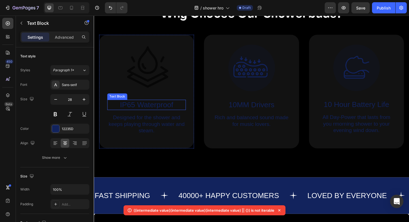
click at [168, 111] on p "IP65 Waterproof" at bounding box center [150, 110] width 82 height 10
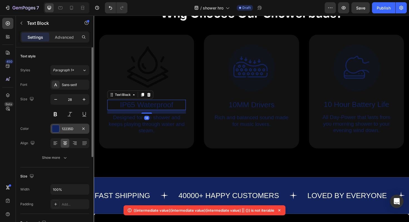
click at [59, 130] on div at bounding box center [55, 128] width 7 height 7
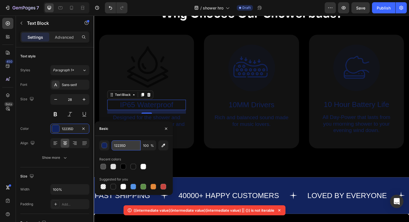
click at [115, 144] on input "12235D" at bounding box center [126, 145] width 29 height 10
paste input "Rich and balanced sound made for music lovers."
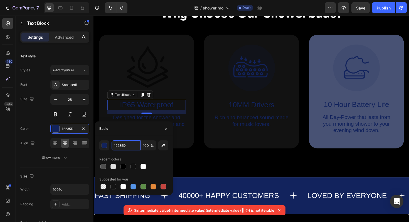
scroll to position [0, 0]
paste input "7DD0E8"
type input "7DD0E8"
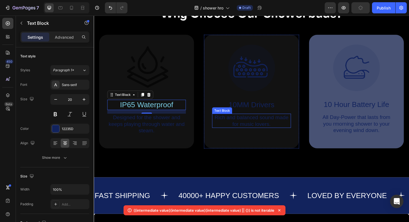
click at [241, 129] on p "Rich and balanced sound made for music lovers." at bounding box center [261, 127] width 82 height 14
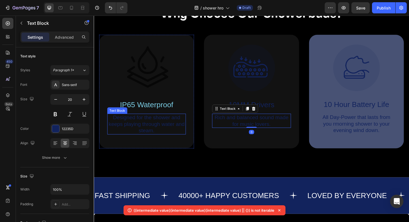
click at [170, 129] on p "Designed for the shower and keeps playing through water and steam." at bounding box center [150, 130] width 82 height 21
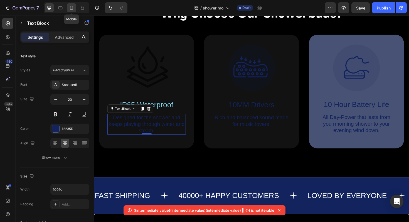
click at [72, 6] on icon at bounding box center [72, 8] width 6 height 6
type input "9"
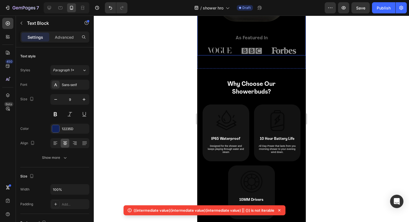
scroll to position [239, 0]
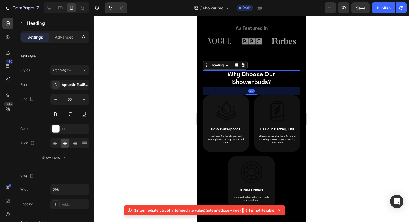
click at [256, 80] on h2 "Why Choose Our Showerbuds?" at bounding box center [251, 78] width 82 height 16
click at [56, 129] on div at bounding box center [55, 128] width 7 height 7
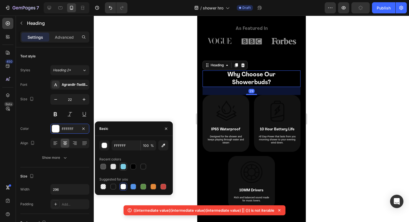
click at [125, 169] on div at bounding box center [124, 167] width 6 height 6
type input "7DD0E8"
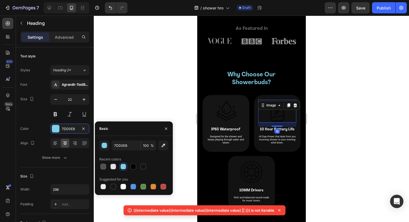
click at [278, 117] on img at bounding box center [277, 111] width 23 height 23
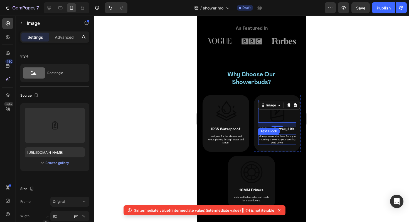
click at [284, 137] on p "All Day-Power that lasts from you rmorning shower to your evening wind down." at bounding box center [277, 139] width 37 height 9
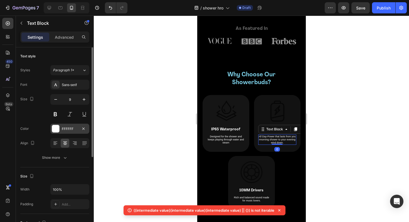
click at [63, 129] on div "FFFFFF" at bounding box center [70, 128] width 16 height 5
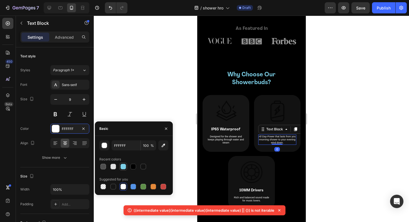
click at [124, 165] on div at bounding box center [124, 167] width 6 height 6
type input "7DD0E8"
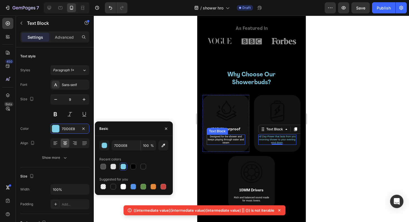
click at [207, 143] on p "Designed for the shower and keeps playing through water and steam" at bounding box center [225, 139] width 37 height 9
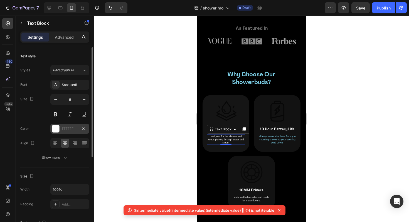
click at [71, 129] on div "FFFFFF" at bounding box center [70, 128] width 16 height 5
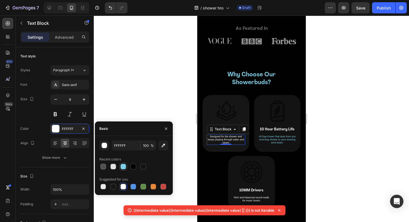
click at [123, 167] on div at bounding box center [124, 167] width 6 height 6
type input "7DD0E8"
click at [240, 161] on div "Image" at bounding box center [251, 172] width 39 height 23
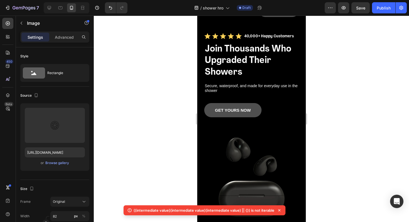
scroll to position [0, 0]
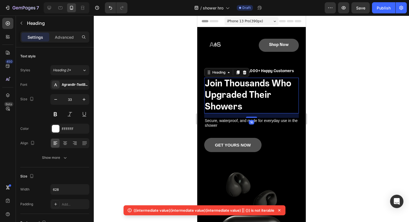
click at [272, 82] on h1 "Join Thousands Who Upgraded Their Showers" at bounding box center [251, 96] width 95 height 36
click at [66, 131] on div "FFFFFF" at bounding box center [70, 128] width 16 height 5
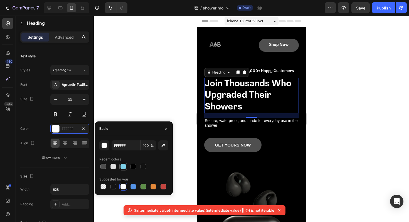
click at [126, 165] on div at bounding box center [124, 167] width 6 height 6
type input "7DD0E8"
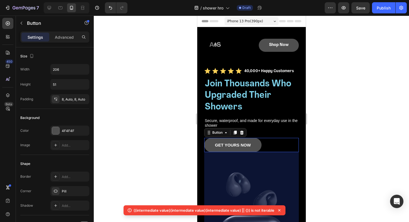
click at [264, 149] on div "GET YOURS NOW Button 403" at bounding box center [251, 145] width 95 height 14
click at [284, 70] on p "40,000+ Happy Customers" at bounding box center [269, 71] width 50 height 4
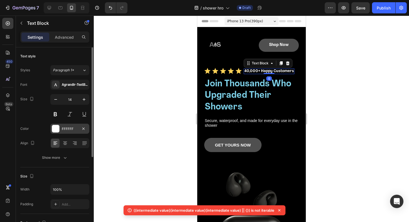
click at [67, 128] on div "FFFFFF" at bounding box center [70, 128] width 16 height 5
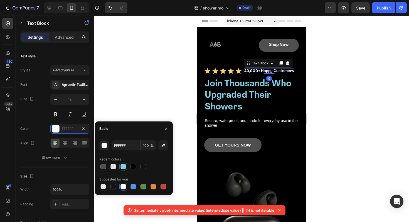
click at [126, 165] on div at bounding box center [124, 167] width 6 height 6
type input "7DD0E8"
click at [228, 71] on icon at bounding box center [231, 71] width 6 height 6
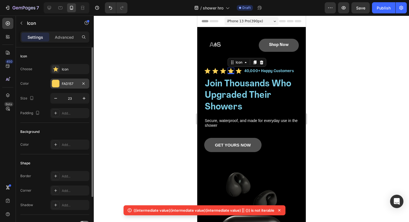
click at [60, 84] on div "FAD157" at bounding box center [69, 84] width 39 height 10
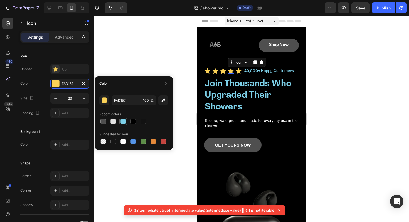
click at [126, 122] on div at bounding box center [123, 121] width 7 height 7
type input "7DD0E8"
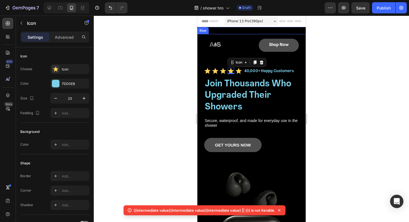
click at [132, 60] on div at bounding box center [252, 119] width 316 height 206
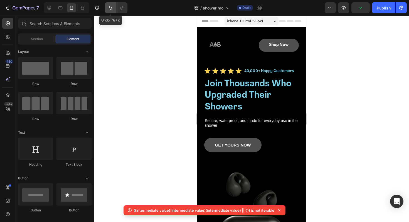
click at [110, 8] on icon "Undo/Redo" at bounding box center [110, 8] width 3 height 4
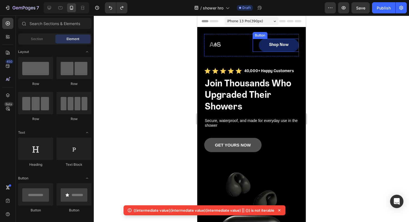
click at [263, 45] on link "Shop Now" at bounding box center [279, 45] width 40 height 13
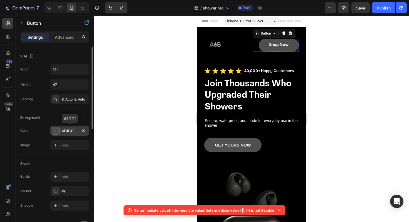
click at [62, 132] on div "4F4F4F" at bounding box center [70, 130] width 16 height 5
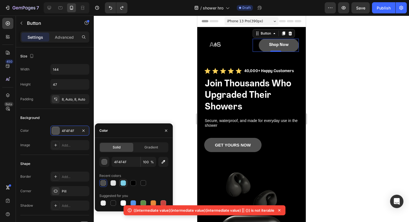
click at [120, 180] on div at bounding box center [123, 183] width 8 height 8
type input "7DD0E8"
click at [151, 91] on div at bounding box center [252, 119] width 316 height 206
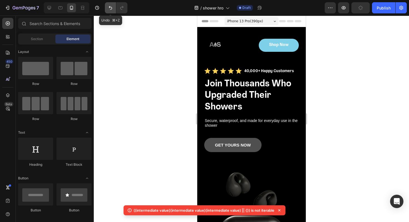
click at [113, 5] on icon "Undo/Redo" at bounding box center [111, 8] width 6 height 6
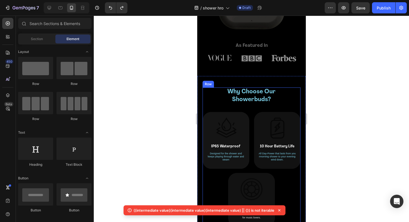
scroll to position [228, 0]
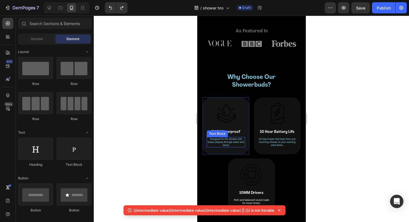
click at [234, 144] on p "Designed for the shower and keeps playing through water and steam" at bounding box center [225, 142] width 37 height 9
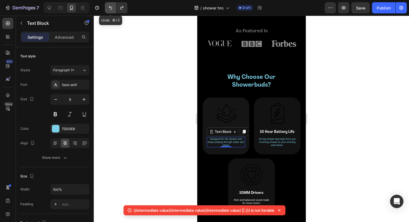
click at [111, 5] on button "Undo/Redo" at bounding box center [110, 7] width 11 height 11
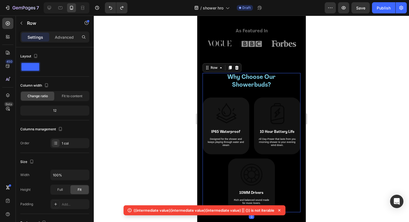
click at [296, 95] on div "Why Choose Our Showerbuds? Heading Image IP65 Waterproof Text Block Designed fo…" at bounding box center [251, 142] width 98 height 139
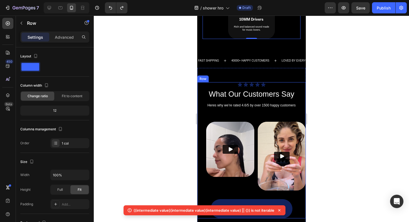
scroll to position [397, 0]
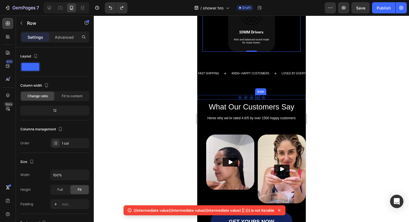
click at [258, 98] on div "Icon" at bounding box center [257, 97] width 5 height 5
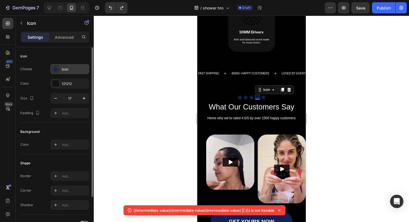
click at [66, 70] on div "Icon" at bounding box center [75, 69] width 26 height 5
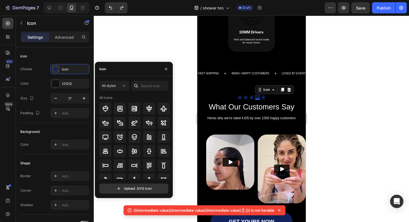
click at [185, 70] on div at bounding box center [252, 119] width 316 height 206
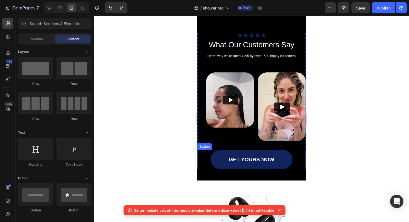
scroll to position [456, 0]
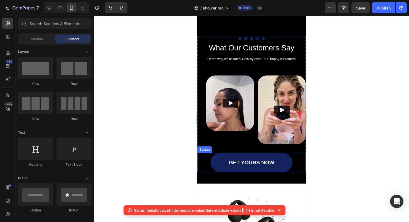
click at [282, 158] on link "GET YOURS NOW" at bounding box center [252, 162] width 82 height 19
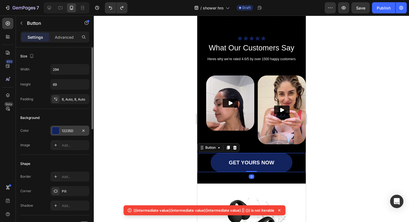
click at [70, 129] on div "12235D" at bounding box center [70, 130] width 16 height 5
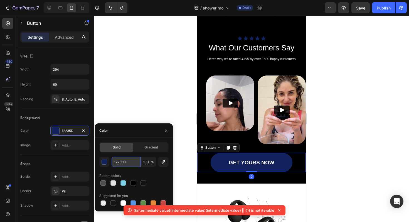
click at [120, 162] on input "12235D" at bounding box center [126, 162] width 29 height 10
paste input "7DD0E8"
type input "7DD0E8"
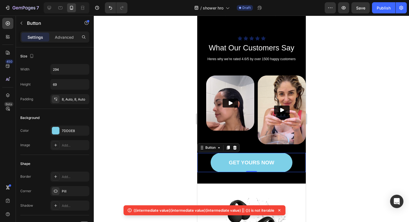
click at [146, 101] on div at bounding box center [252, 119] width 316 height 206
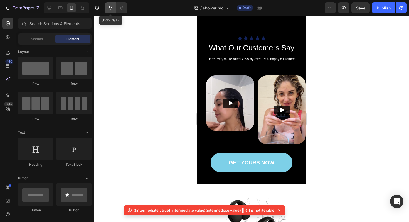
click at [110, 9] on icon "Undo/Redo" at bounding box center [111, 8] width 6 height 6
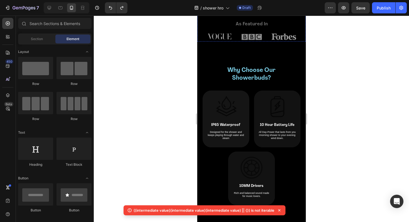
scroll to position [254, 0]
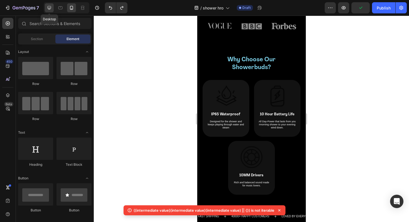
click at [50, 7] on icon at bounding box center [50, 8] width 6 height 6
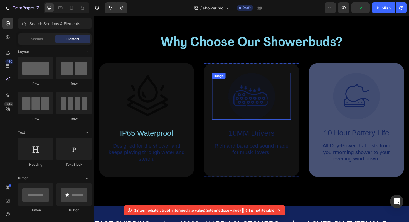
scroll to position [244, 0]
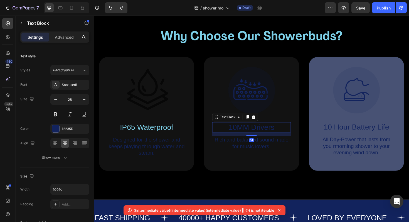
click at [262, 136] on p "10MM Drivers" at bounding box center [261, 134] width 82 height 10
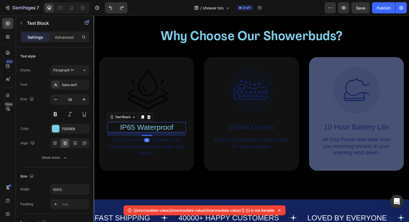
click at [141, 136] on p "IP65 Waterproof" at bounding box center [150, 134] width 82 height 10
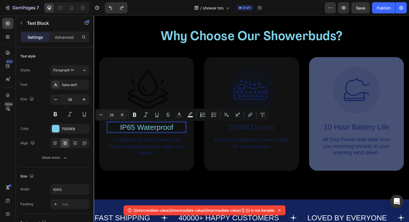
click at [135, 135] on p "IP65 Waterproof" at bounding box center [150, 134] width 82 height 10
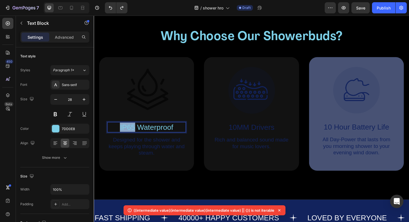
click at [135, 135] on p "IP65 Waterproof" at bounding box center [150, 134] width 82 height 10
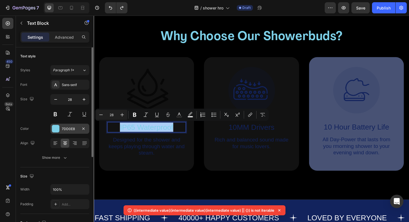
click at [59, 129] on div at bounding box center [56, 129] width 8 height 8
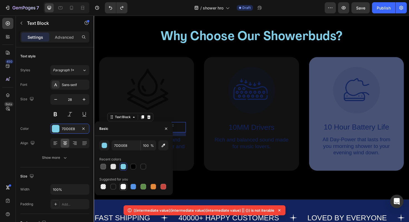
click at [123, 187] on div at bounding box center [124, 187] width 6 height 6
type input "FFFFFF"
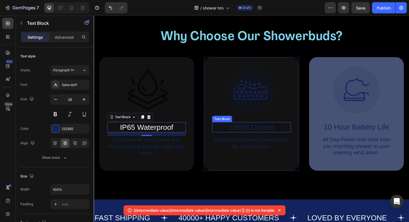
click at [265, 136] on p "10MM Drivers" at bounding box center [261, 134] width 82 height 10
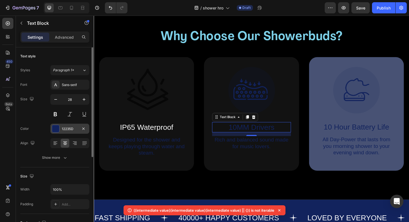
click at [54, 130] on div at bounding box center [55, 128] width 7 height 7
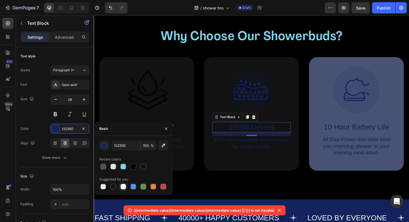
click at [125, 187] on div at bounding box center [124, 187] width 6 height 6
type input "FFFFFF"
click at [358, 133] on p "10 Hour Battery Life" at bounding box center [372, 134] width 82 height 10
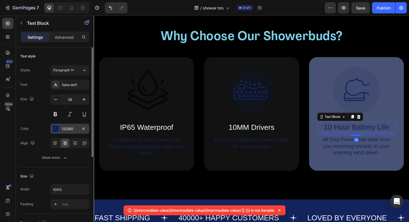
click at [58, 132] on div at bounding box center [55, 128] width 7 height 7
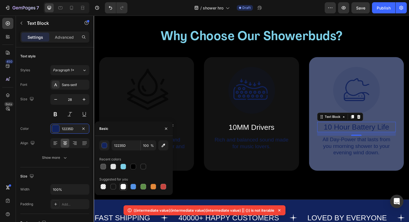
click at [127, 186] on div at bounding box center [123, 187] width 8 height 8
type input "FFFFFF"
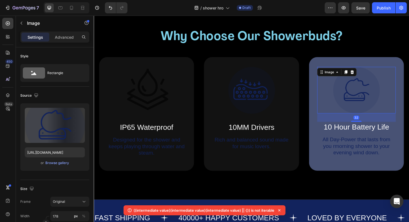
click at [409, 84] on div at bounding box center [372, 95] width 83 height 50
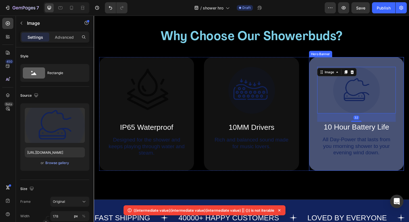
click at [409, 70] on div "Image 32 10 Hour Battery Life Text Block All Day-Power that lasts from you rmor…" at bounding box center [372, 120] width 101 height 120
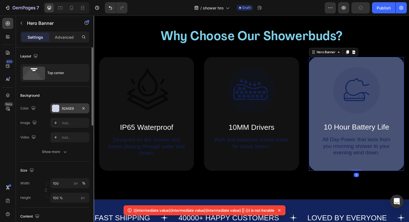
click at [64, 107] on div "92A5E9" at bounding box center [70, 108] width 16 height 5
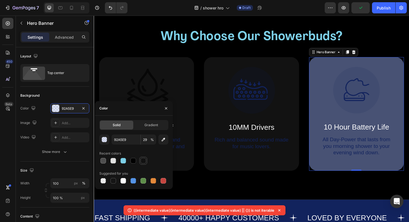
click at [146, 161] on div at bounding box center [143, 160] width 7 height 7
type input "121212"
type input "100"
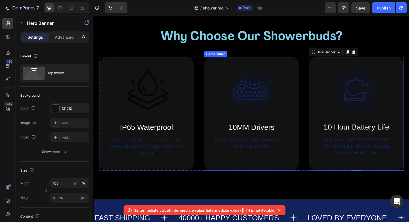
click at [290, 180] on div "Background Image" at bounding box center [261, 120] width 101 height 120
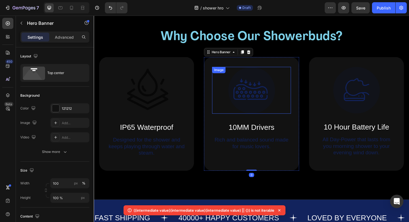
click at [269, 92] on img at bounding box center [261, 95] width 50 height 50
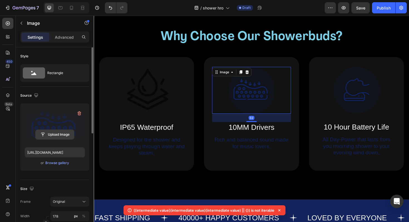
click at [58, 134] on input "file" at bounding box center [55, 134] width 38 height 9
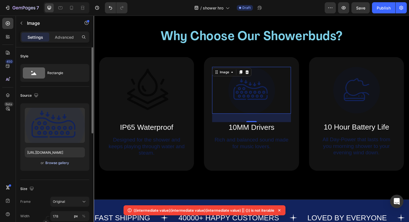
click at [55, 164] on div "Browse gallery" at bounding box center [57, 162] width 24 height 5
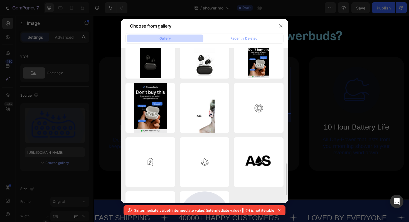
scroll to position [567, 0]
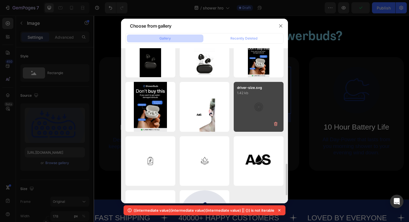
click at [267, 104] on div "driver-size.svg 1.42 kb" at bounding box center [259, 107] width 50 height 50
type input "[URL][DOMAIN_NAME]"
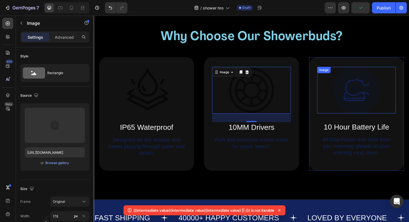
click at [369, 97] on img at bounding box center [372, 95] width 50 height 50
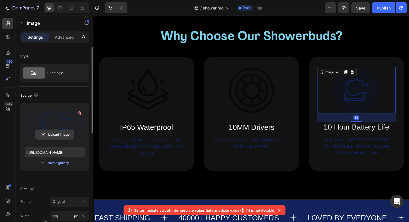
click at [59, 134] on input "file" at bounding box center [55, 134] width 38 height 9
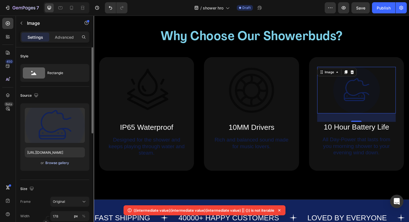
click at [53, 163] on div "Browse gallery" at bounding box center [57, 162] width 24 height 5
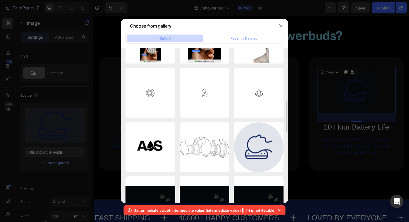
scroll to position [256, 0]
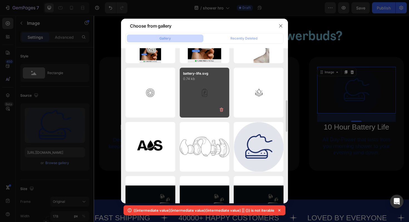
click at [208, 92] on div "battery-life.svg 0.74 kb" at bounding box center [205, 93] width 50 height 50
type input "[URL][DOMAIN_NAME]"
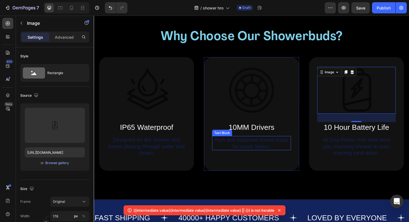
click at [245, 153] on p "Rich and balanced sound made for music lovers." at bounding box center [261, 151] width 82 height 14
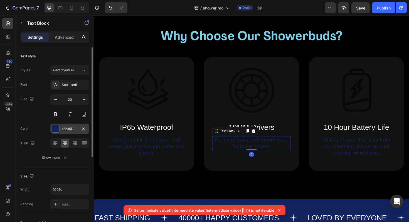
click at [72, 126] on div "12235D" at bounding box center [70, 128] width 16 height 5
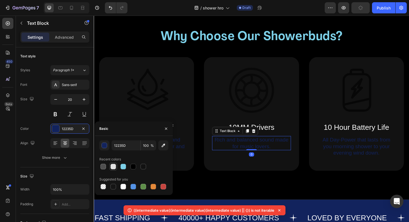
click at [112, 167] on div at bounding box center [114, 167] width 6 height 6
click at [119, 189] on div at bounding box center [133, 187] width 69 height 8
click at [125, 188] on div at bounding box center [124, 187] width 6 height 6
type input "FFFFFF"
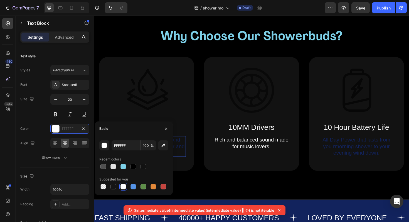
click at [182, 155] on p "Designed for the shower and keeps playing through water and steam." at bounding box center [150, 154] width 82 height 21
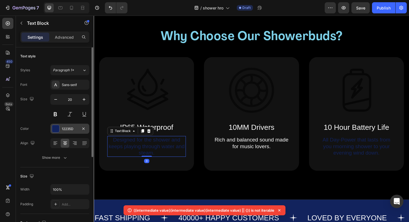
click at [65, 124] on div "12235D" at bounding box center [69, 129] width 39 height 10
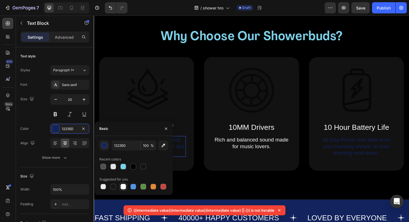
click at [123, 186] on div at bounding box center [124, 187] width 6 height 6
type input "FFFFFF"
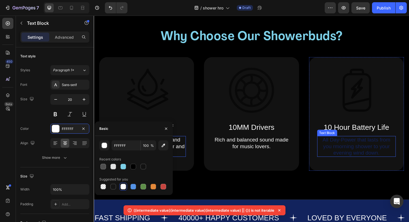
click at [367, 152] on p "All Day-Power that lasts from you rmorning shower to your evening wind down." at bounding box center [372, 154] width 82 height 21
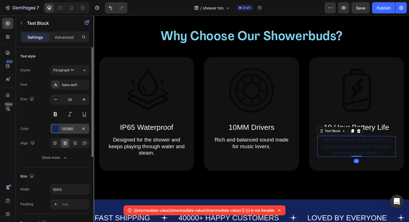
click at [73, 131] on div "12235D" at bounding box center [70, 128] width 16 height 5
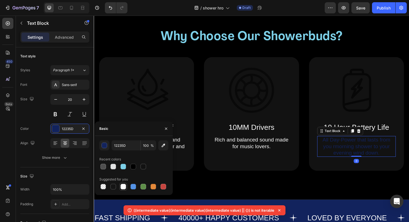
click at [124, 187] on div at bounding box center [124, 187] width 6 height 6
type input "FFFFFF"
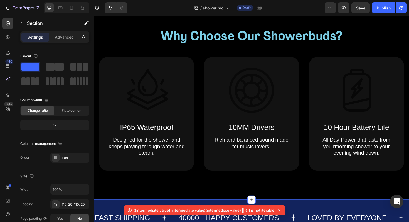
click at [206, 189] on div "Why Choose Our Showerbuds? Heading Image IP65 Waterproof Text Block Designed fo…" at bounding box center [261, 103] width 334 height 213
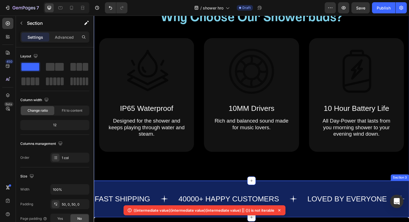
click at [181, 197] on div "FAST SHIPPING Text 40000+ HAPPY CUSTOMERS Text LOVED BY EVERYONE Text FAST SHIP…" at bounding box center [261, 210] width 334 height 39
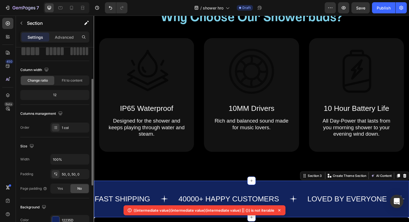
scroll to position [68, 0]
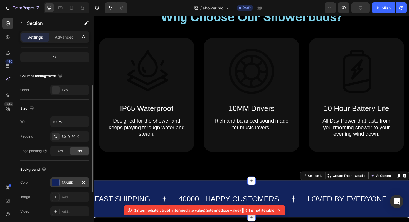
click at [54, 180] on div at bounding box center [55, 182] width 7 height 7
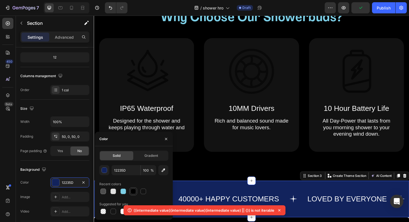
click at [133, 194] on div at bounding box center [134, 192] width 6 height 6
type input "000000"
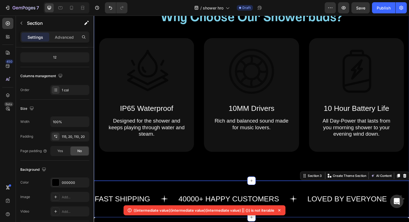
click at [203, 182] on div "Why Choose Our Showerbuds? Heading Image IP65 Waterproof Text Block Designed fo…" at bounding box center [261, 83] width 334 height 213
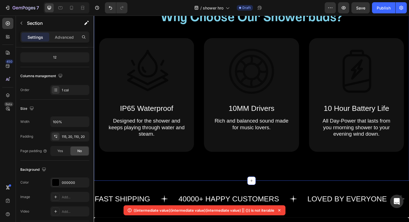
click at [203, 178] on div "Why Choose Our Showerbuds? Heading Image IP65 Waterproof Text Block Designed fo…" at bounding box center [261, 83] width 334 height 213
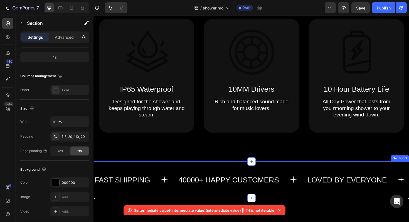
scroll to position [311, 0]
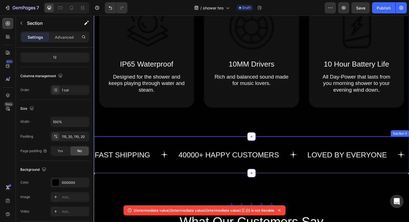
click at [165, 147] on div "FAST SHIPPING Text 40000+ HAPPY CUSTOMERS Text LOVED BY EVERYONE Text FAST SHIP…" at bounding box center [261, 163] width 334 height 39
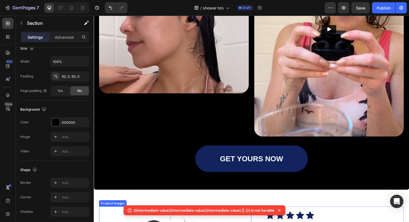
scroll to position [645, 0]
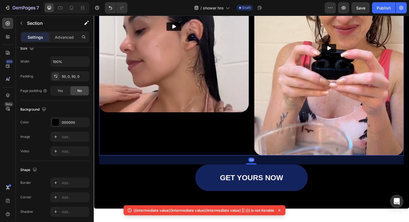
click at [165, 122] on div "Video" at bounding box center [178, 50] width 159 height 227
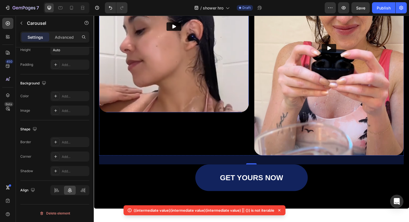
scroll to position [75, 0]
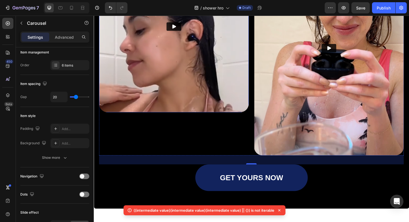
click at [183, 26] on button "Play" at bounding box center [179, 27] width 16 height 9
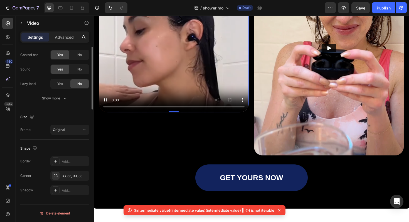
scroll to position [0, 0]
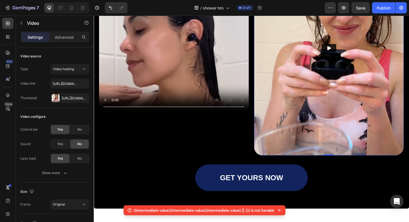
click at [342, 54] on button "Play" at bounding box center [343, 50] width 16 height 9
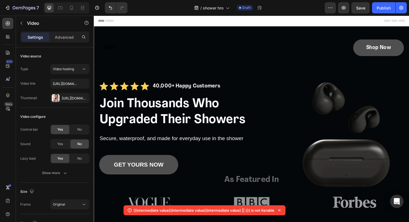
click at [329, 22] on div "Header" at bounding box center [260, 21] width 325 height 11
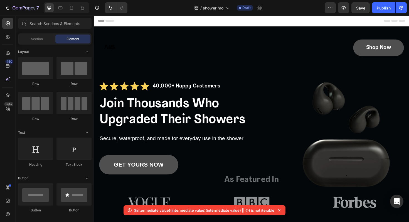
click at [329, 22] on div "Header" at bounding box center [260, 21] width 325 height 11
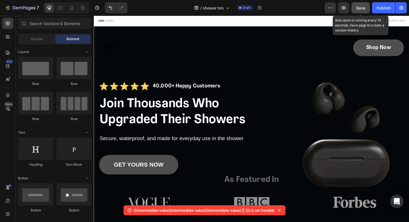
click at [360, 6] on span "Save" at bounding box center [361, 8] width 9 height 5
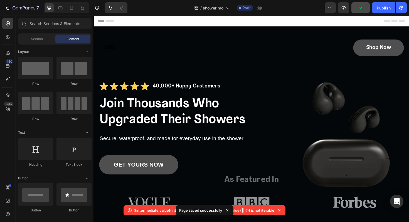
click at [393, 24] on div "Header" at bounding box center [260, 21] width 325 height 11
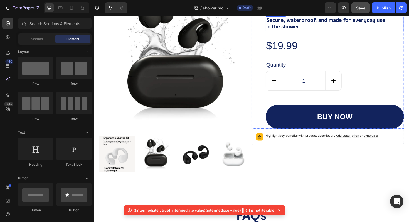
scroll to position [912, 0]
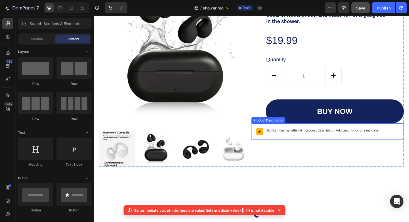
click at [339, 143] on div "Highlight key benefits with product description. Add description or sync data" at bounding box center [341, 138] width 157 height 12
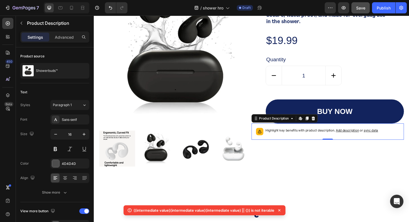
click at [359, 137] on span "Add description" at bounding box center [362, 137] width 25 height 4
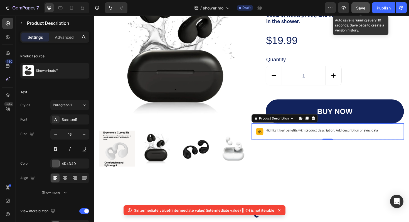
click at [357, 7] on span "Save" at bounding box center [361, 8] width 9 height 5
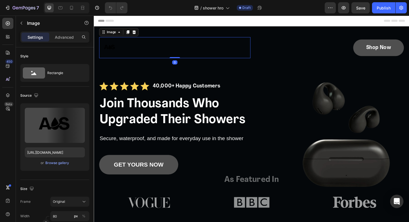
click at [173, 57] on div at bounding box center [179, 49] width 160 height 22
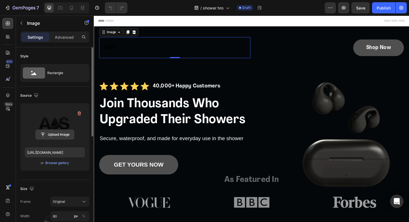
click at [61, 131] on input "file" at bounding box center [55, 134] width 38 height 9
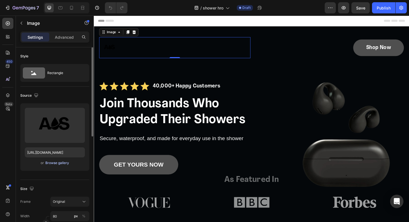
click at [60, 164] on div "Browse gallery" at bounding box center [57, 162] width 24 height 5
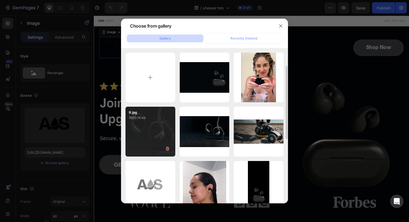
scroll to position [46, 0]
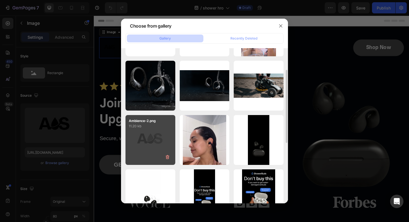
click at [154, 134] on div "Ambience-2.png 11.20 kb" at bounding box center [151, 140] width 50 height 50
type input "https://cdn.shopify.com/s/files/1/0748/9981/6687/files/gempages_560213308104246…"
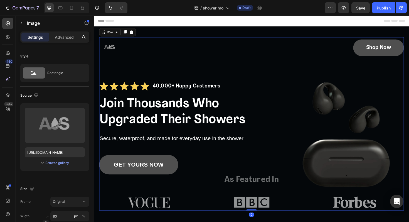
click at [233, 100] on div "Image Shop Now Button Row Icon Icon Icon Icon Icon Icon List 40,000+ Happy Cust…" at bounding box center [260, 130] width 323 height 184
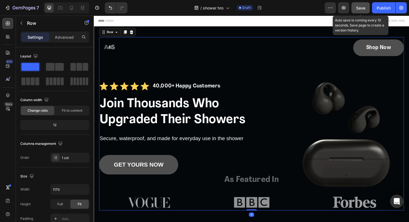
click at [359, 5] on div "Save" at bounding box center [361, 8] width 9 height 6
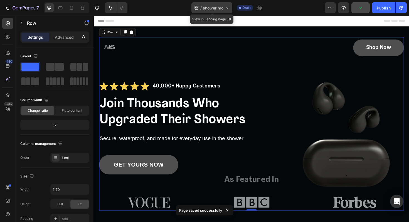
click at [216, 8] on span "shower hro" at bounding box center [213, 8] width 21 height 6
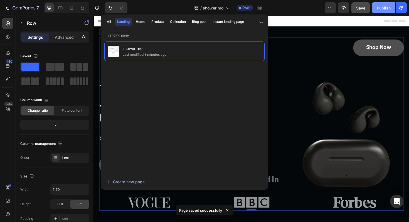
click at [385, 8] on div "Publish" at bounding box center [384, 8] width 14 height 6
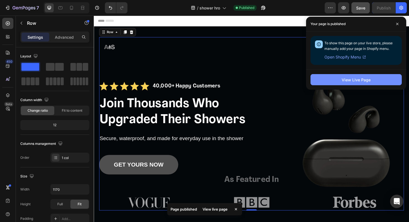
click at [353, 83] on button "View Live Page" at bounding box center [356, 79] width 91 height 11
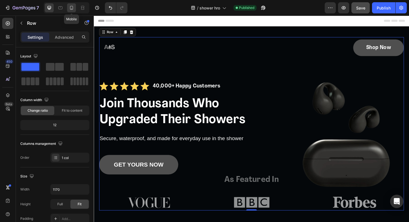
click at [75, 6] on div at bounding box center [71, 7] width 9 height 9
type input "100%"
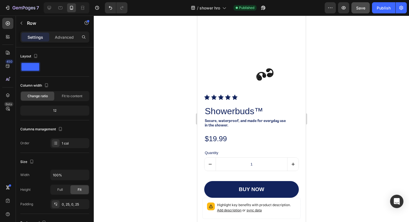
scroll to position [716, 0]
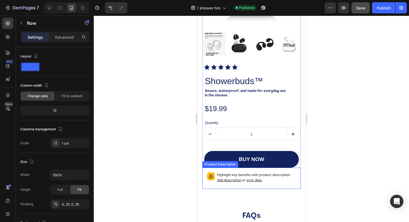
click at [255, 180] on span "sync data" at bounding box center [254, 180] width 15 height 4
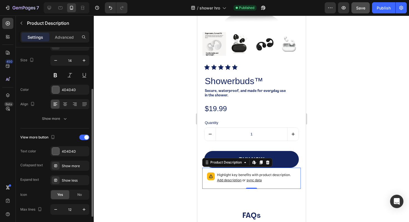
scroll to position [92, 0]
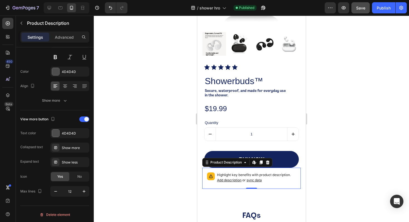
click at [55, 44] on div "Settings Advanced" at bounding box center [55, 39] width 78 height 16
click at [55, 40] on div "Advanced" at bounding box center [64, 37] width 28 height 9
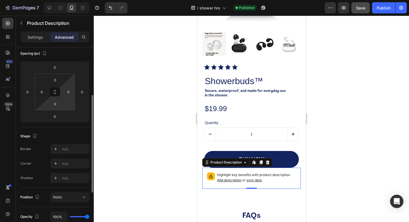
scroll to position [50, 0]
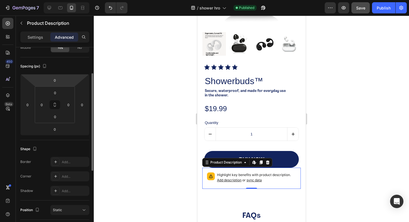
click at [62, 0] on html "7 Version history / shower hro Published Preview Save Publish 450 Beta Sections…" at bounding box center [204, 0] width 409 height 0
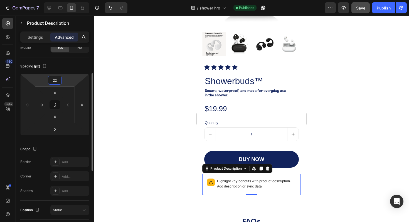
type input "23"
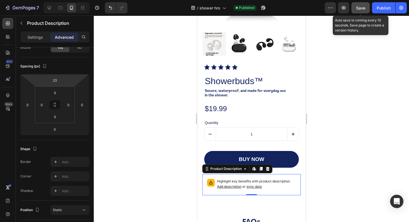
click at [362, 7] on span "Save" at bounding box center [361, 8] width 9 height 5
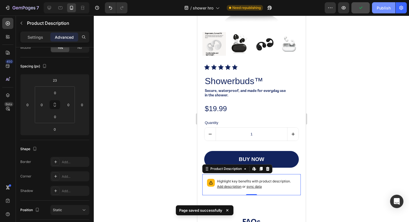
click at [380, 10] on div "Publish" at bounding box center [384, 8] width 14 height 6
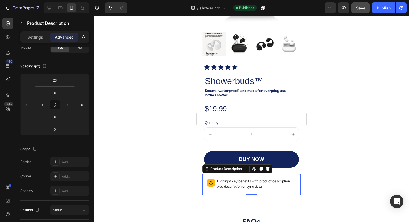
click at [258, 187] on span "sync data" at bounding box center [254, 186] width 15 height 4
click at [277, 185] on p "Highlight key benefits with product description. Add description or sync data" at bounding box center [256, 184] width 79 height 11
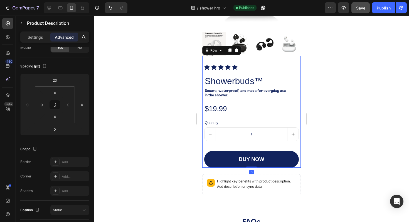
click at [255, 88] on div "Icon Icon Icon Icon Icon Icon List Showerbuds™ Product Title Secure, waterproof…" at bounding box center [251, 115] width 95 height 103
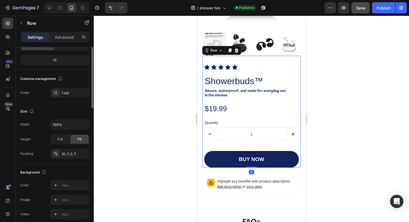
scroll to position [0, 0]
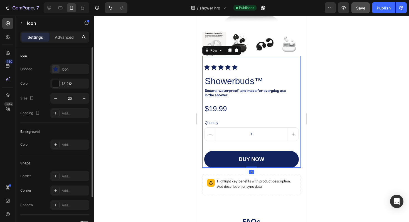
click at [231, 69] on div "Icon" at bounding box center [228, 67] width 6 height 6
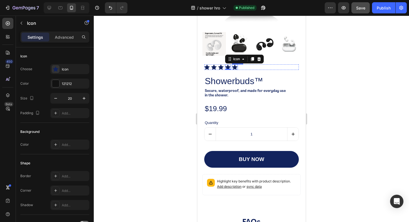
click at [233, 69] on div "Icon" at bounding box center [235, 67] width 6 height 6
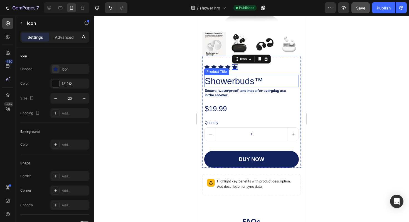
click at [233, 82] on h2 "Showerbuds™" at bounding box center [251, 81] width 95 height 12
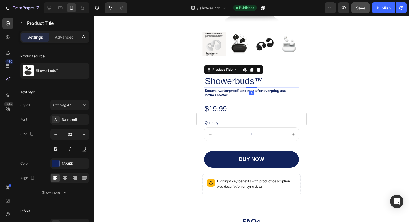
click at [233, 82] on h2 "Showerbuds™" at bounding box center [251, 81] width 95 height 12
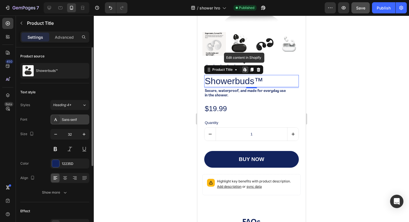
click at [74, 119] on div "Sans-serif" at bounding box center [75, 119] width 26 height 5
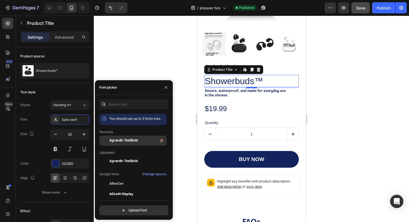
click at [121, 140] on span "Agrandir-TextBold" at bounding box center [123, 140] width 28 height 5
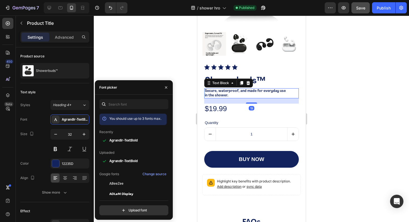
click at [220, 95] on p "Secure, waterproof, and made for everyday use in the shower." at bounding box center [247, 93] width 84 height 9
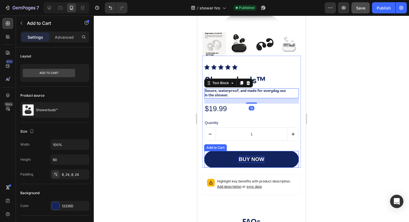
click at [247, 160] on div "buy now" at bounding box center [251, 159] width 25 height 7
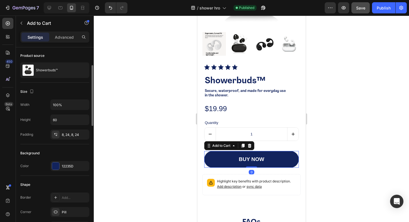
scroll to position [44, 0]
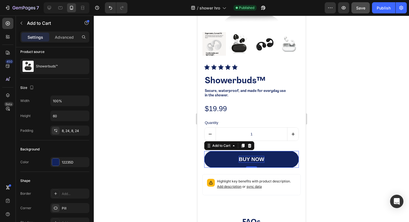
click at [251, 157] on div "buy now" at bounding box center [251, 159] width 25 height 7
click at [251, 157] on p "buy now" at bounding box center [251, 159] width 25 height 7
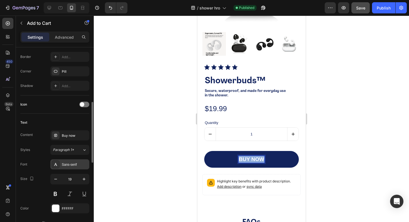
scroll to position [184, 0]
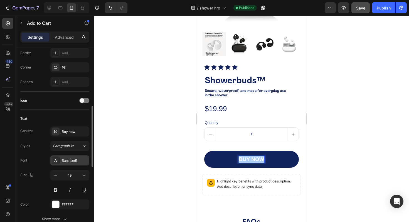
click at [65, 158] on div "Sans-serif" at bounding box center [75, 160] width 26 height 5
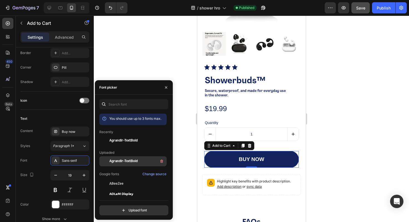
click at [120, 159] on span "Agrandir-TextBold" at bounding box center [123, 161] width 28 height 5
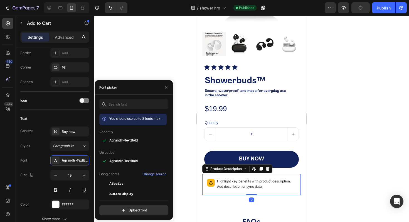
click at [248, 184] on p "Highlight key benefits with product description. Add description or sync data" at bounding box center [256, 184] width 79 height 11
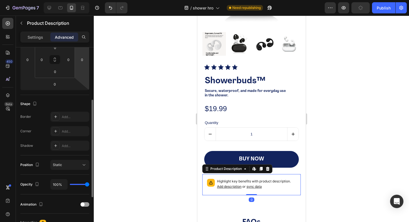
scroll to position [181, 0]
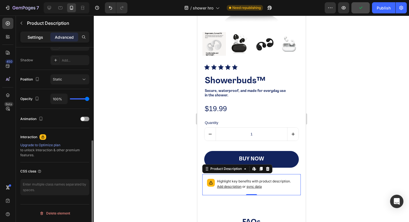
click at [38, 37] on p "Settings" at bounding box center [36, 37] width 16 height 6
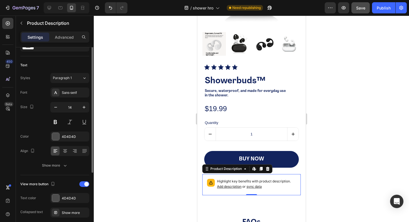
scroll to position [15, 0]
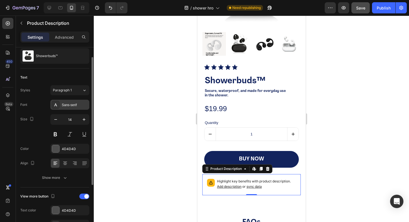
click at [72, 103] on div "Sans-serif" at bounding box center [75, 105] width 26 height 5
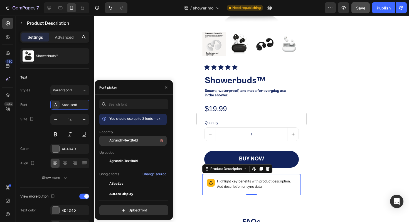
click at [117, 179] on div "Agrandir-TextBold" at bounding box center [132, 184] width 67 height 10
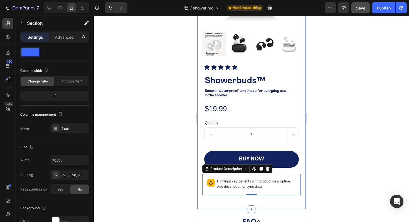
click at [197, 195] on div "Product Images Icon Icon Icon Icon Icon Icon List Showerbuds™ Product Title Sec…" at bounding box center [251, 67] width 109 height 286
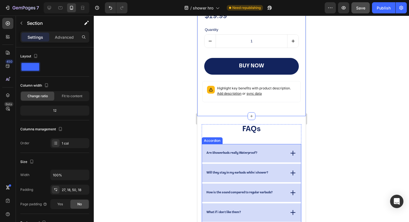
scroll to position [809, 0]
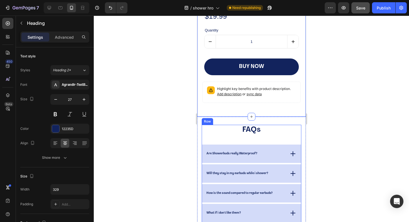
click at [268, 135] on h2 "FAQs" at bounding box center [252, 130] width 92 height 11
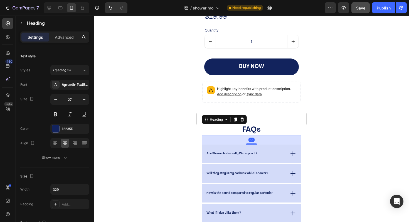
click at [255, 130] on h2 "FAQs" at bounding box center [252, 130] width 92 height 11
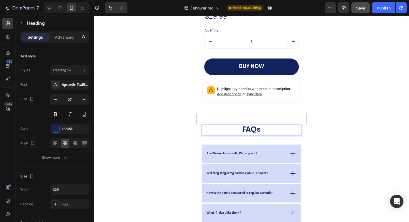
click at [255, 130] on p "FAQs" at bounding box center [251, 129] width 91 height 9
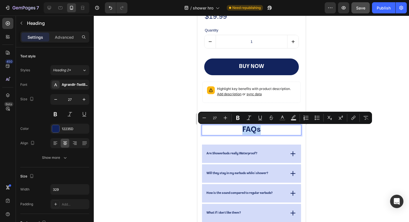
click at [255, 130] on p "FAQs" at bounding box center [251, 129] width 91 height 9
click at [65, 129] on div "12235D" at bounding box center [70, 128] width 16 height 5
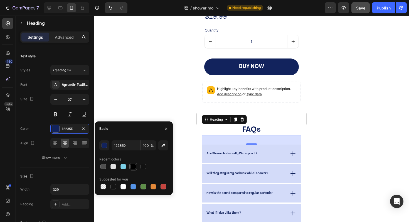
click at [132, 167] on div at bounding box center [134, 167] width 6 height 6
click at [143, 167] on div at bounding box center [144, 167] width 6 height 6
click at [138, 167] on div at bounding box center [133, 167] width 69 height 8
click at [134, 167] on div at bounding box center [134, 167] width 6 height 6
type input "000000"
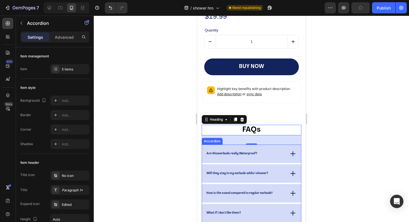
click at [235, 155] on p "Are Showerbuds really Waterproof?" at bounding box center [231, 154] width 51 height 4
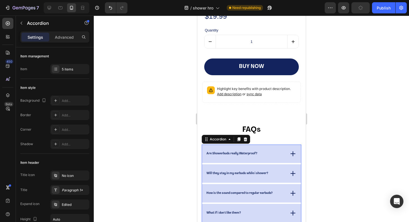
click at [267, 150] on div "Are Showerbuds really Waterproof?" at bounding box center [251, 154] width 99 height 18
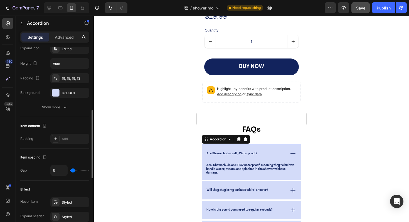
scroll to position [168, 0]
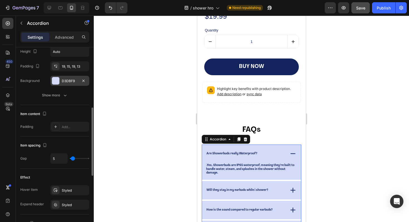
click at [57, 80] on div at bounding box center [55, 80] width 7 height 7
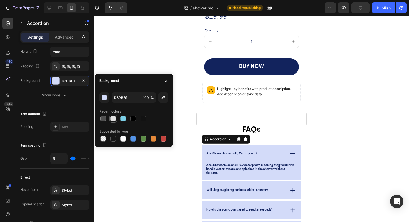
click at [113, 119] on div at bounding box center [114, 119] width 6 height 6
type input "E2E2E2"
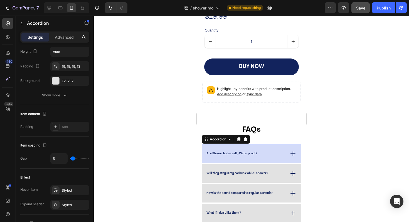
click at [246, 153] on p "Are Showerbuds really Waterproof?" at bounding box center [231, 154] width 51 height 4
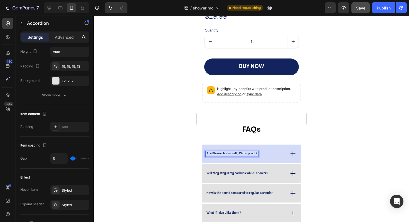
click at [285, 157] on div "Are Showerbuds really Waterproof?" at bounding box center [251, 154] width 99 height 18
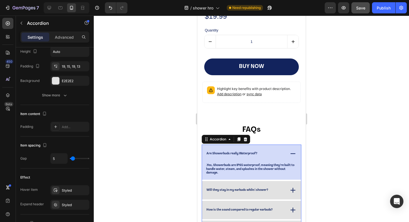
click at [280, 152] on div "Are Showerbuds really Waterproof?" at bounding box center [245, 154] width 79 height 6
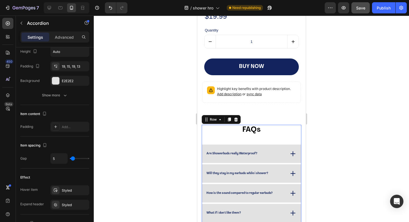
click at [282, 139] on div "FAQs Heading Are Showerbuds really Waterproof? Will they stay in my earbuds whi…" at bounding box center [252, 183] width 100 height 117
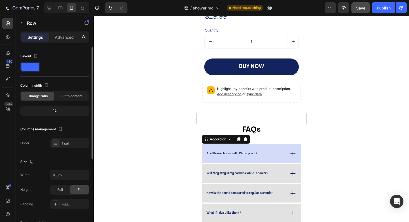
click at [277, 148] on div "Are Showerbuds really Waterproof?" at bounding box center [251, 154] width 99 height 18
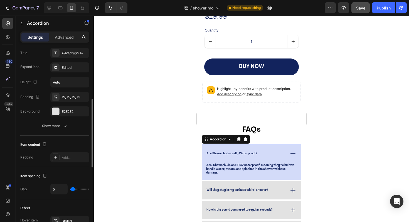
scroll to position [144, 0]
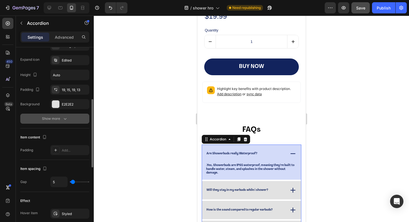
click at [66, 119] on icon "button" at bounding box center [65, 119] width 6 height 6
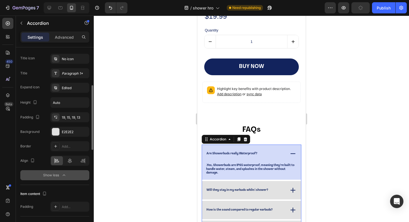
scroll to position [113, 0]
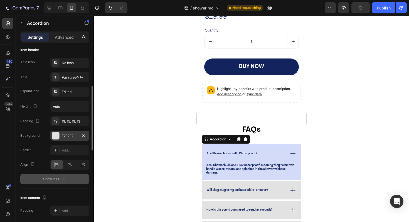
click at [65, 140] on div "E2E2E2" at bounding box center [69, 136] width 39 height 10
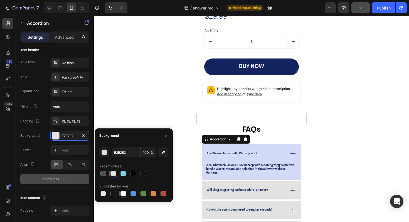
click at [125, 196] on div at bounding box center [124, 194] width 6 height 6
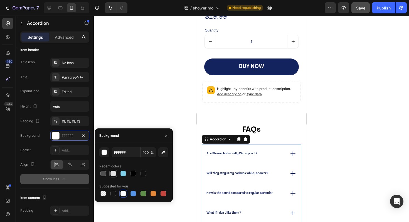
click at [115, 172] on div at bounding box center [114, 174] width 6 height 6
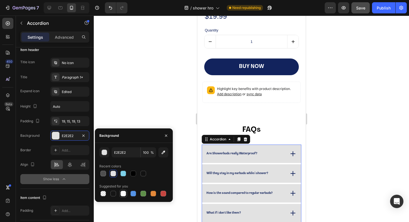
click at [123, 197] on div at bounding box center [123, 193] width 7 height 7
type input "FFFFFF"
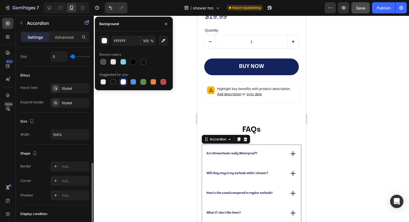
scroll to position [369, 0]
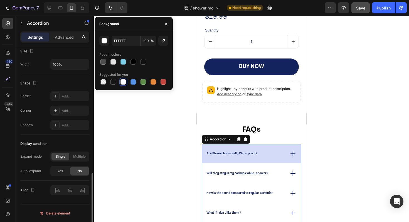
click at [255, 156] on div "Are Showerbuds really Waterproof?" at bounding box center [232, 154] width 53 height 6
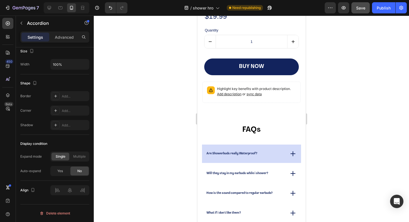
click at [269, 155] on div "Are Showerbuds really Waterproof?" at bounding box center [245, 154] width 79 height 6
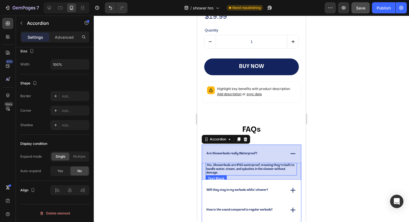
click at [243, 167] on p ".Yes, Showerbuds are IP65 waterproof, meaning they’re built to handle water, st…" at bounding box center [251, 169] width 90 height 11
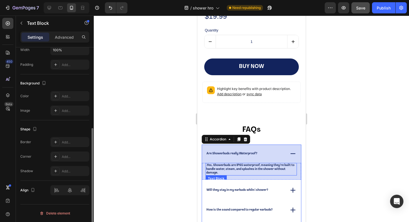
scroll to position [0, 0]
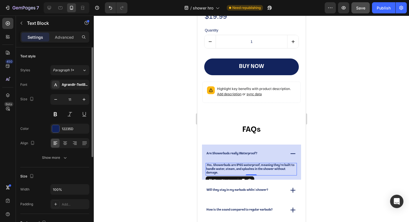
click at [243, 167] on p ".Yes, Showerbuds are IP65 waterproof, meaning they’re built to handle water, st…" at bounding box center [251, 169] width 90 height 11
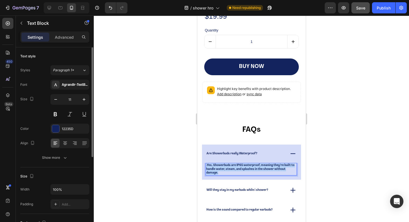
click at [243, 167] on p ".Yes, Showerbuds are IP65 waterproof, meaning they’re built to handle water, st…" at bounding box center [251, 169] width 90 height 11
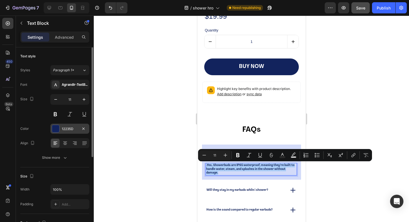
click at [74, 132] on div "12235D" at bounding box center [69, 129] width 39 height 10
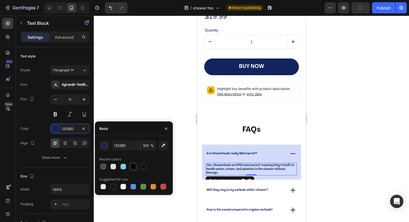
click at [135, 168] on div at bounding box center [134, 167] width 6 height 6
type input "000000"
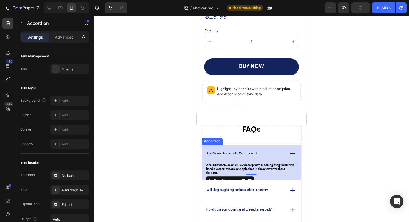
click at [252, 154] on p "Are Showerbuds really Waterproof?" at bounding box center [231, 154] width 51 height 4
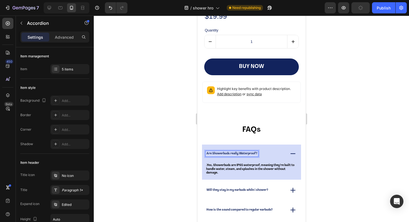
click at [252, 154] on p "Are Showerbuds really Waterproof?" at bounding box center [231, 154] width 51 height 4
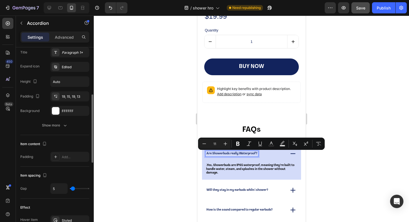
scroll to position [139, 0]
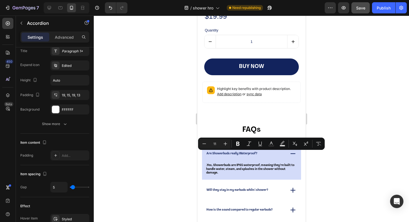
click at [241, 156] on div "Are Showerbuds really Waterproof?" at bounding box center [251, 154] width 99 height 18
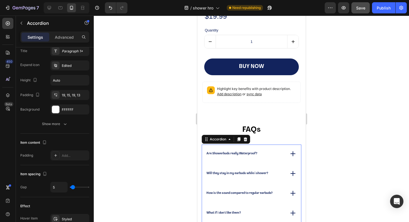
click at [241, 155] on p "Are Showerbuds really Waterproof?" at bounding box center [231, 154] width 51 height 4
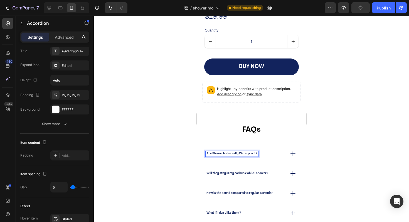
click at [241, 155] on p "Are Showerbuds really Waterproof?" at bounding box center [231, 154] width 51 height 4
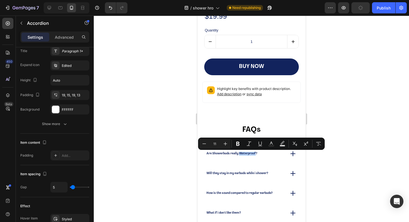
click at [245, 162] on div "Are Showerbuds really Waterproof?" at bounding box center [251, 154] width 99 height 18
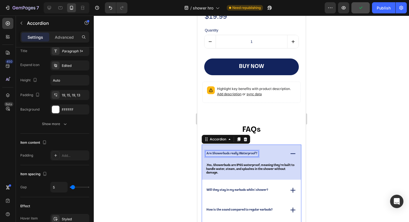
click at [235, 153] on p "Are Showerbuds really Waterproof?" at bounding box center [231, 154] width 51 height 4
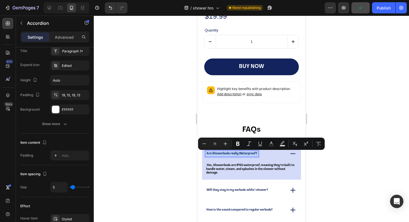
click at [235, 153] on p "Are Showerbuds really Waterproof?" at bounding box center [231, 154] width 51 height 4
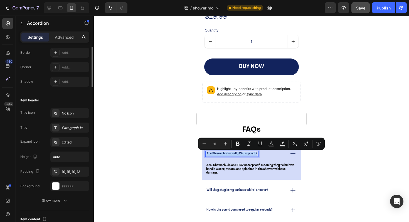
scroll to position [0, 0]
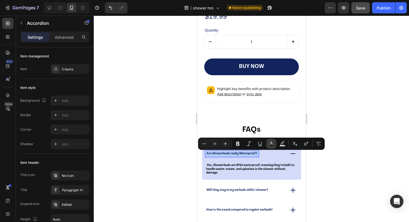
click at [270, 144] on icon "Editor contextual toolbar" at bounding box center [271, 142] width 3 height 3
type input "12235D"
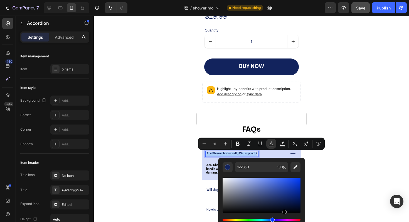
drag, startPoint x: 284, startPoint y: 195, endPoint x: 284, endPoint y: 217, distance: 21.7
click at [284, 217] on div "Editor contextual toolbar" at bounding box center [262, 203] width 78 height 52
type input "000000"
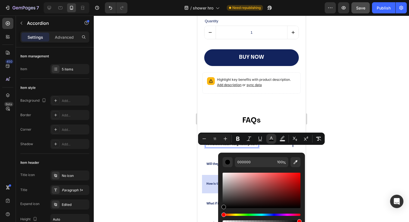
scroll to position [824, 0]
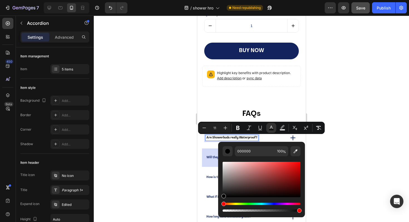
click at [208, 159] on p "Will they stay in my earbuds while i shower?" at bounding box center [237, 158] width 62 height 4
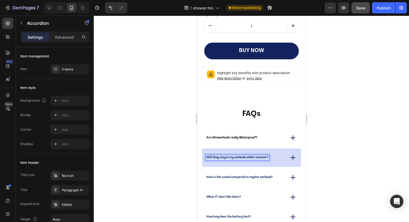
click at [210, 158] on p "Will they stay in my earbuds while i shower?" at bounding box center [237, 158] width 62 height 4
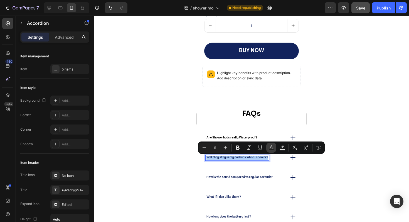
click at [275, 147] on button "Text Color" at bounding box center [272, 148] width 10 height 10
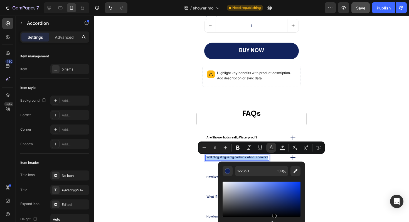
drag, startPoint x: 274, startPoint y: 212, endPoint x: 274, endPoint y: 222, distance: 10.0
click at [274, 222] on div "Editor contextual toolbar" at bounding box center [262, 206] width 78 height 52
type input "000000"
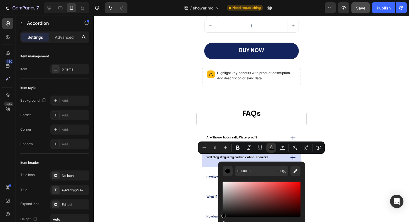
click at [213, 165] on div "Will they stay in my earbuds while i shower?" at bounding box center [251, 157] width 99 height 18
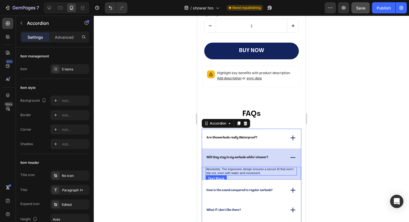
click at [222, 173] on p "Absolutely. The ergonomic design ensures a secure fit that won’t slip out, even…" at bounding box center [251, 171] width 90 height 8
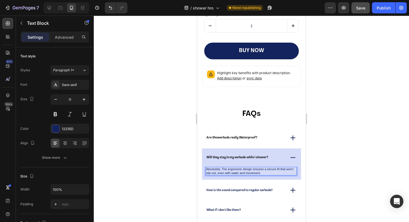
click at [222, 172] on p "Absolutely. The ergonomic design ensures a secure fit that won’t slip out, even…" at bounding box center [251, 171] width 90 height 8
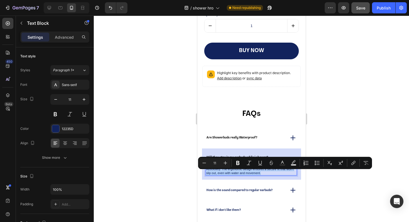
click at [222, 172] on p "Absolutely. The ergonomic design ensures a secure fit that won’t slip out, even…" at bounding box center [251, 171] width 90 height 8
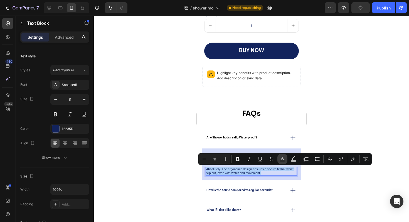
click at [282, 158] on icon "Editor contextual toolbar" at bounding box center [282, 158] width 3 height 3
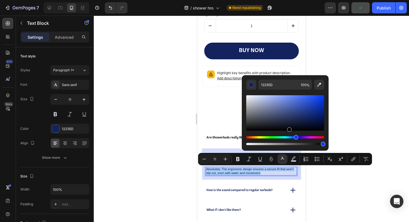
drag, startPoint x: 289, startPoint y: 120, endPoint x: 289, endPoint y: 141, distance: 20.6
click at [289, 141] on div "Editor contextual toolbar" at bounding box center [286, 120] width 78 height 52
type input "000000"
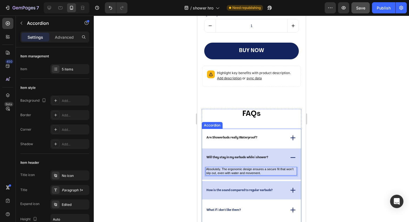
click at [250, 190] on p "How is the sound compared to regular earbuds?" at bounding box center [239, 191] width 66 height 4
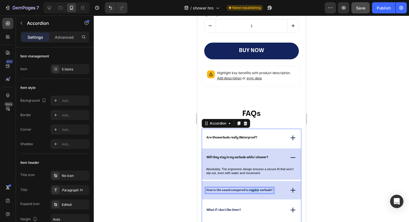
click at [250, 190] on p "How is the sound compared to regular earbuds?" at bounding box center [239, 191] width 66 height 4
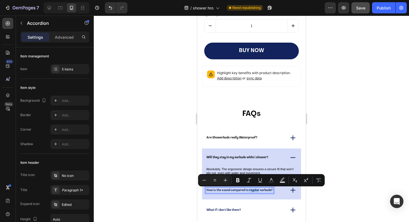
click at [250, 190] on p "How is the sound compared to regular earbuds?" at bounding box center [239, 191] width 66 height 4
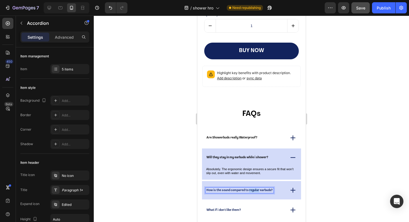
click at [250, 190] on p "How is the sound compared to regular earbuds?" at bounding box center [239, 191] width 66 height 4
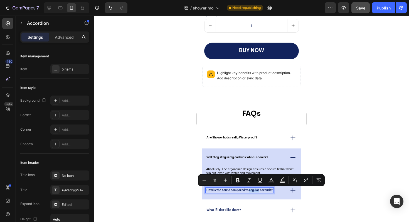
click at [250, 190] on p "How is the sound compared to regular earbuds?" at bounding box center [239, 191] width 66 height 4
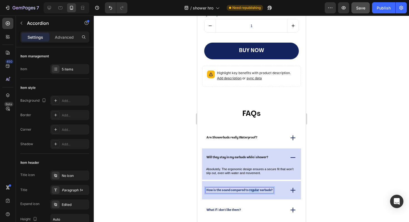
click at [250, 190] on p "How is the sound compared to regular earbuds?" at bounding box center [239, 191] width 66 height 4
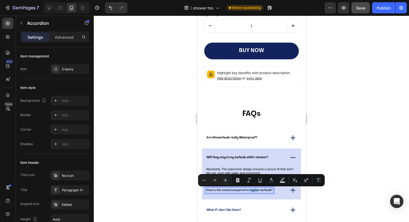
click at [276, 152] on div "Will they stay in my earbuds while i shower?" at bounding box center [251, 157] width 99 height 18
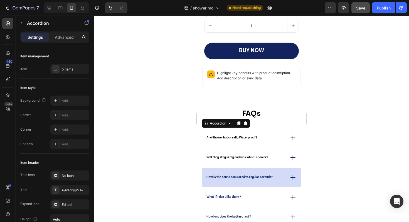
click at [274, 175] on div "How is the sound compared to regular earbuds?" at bounding box center [240, 178] width 68 height 6
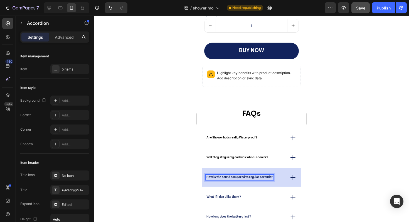
click at [272, 175] on p "How is the sound compared to regular earbuds?" at bounding box center [239, 177] width 66 height 4
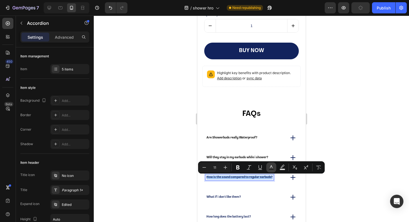
click at [272, 167] on icon "Editor contextual toolbar" at bounding box center [272, 168] width 6 height 6
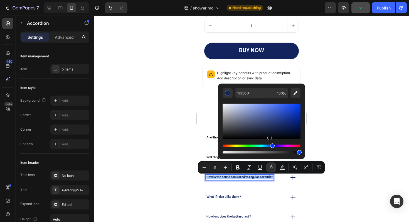
drag, startPoint x: 270, startPoint y: 135, endPoint x: 269, endPoint y: 138, distance: 3.2
click at [269, 138] on div "Editor contextual toolbar" at bounding box center [262, 121] width 78 height 35
type input "030407"
click at [332, 142] on div at bounding box center [252, 119] width 316 height 206
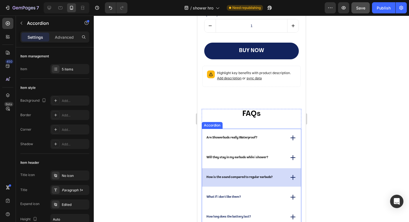
click at [281, 177] on div "How is the sound compared to regular earbuds?" at bounding box center [245, 178] width 79 height 6
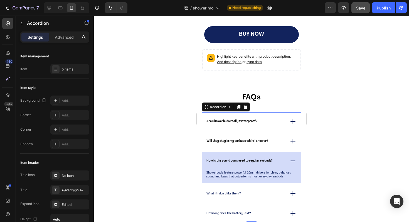
scroll to position [857, 0]
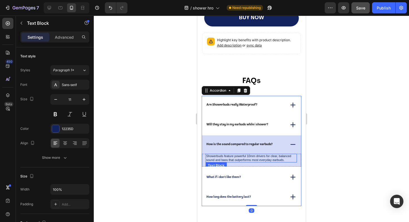
click at [257, 159] on p "Showerbuds feature powerful 10mm drivers for clear, balanced sound and bass tha…" at bounding box center [251, 158] width 90 height 8
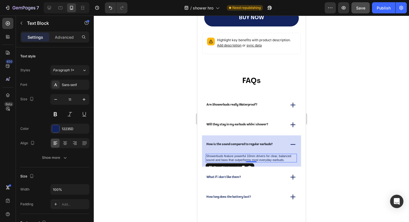
click at [257, 159] on p "Showerbuds feature powerful 10mm drivers for clear, balanced sound and bass tha…" at bounding box center [251, 158] width 90 height 8
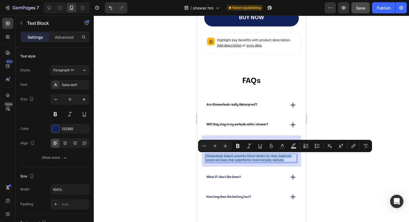
click at [257, 159] on p "Showerbuds feature powerful 10mm drivers for clear, balanced sound and bass tha…" at bounding box center [251, 158] width 90 height 8
click at [285, 148] on rect "Editor contextual toolbar" at bounding box center [282, 147] width 5 height 1
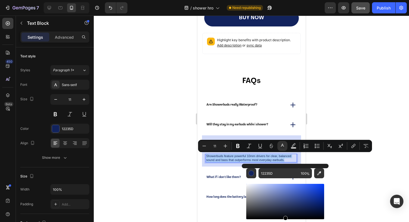
drag, startPoint x: 285, startPoint y: 197, endPoint x: 285, endPoint y: 222, distance: 24.5
click at [285, 222] on div "Editor contextual toolbar" at bounding box center [286, 209] width 78 height 52
type input "000000"
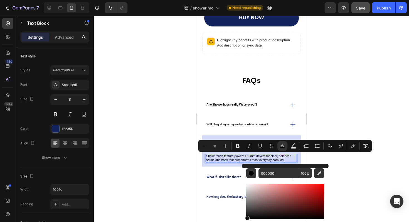
click at [356, 197] on div at bounding box center [252, 119] width 316 height 206
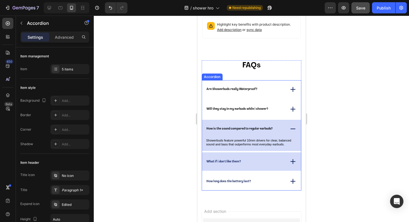
click at [246, 157] on div "What if i don't like them?" at bounding box center [251, 161] width 99 height 18
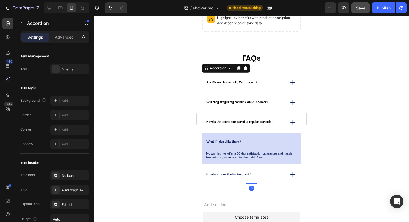
scroll to position [883, 0]
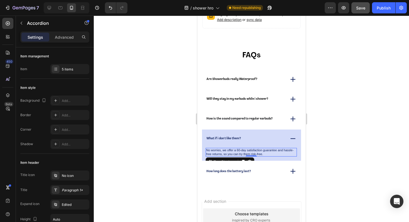
click at [244, 153] on p "No worries, we offer a 60-day satisfaction guarantee and hassle-free returns, s…" at bounding box center [251, 152] width 90 height 8
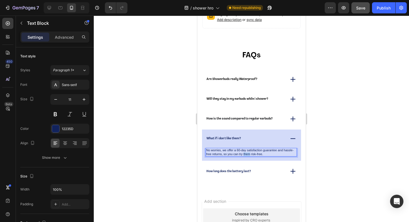
click at [244, 153] on p "No worries, we offer a 60-day satisfaction guarantee and hassle-free returns, s…" at bounding box center [251, 152] width 90 height 8
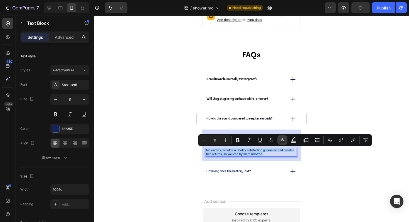
click at [279, 140] on button "Text Color" at bounding box center [283, 140] width 10 height 10
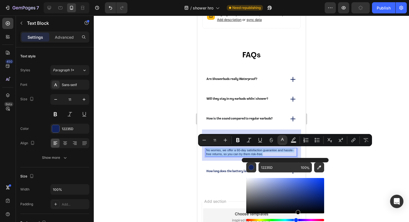
drag, startPoint x: 298, startPoint y: 197, endPoint x: 297, endPoint y: 219, distance: 22.3
click at [297, 219] on div "Editor contextual toolbar" at bounding box center [286, 203] width 78 height 52
type input "000000"
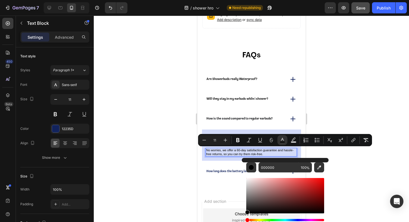
click at [338, 202] on div at bounding box center [252, 119] width 316 height 206
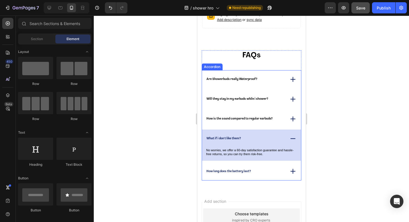
click at [231, 136] on div "What if i don't like them?" at bounding box center [224, 139] width 36 height 6
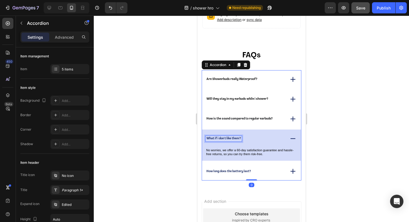
click at [231, 136] on div "What if i don't like them?" at bounding box center [224, 139] width 36 height 6
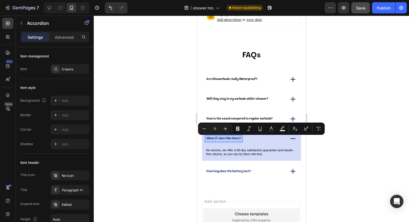
click at [231, 136] on div "What if i don't like them?" at bounding box center [224, 139] width 36 height 6
click at [270, 129] on icon "Editor contextual toolbar" at bounding box center [271, 127] width 3 height 3
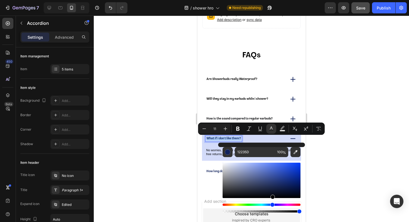
drag, startPoint x: 272, startPoint y: 194, endPoint x: 272, endPoint y: 201, distance: 7.5
click at [272, 201] on div "Editor contextual toolbar" at bounding box center [262, 188] width 78 height 52
type input "000000"
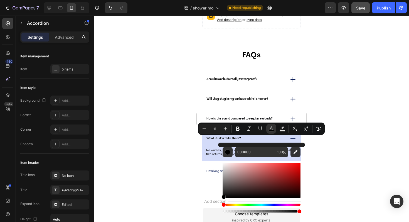
click at [321, 184] on div at bounding box center [252, 119] width 316 height 206
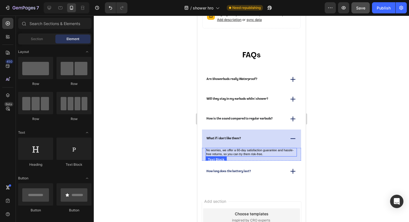
scroll to position [908, 0]
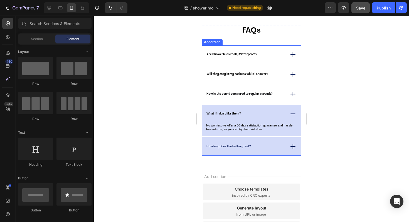
click at [251, 145] on p "How long does the battery last?" at bounding box center [228, 147] width 45 height 4
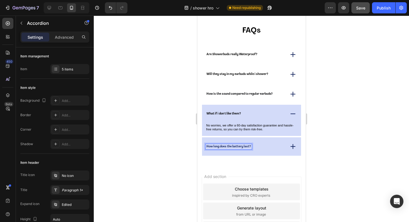
click at [241, 145] on p "How long does the battery last?" at bounding box center [228, 147] width 45 height 4
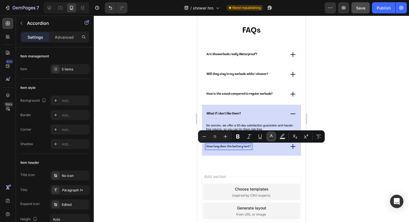
click at [270, 140] on button "Text Color" at bounding box center [272, 136] width 10 height 10
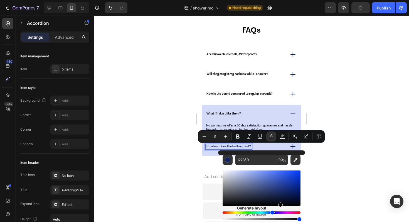
drag, startPoint x: 280, startPoint y: 192, endPoint x: 280, endPoint y: 209, distance: 16.2
click at [280, 209] on div "Editor contextual toolbar" at bounding box center [262, 195] width 78 height 52
type input "000000"
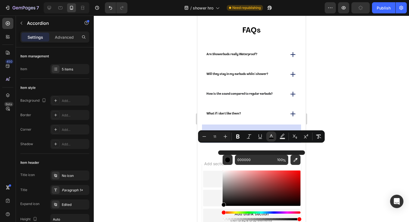
click at [317, 201] on div at bounding box center [252, 119] width 316 height 206
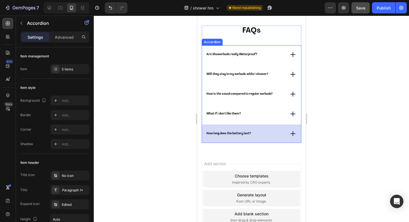
click at [263, 135] on div "How long does the battery last?" at bounding box center [245, 134] width 79 height 6
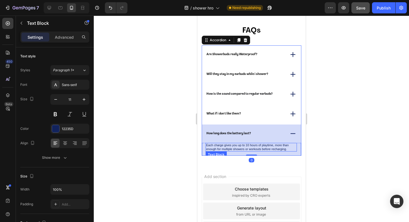
click at [261, 146] on p "Each charge gives you up to 10 hours of playtime, more than enough for multiple…" at bounding box center [251, 147] width 90 height 8
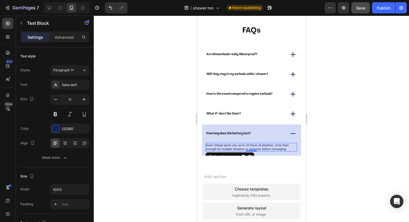
click at [261, 146] on p "Each charge gives you up to 10 hours of playtime, more than enough for multiple…" at bounding box center [251, 147] width 90 height 8
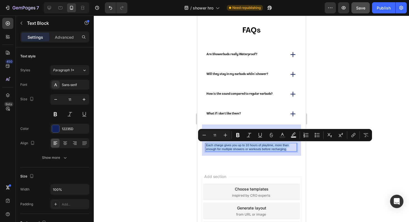
click at [261, 146] on p "Each charge gives you up to 10 hours of playtime, more than enough for multiple…" at bounding box center [251, 147] width 90 height 8
click at [281, 135] on icon "Editor contextual toolbar" at bounding box center [283, 135] width 6 height 6
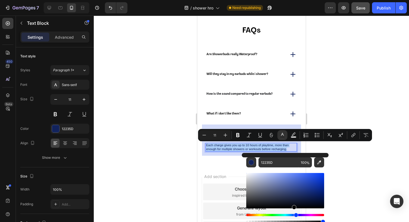
drag, startPoint x: 294, startPoint y: 190, endPoint x: 294, endPoint y: 212, distance: 22.3
click at [294, 213] on div "Editor contextual toolbar" at bounding box center [286, 198] width 78 height 52
type input "000000"
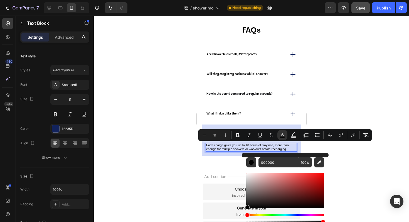
click at [336, 199] on div at bounding box center [252, 119] width 316 height 206
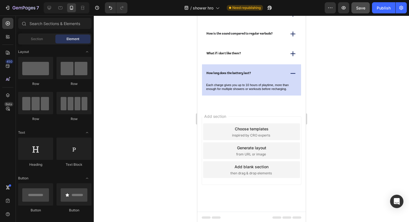
scroll to position [969, 0]
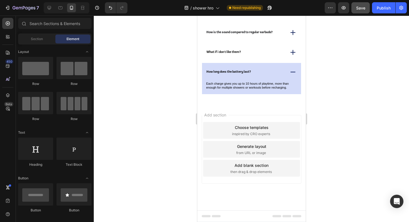
click at [263, 107] on div "Add section Choose templates inspired by CRO experts Generate layout from URL o…" at bounding box center [251, 157] width 109 height 106
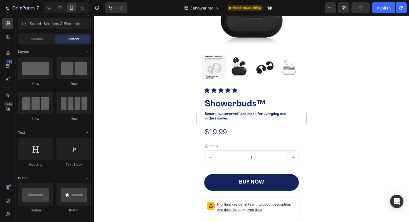
scroll to position [680, 0]
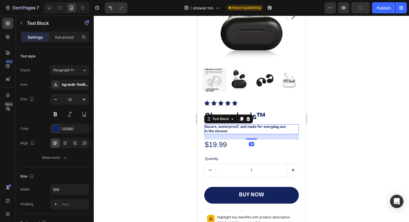
click at [260, 127] on p "Secure, waterproof, and made for everyday use in the shower." at bounding box center [247, 129] width 84 height 9
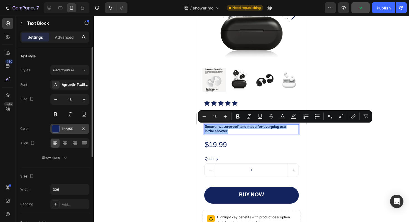
click at [74, 131] on div "12235D" at bounding box center [70, 128] width 16 height 5
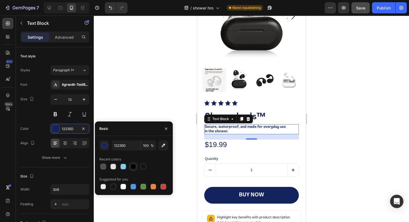
click at [135, 167] on div at bounding box center [134, 167] width 6 height 6
type input "000000"
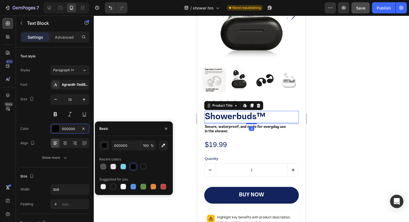
click at [260, 113] on h2 "Showerbuds™" at bounding box center [251, 117] width 95 height 12
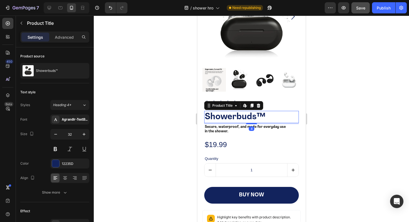
click at [260, 113] on h2 "Showerbuds™" at bounding box center [251, 117] width 95 height 12
click at [233, 118] on h2 "Showerbuds™" at bounding box center [251, 117] width 95 height 12
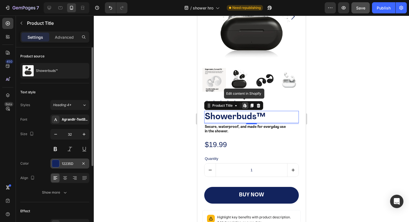
click at [67, 166] on div "12235D" at bounding box center [69, 163] width 39 height 10
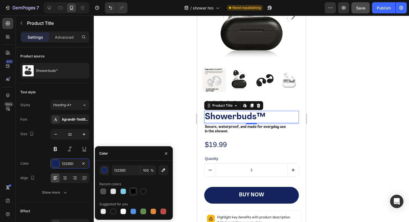
click at [134, 191] on div at bounding box center [134, 192] width 6 height 6
type input "000000"
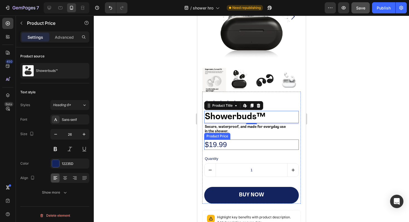
click at [252, 141] on div "$19.99" at bounding box center [251, 145] width 95 height 10
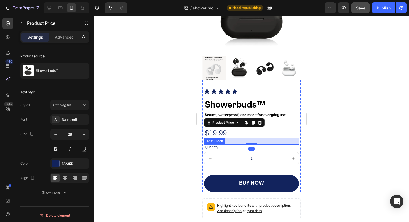
scroll to position [700, 0]
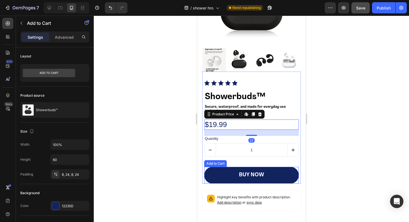
click at [279, 171] on button "buy now" at bounding box center [251, 175] width 95 height 17
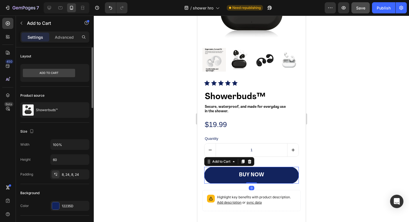
scroll to position [41, 0]
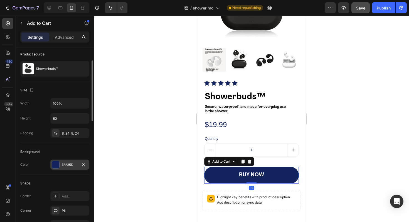
click at [62, 165] on div "12235D" at bounding box center [70, 164] width 16 height 5
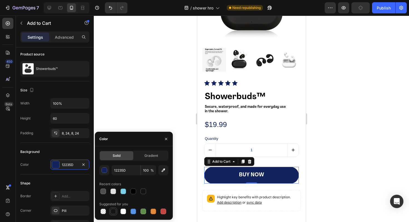
click at [113, 210] on div at bounding box center [114, 212] width 6 height 6
type input "151515"
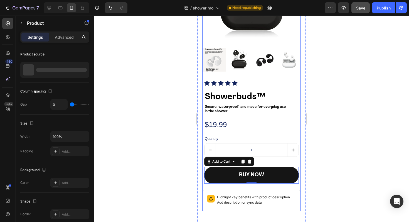
click at [243, 186] on div "Icon Icon Icon Icon Icon Icon List Showerbuds™ Product Title Secure, waterproof…" at bounding box center [251, 142] width 99 height 140
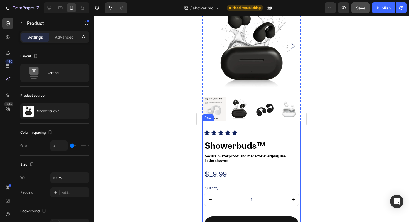
scroll to position [609, 0]
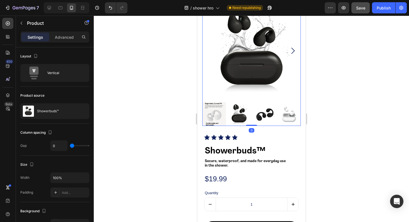
click at [225, 119] on img at bounding box center [214, 114] width 24 height 24
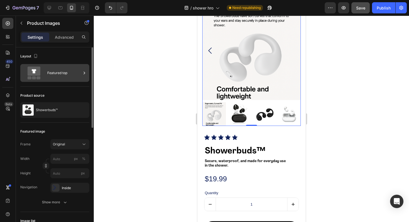
click at [57, 72] on div "Featured top" at bounding box center [64, 73] width 34 height 13
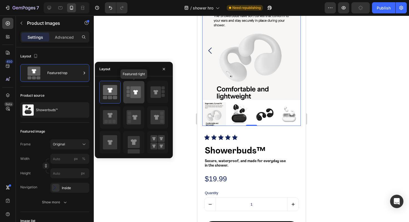
click at [130, 87] on rect at bounding box center [128, 87] width 3 height 3
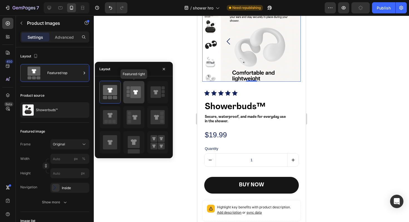
scroll to position [600, 0]
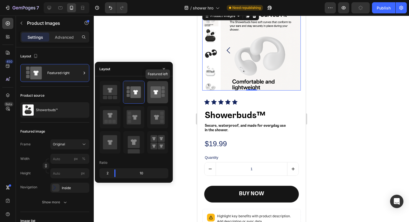
click at [153, 89] on icon at bounding box center [156, 92] width 11 height 12
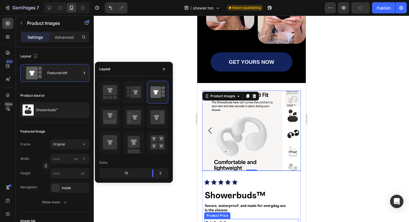
scroll to position [553, 0]
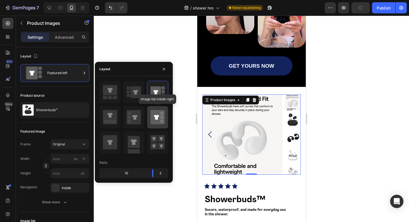
click at [160, 110] on icon at bounding box center [158, 117] width 14 height 14
type input "20"
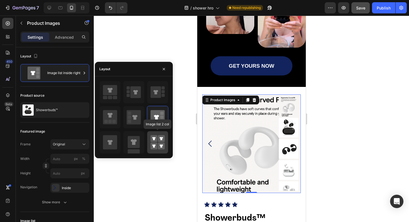
click at [162, 139] on icon at bounding box center [161, 138] width 3 height 3
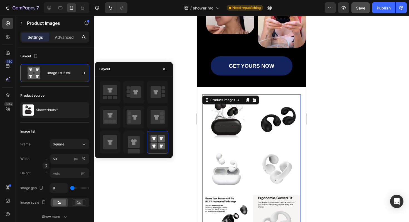
click at [145, 140] on div at bounding box center [133, 117] width 69 height 73
click at [133, 140] on icon at bounding box center [134, 142] width 6 height 6
type input "100"
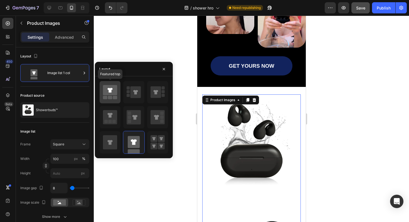
click at [107, 85] on icon at bounding box center [110, 90] width 14 height 10
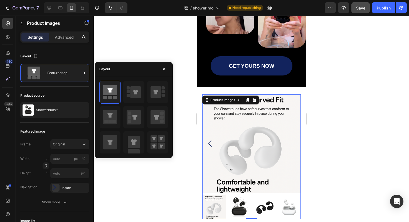
click at [272, 130] on img at bounding box center [251, 143] width 99 height 99
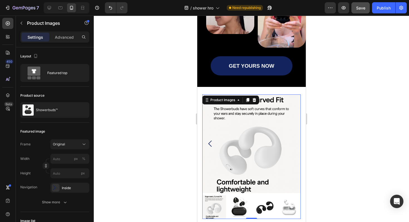
click at [233, 210] on img at bounding box center [239, 207] width 24 height 24
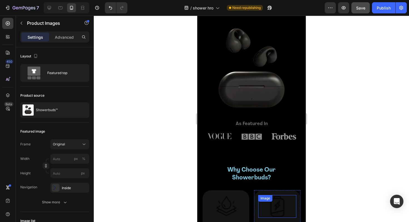
scroll to position [0, 0]
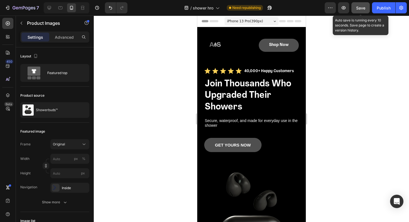
click at [360, 9] on span "Save" at bounding box center [361, 8] width 9 height 5
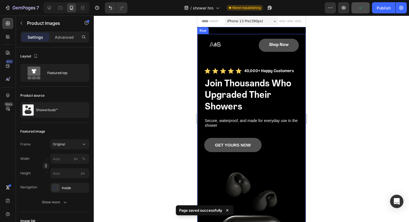
scroll to position [54, 0]
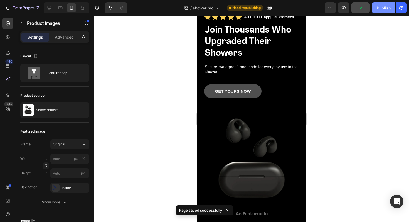
click at [377, 7] on button "Publish" at bounding box center [383, 7] width 23 height 11
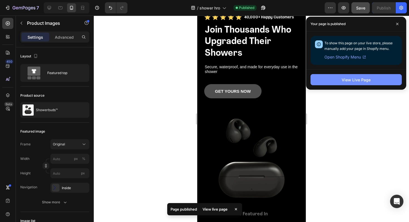
click at [321, 79] on button "View Live Page" at bounding box center [356, 79] width 91 height 11
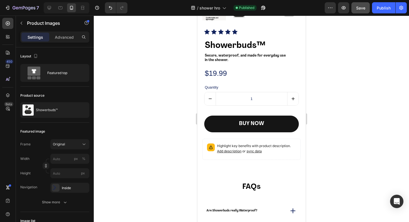
scroll to position [754, 0]
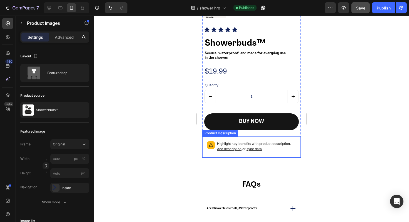
click at [270, 155] on div "Highlight key benefits with product description. Add description or sync data" at bounding box center [252, 147] width 94 height 16
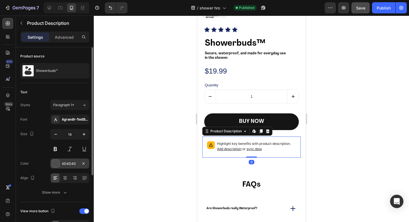
click at [57, 164] on div at bounding box center [55, 163] width 7 height 7
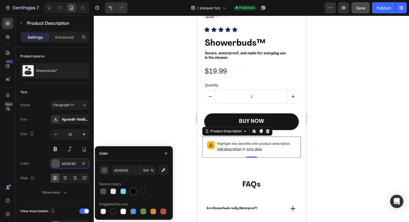
click at [131, 190] on div at bounding box center [134, 192] width 6 height 6
type input "000000"
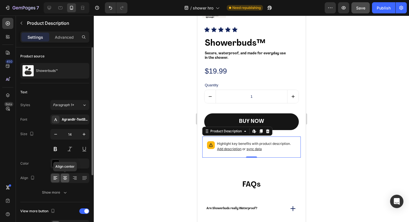
click at [61, 175] on div at bounding box center [65, 178] width 9 height 9
